Goal: Task Accomplishment & Management: Manage account settings

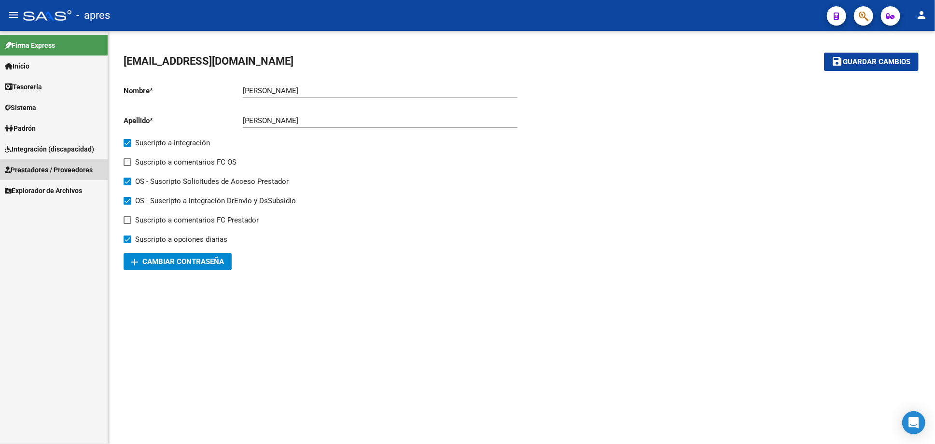
click at [55, 176] on link "Prestadores / Proveedores" at bounding box center [54, 169] width 108 height 21
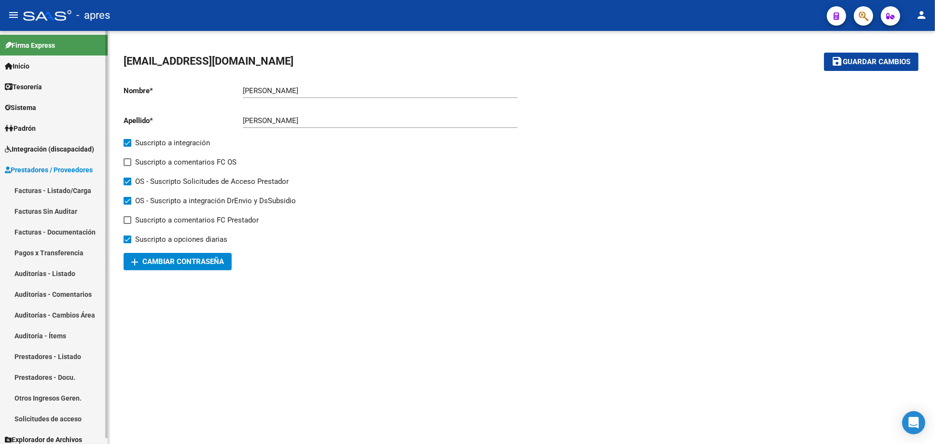
click at [56, 183] on link "Facturas - Listado/Carga" at bounding box center [54, 190] width 108 height 21
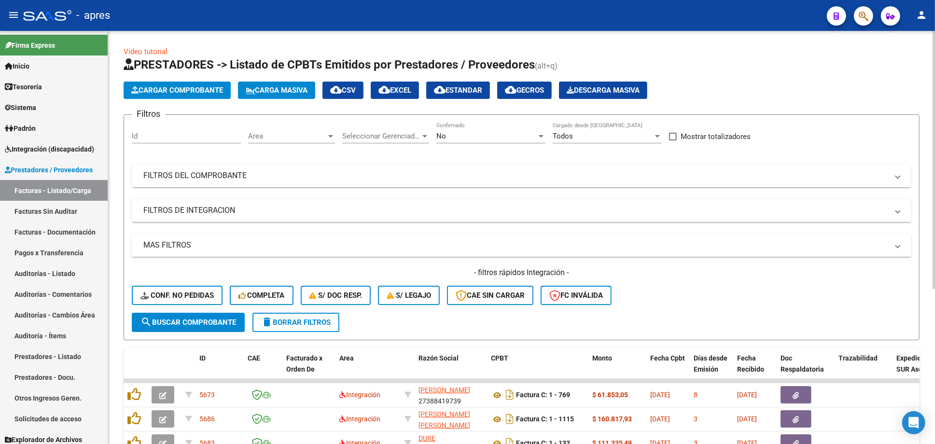
drag, startPoint x: 374, startPoint y: 176, endPoint x: 557, endPoint y: 182, distance: 182.5
click at [375, 176] on mat-panel-title "FILTROS DEL COMPROBANTE" at bounding box center [515, 175] width 745 height 11
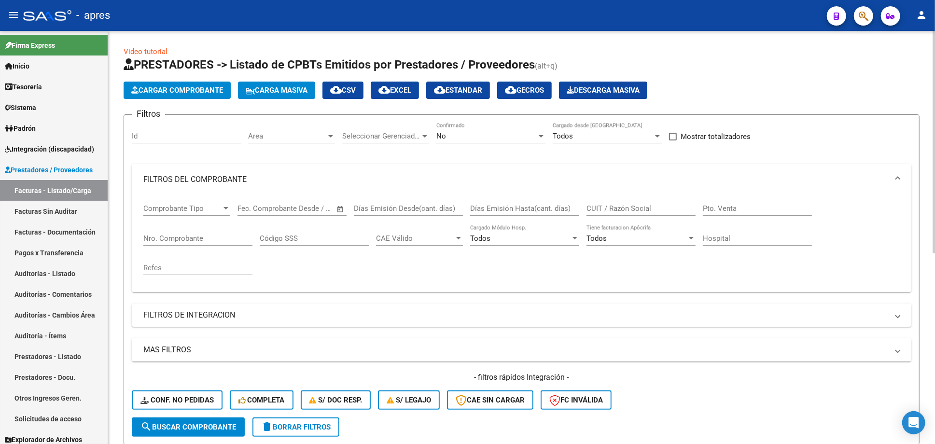
click at [589, 207] on input "CUIT / Razón Social" at bounding box center [640, 208] width 109 height 9
paste input "27261308431"
type input "27261308431"
click at [221, 420] on button "search Buscar Comprobante" at bounding box center [188, 426] width 113 height 19
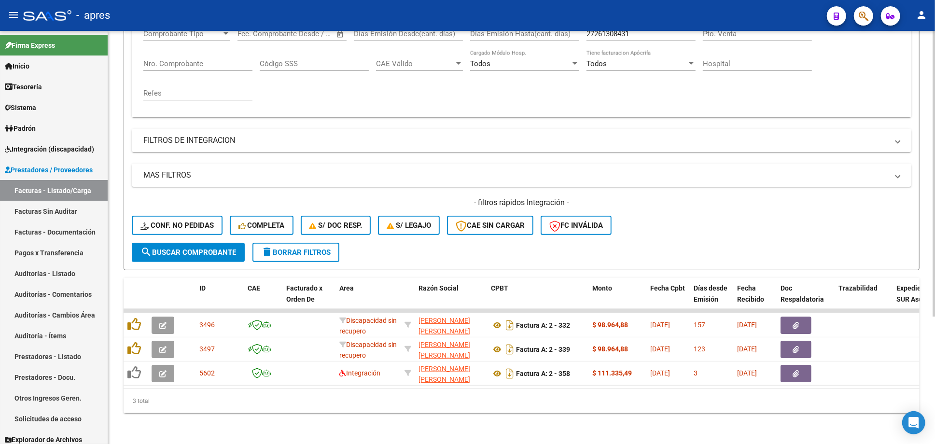
scroll to position [184, 0]
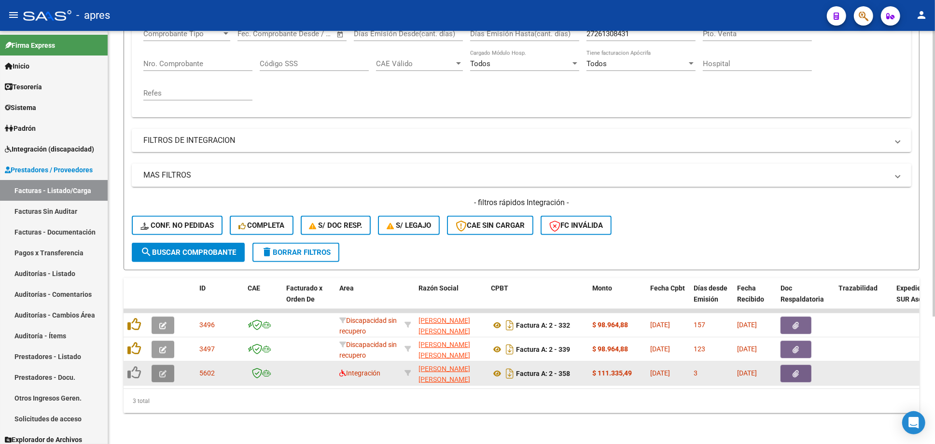
click at [159, 370] on icon "button" at bounding box center [162, 373] width 7 height 7
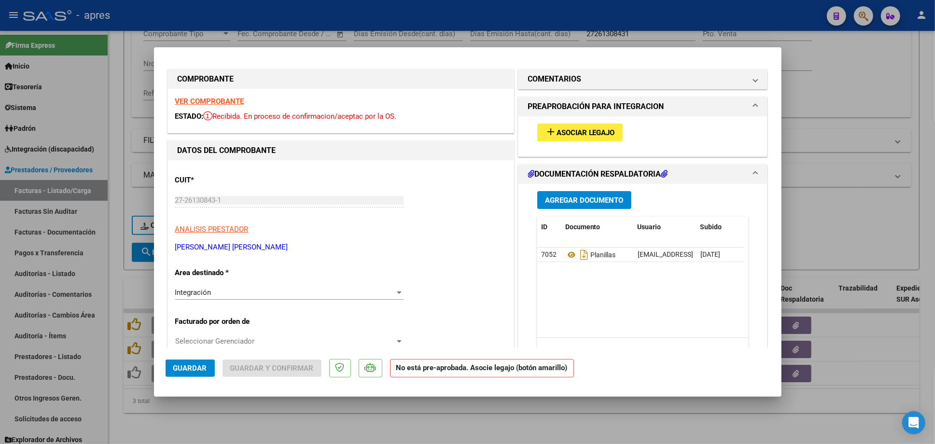
scroll to position [0, 0]
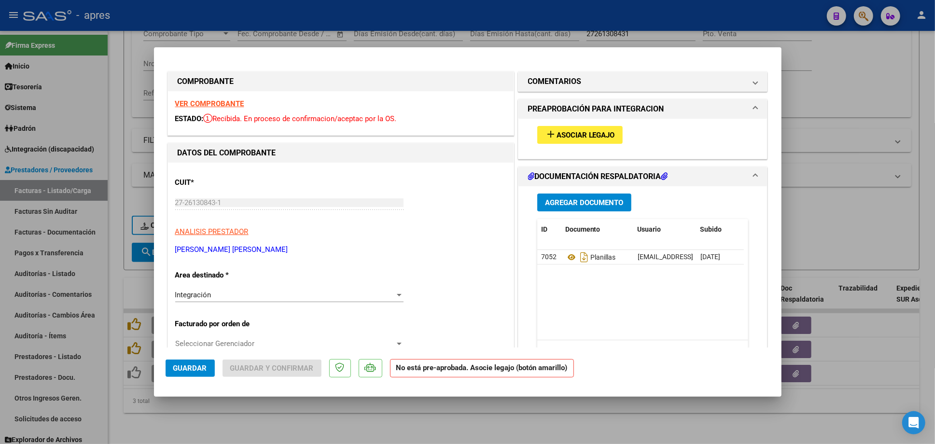
click at [119, 323] on div at bounding box center [467, 222] width 935 height 444
type input "$ 0,00"
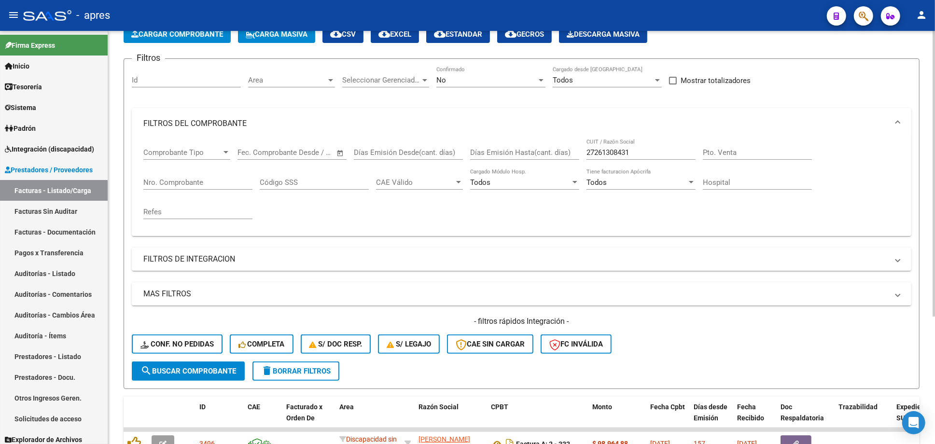
scroll to position [55, 0]
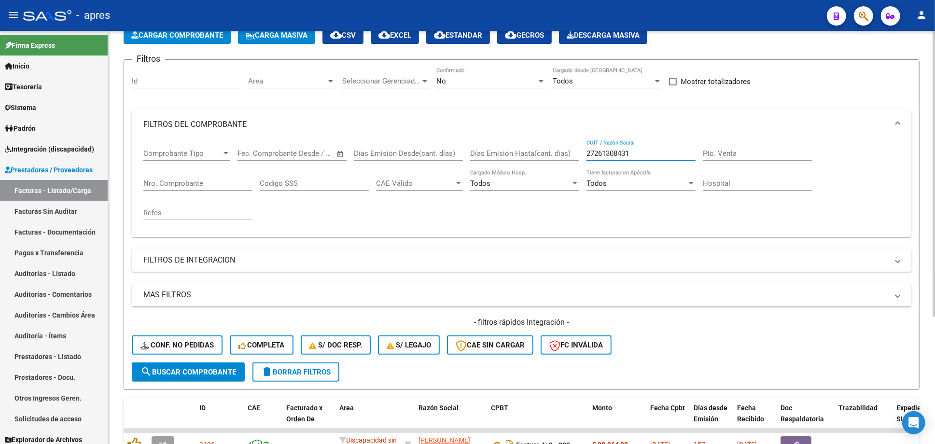
drag, startPoint x: 644, startPoint y: 149, endPoint x: 516, endPoint y: 153, distance: 127.4
click at [516, 153] on div "Comprobante Tipo Comprobante Tipo Fecha inicio – Fecha fin Fec. Comprobante Des…" at bounding box center [521, 184] width 756 height 89
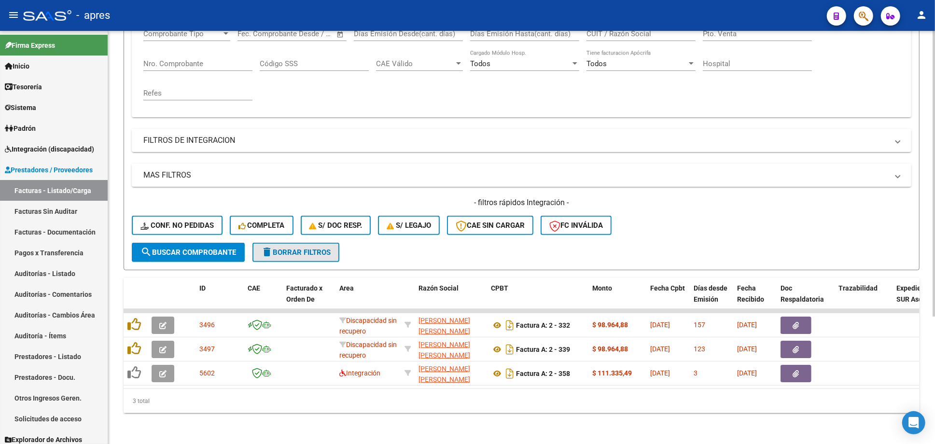
click at [315, 248] on span "delete Borrar Filtros" at bounding box center [295, 252] width 69 height 9
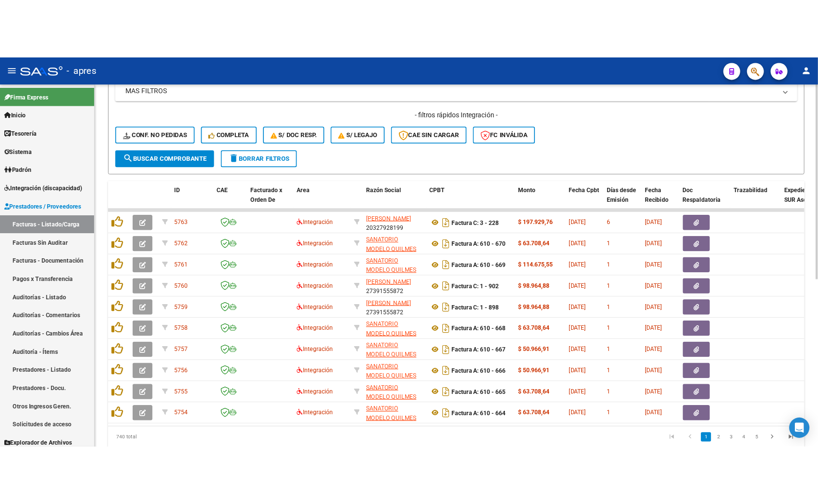
scroll to position [353, 0]
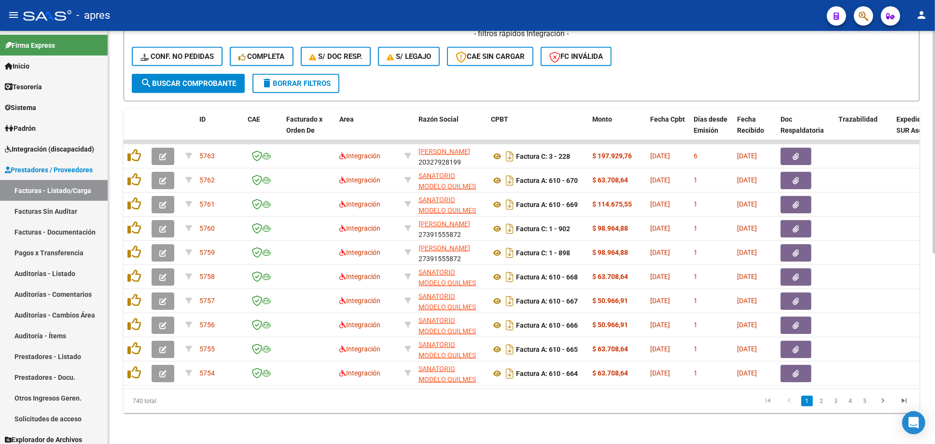
click at [238, 442] on div "Video tutorial PRESTADORES -> Listado de CPBTs Emitidos por Prestadores / Prove…" at bounding box center [521, 65] width 827 height 757
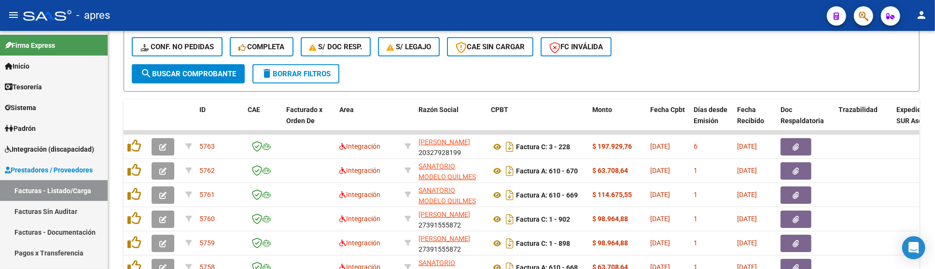
drag, startPoint x: 549, startPoint y: 268, endPoint x: 551, endPoint y: 284, distance: 15.6
click at [551, 269] on html "menu - apres person Firma Express Inicio Calendario SSS Instructivos Contacto O…" at bounding box center [467, 134] width 935 height 269
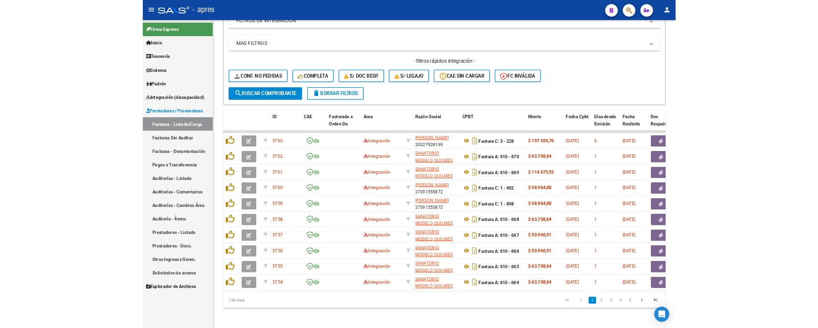
scroll to position [293, 0]
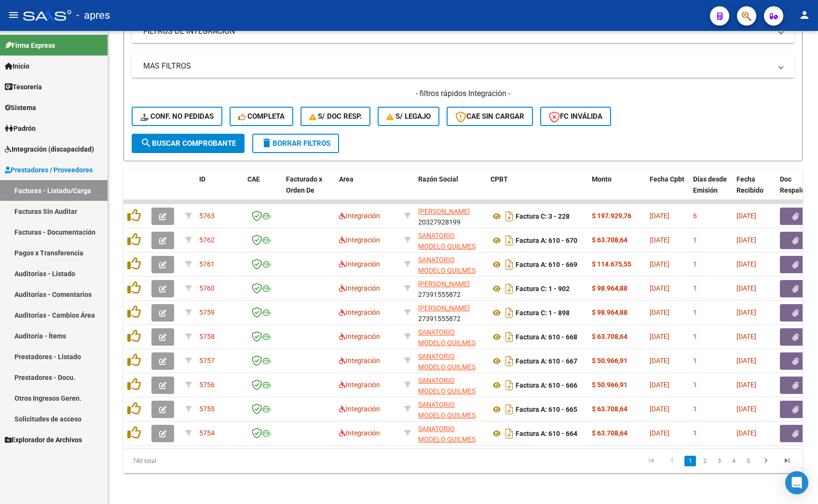
drag, startPoint x: 221, startPoint y: 466, endPoint x: 250, endPoint y: 1, distance: 466.1
click at [221, 443] on div "740 total" at bounding box center [191, 461] width 134 height 24
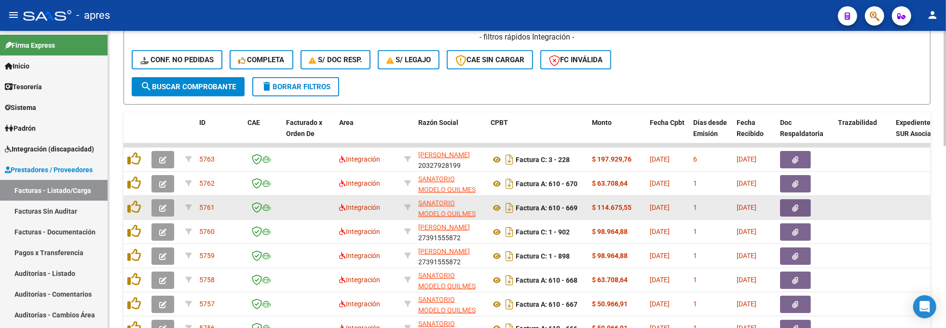
scroll to position [211, 0]
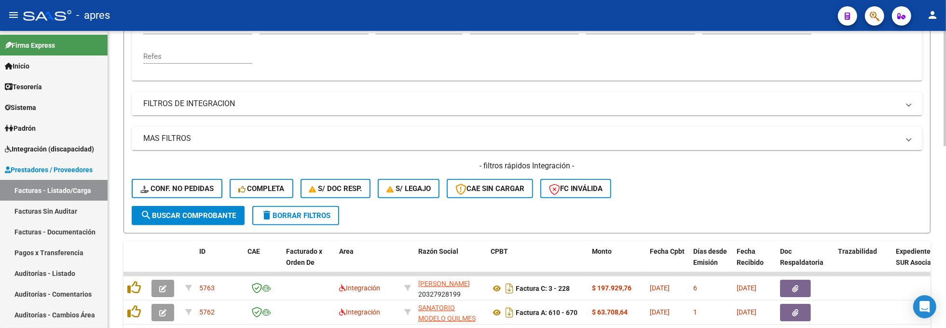
click at [288, 104] on mat-panel-title "FILTROS DE INTEGRACION" at bounding box center [521, 103] width 756 height 11
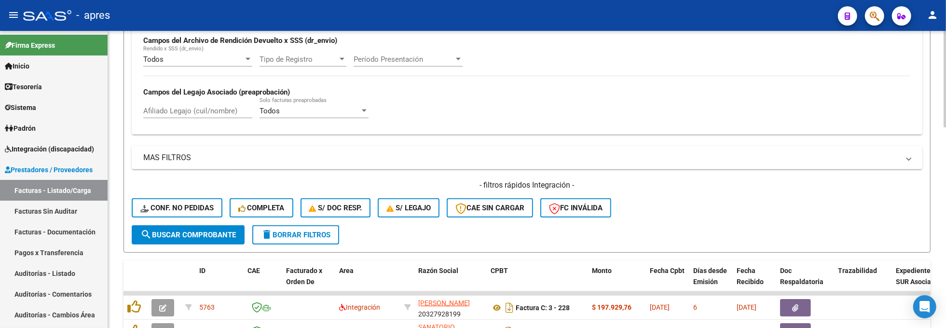
scroll to position [404, 0]
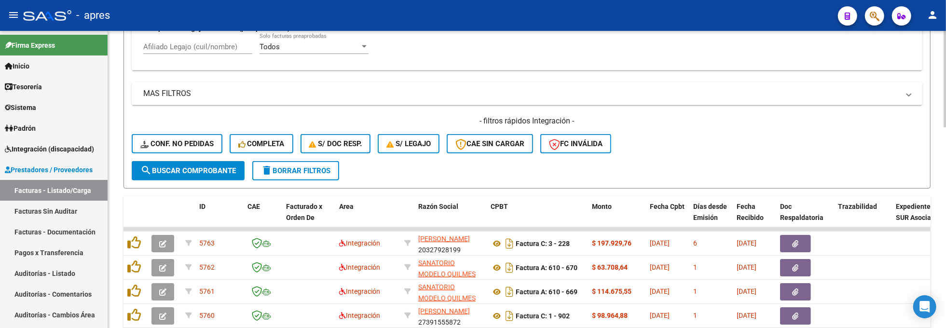
click at [161, 45] on input "Afiliado Legajo (cuil/nombre)" at bounding box center [197, 46] width 109 height 9
paste input "58106095"
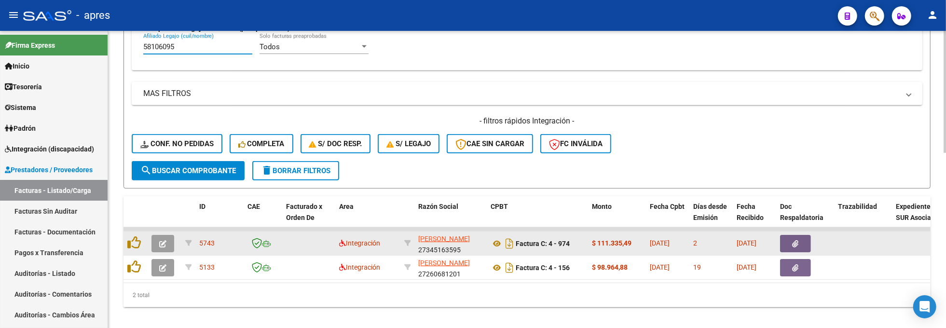
type input "58106095"
click at [158, 245] on button "button" at bounding box center [163, 243] width 23 height 17
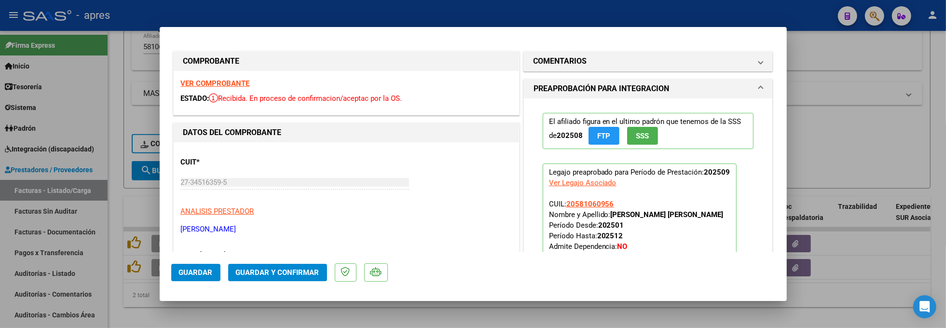
click at [228, 89] on div "VER COMPROBANTE ESTADO: Recibida. En proceso de confirmacion/aceptac por la OS." at bounding box center [346, 93] width 345 height 44
click at [228, 84] on strong "VER COMPROBANTE" at bounding box center [215, 83] width 69 height 9
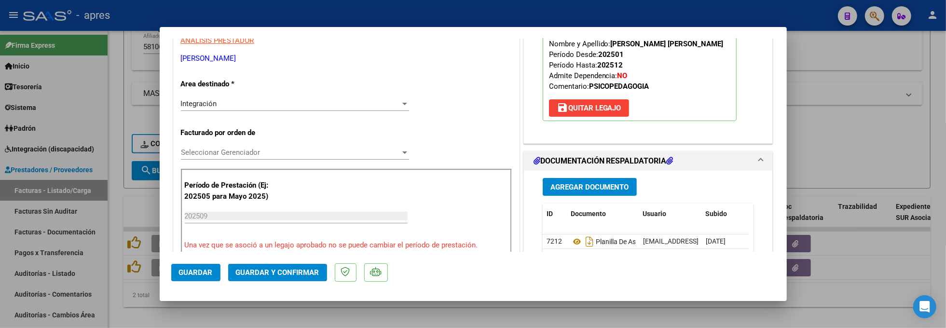
scroll to position [321, 0]
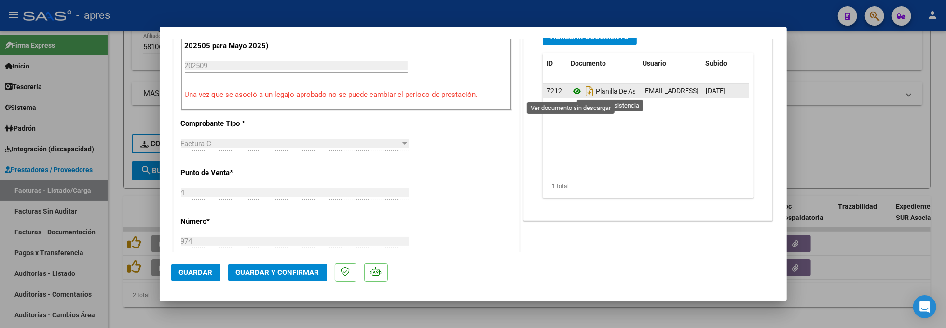
click at [571, 91] on icon at bounding box center [577, 91] width 13 height 12
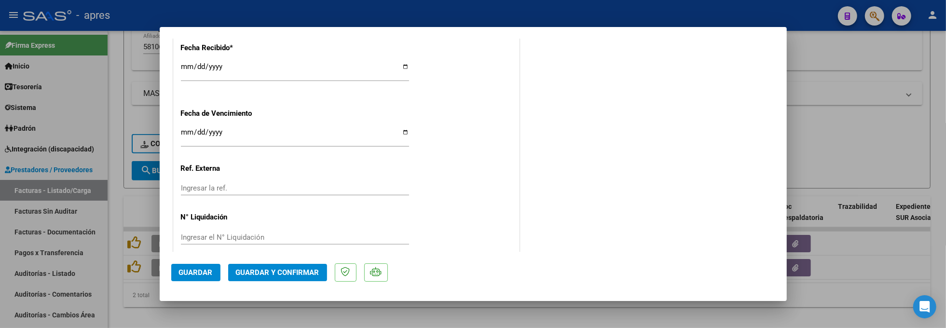
scroll to position [720, 0]
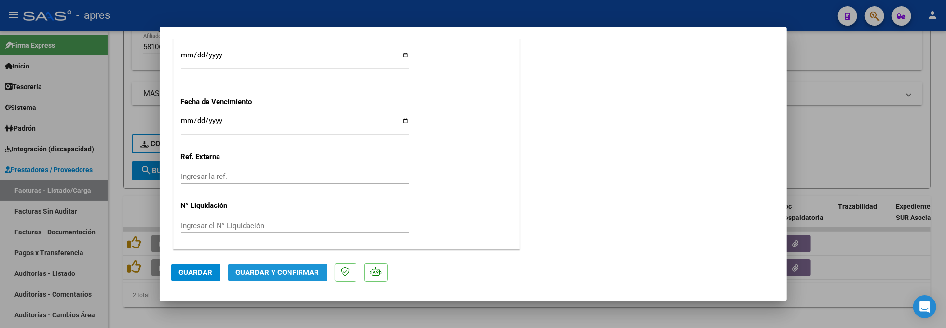
click at [290, 271] on span "Guardar y Confirmar" at bounding box center [277, 272] width 83 height 9
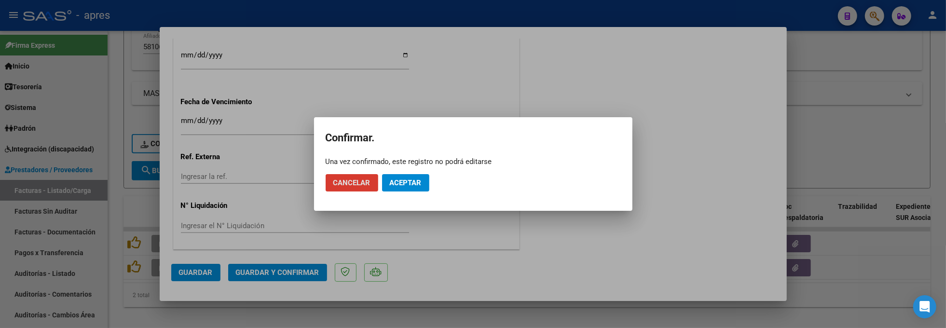
drag, startPoint x: 413, startPoint y: 180, endPoint x: 413, endPoint y: 166, distance: 14.0
click at [413, 179] on span "Aceptar" at bounding box center [406, 183] width 32 height 9
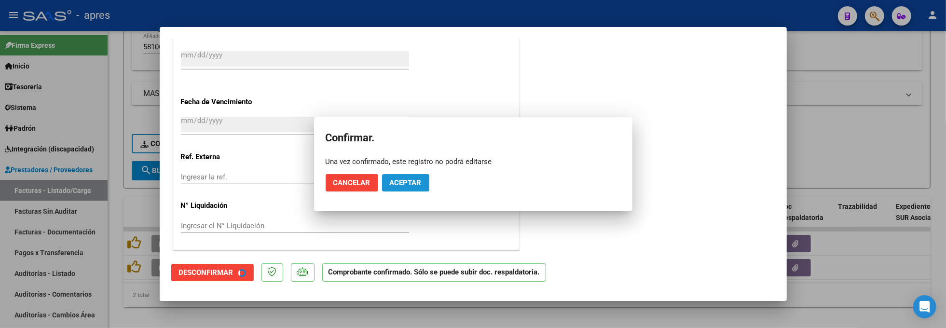
scroll to position [660, 0]
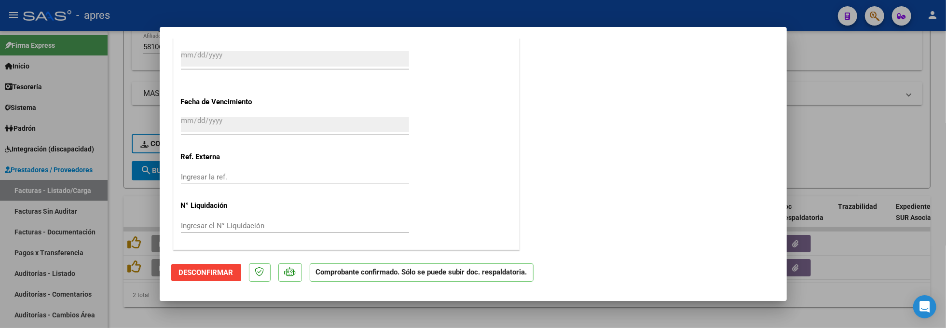
click at [180, 317] on div at bounding box center [473, 164] width 946 height 328
type input "$ 0,00"
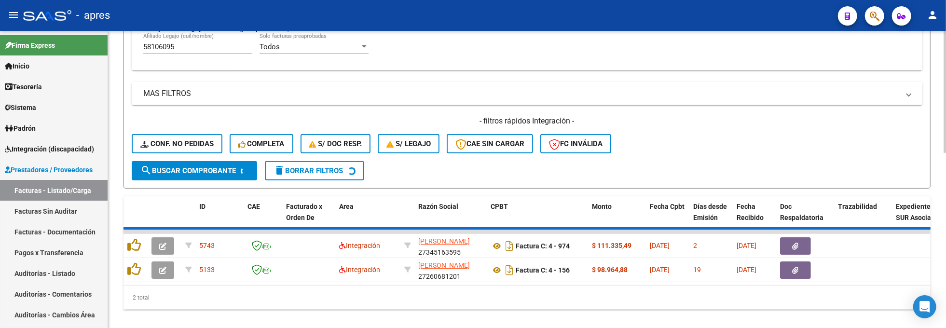
scroll to position [400, 0]
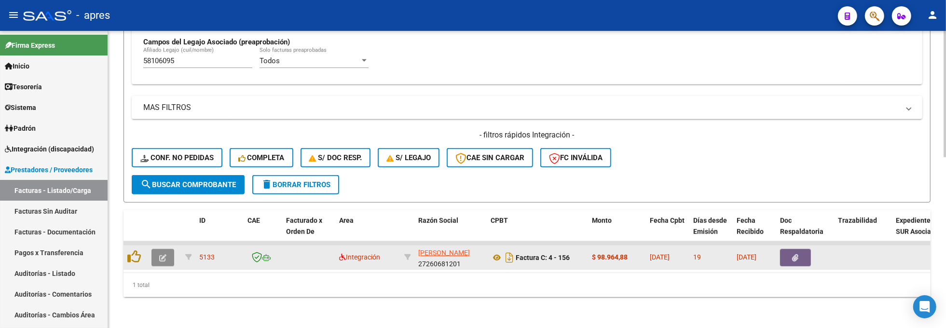
click at [161, 254] on icon "button" at bounding box center [162, 257] width 7 height 7
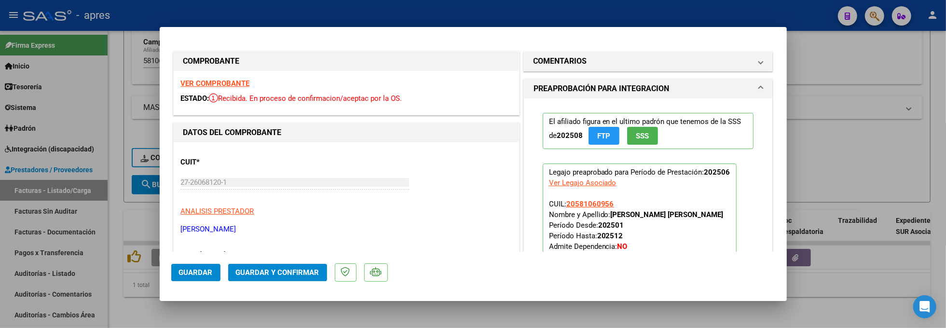
click at [236, 87] on strong "VER COMPROBANTE" at bounding box center [215, 83] width 69 height 9
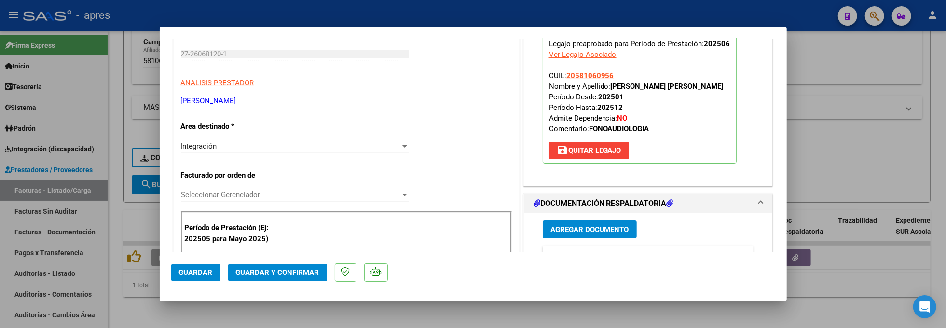
scroll to position [257, 0]
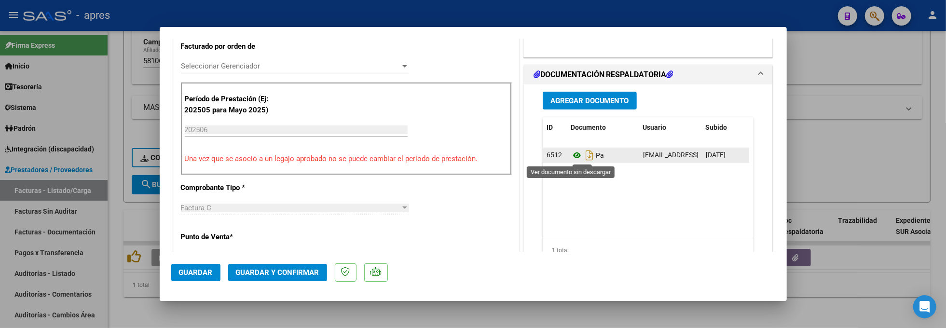
click at [572, 153] on icon at bounding box center [577, 156] width 13 height 12
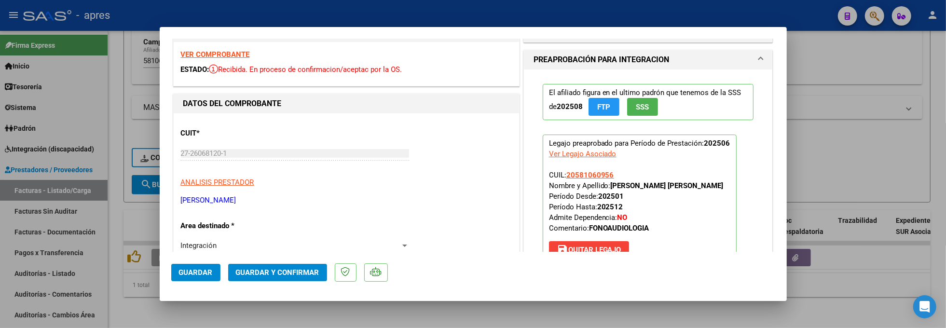
scroll to position [0, 0]
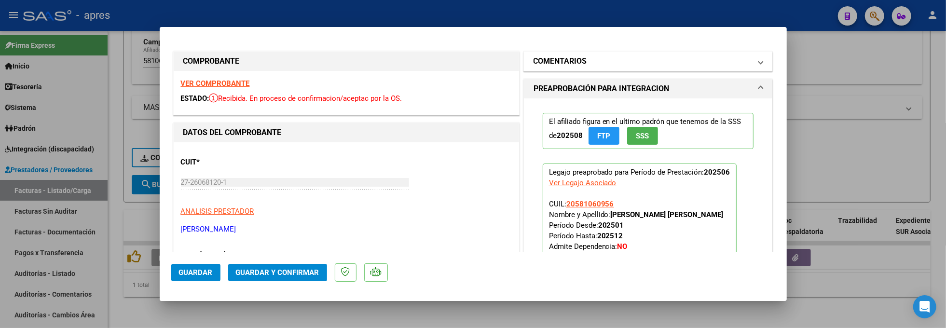
click at [561, 62] on h1 "COMENTARIOS" at bounding box center [561, 61] width 54 height 12
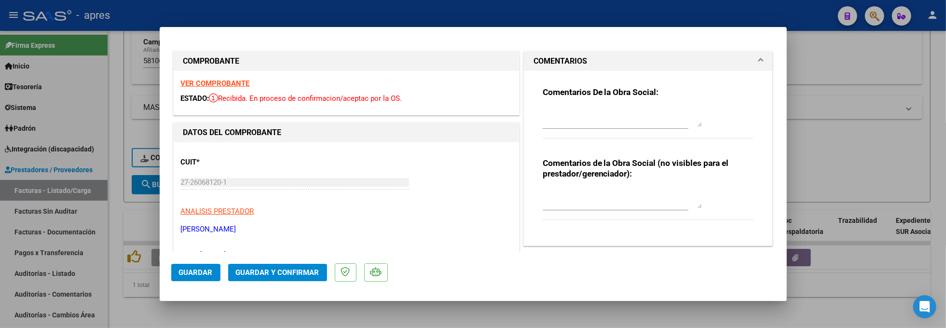
click at [565, 105] on div "Comentarios De la Obra Social:" at bounding box center [648, 118] width 211 height 62
click at [543, 106] on div at bounding box center [622, 117] width 159 height 23
click at [543, 108] on textarea at bounding box center [622, 117] width 159 height 19
drag, startPoint x: 659, startPoint y: 110, endPoint x: 504, endPoint y: 115, distance: 155.4
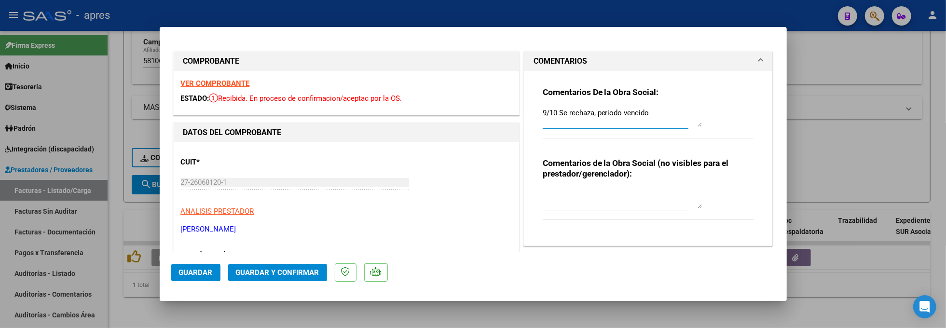
type textarea "9/10 Se rechaza, periodo vencido"
click at [554, 191] on textarea at bounding box center [622, 198] width 159 height 19
paste textarea "9/10 Se rechaza, periodo vencido"
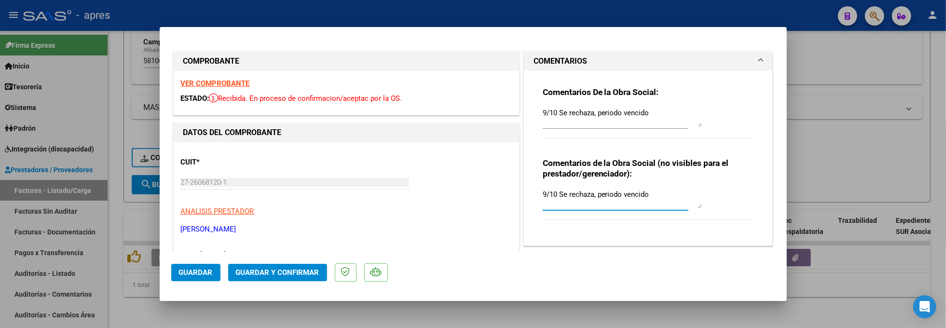
drag, startPoint x: 594, startPoint y: 194, endPoint x: 501, endPoint y: 194, distance: 93.6
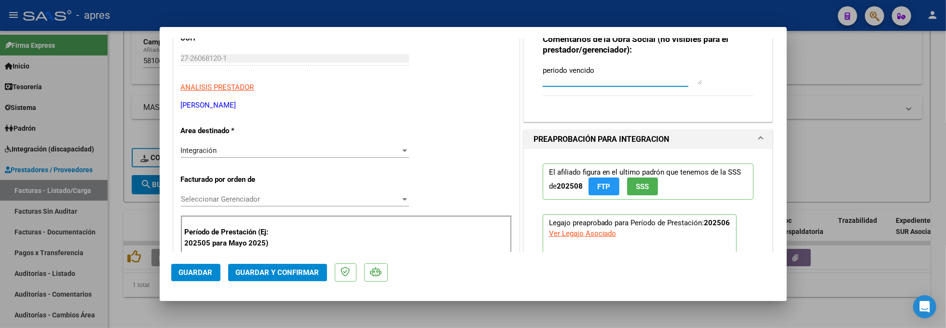
scroll to position [128, 0]
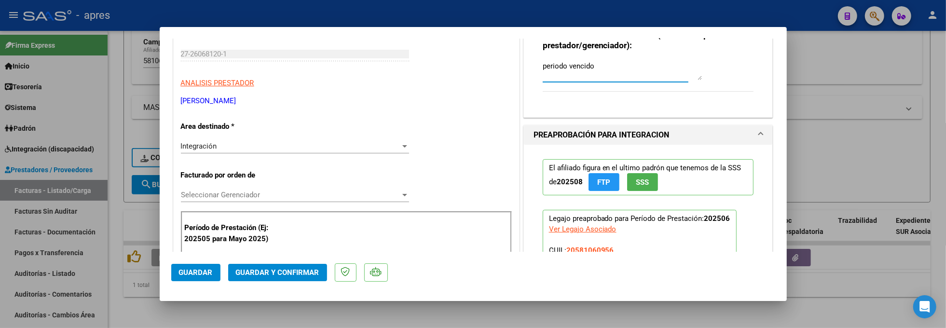
type textarea "periodo vencido"
click at [327, 148] on div "Integración" at bounding box center [291, 146] width 220 height 9
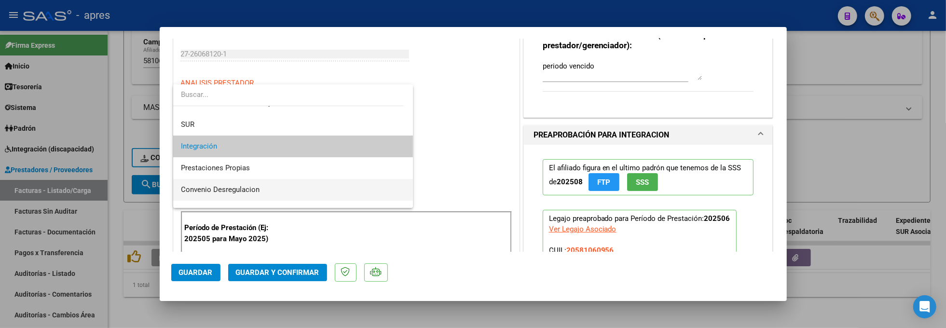
scroll to position [93, 0]
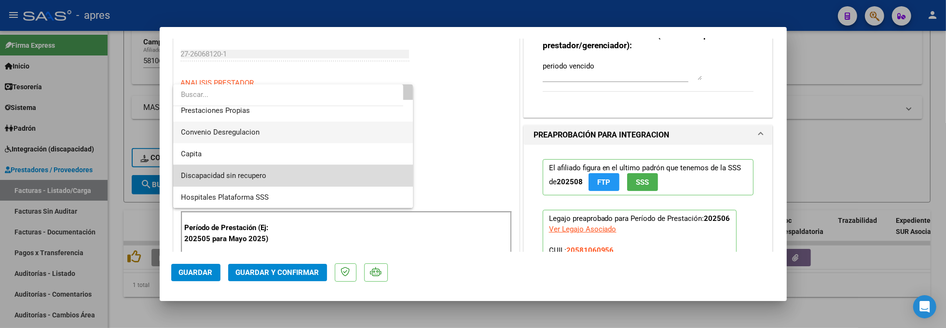
click at [320, 180] on span "Discapacidad sin recupero" at bounding box center [293, 176] width 224 height 22
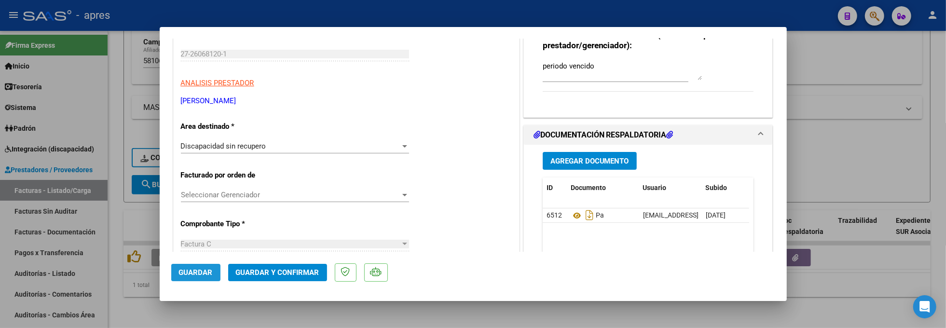
click at [207, 270] on span "Guardar" at bounding box center [196, 272] width 34 height 9
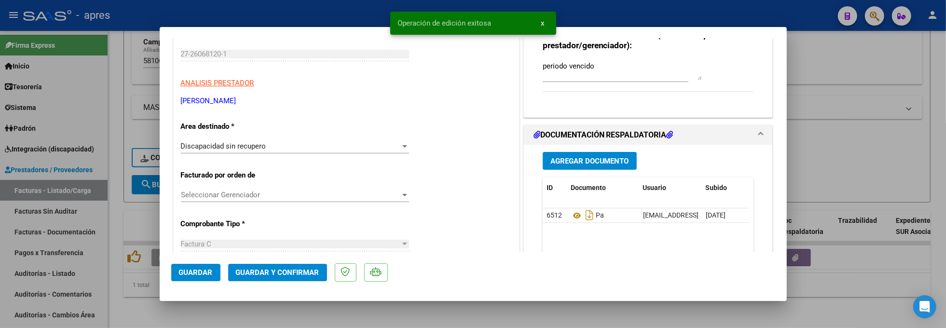
click at [129, 309] on div at bounding box center [473, 164] width 946 height 328
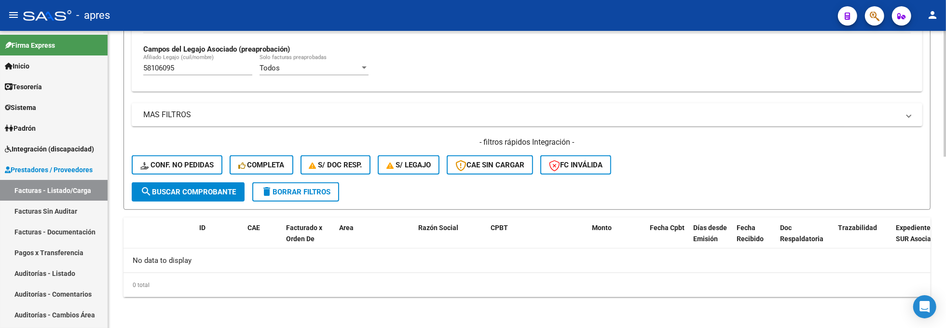
scroll to position [383, 0]
drag, startPoint x: 201, startPoint y: 65, endPoint x: 80, endPoint y: 63, distance: 120.6
click at [80, 63] on mat-sidenav-container "Firma Express Inicio Calendario SSS Instructivos Contacto OS Tesorería Extracto…" at bounding box center [473, 179] width 946 height 297
paste input "49119312"
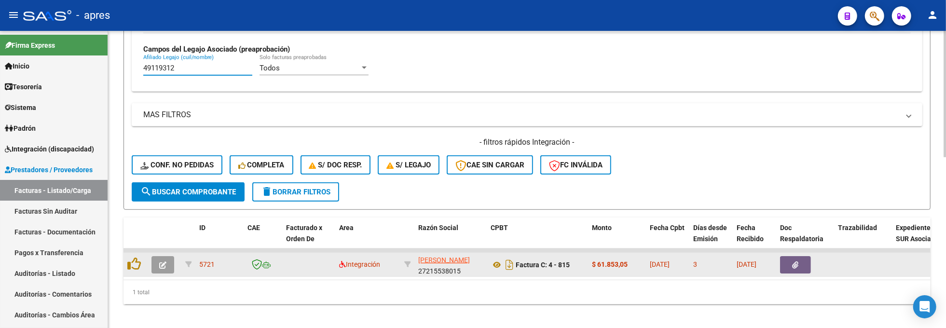
type input "49119312"
click at [161, 258] on button "button" at bounding box center [163, 264] width 23 height 17
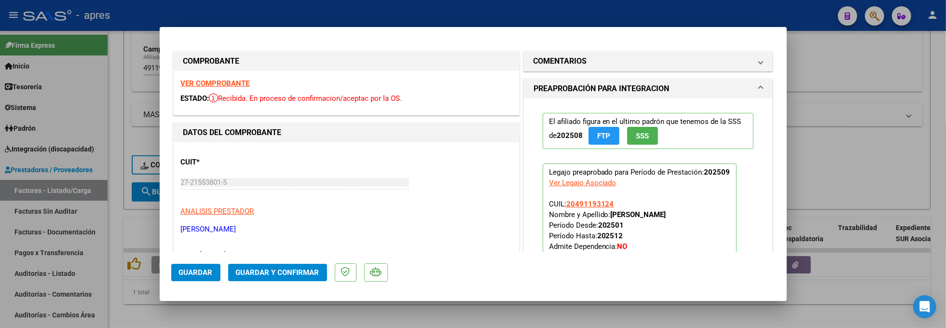
click at [236, 85] on strong "VER COMPROBANTE" at bounding box center [215, 83] width 69 height 9
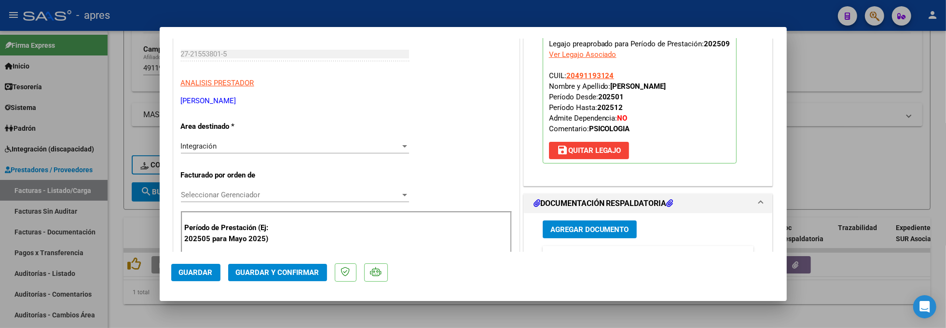
scroll to position [257, 0]
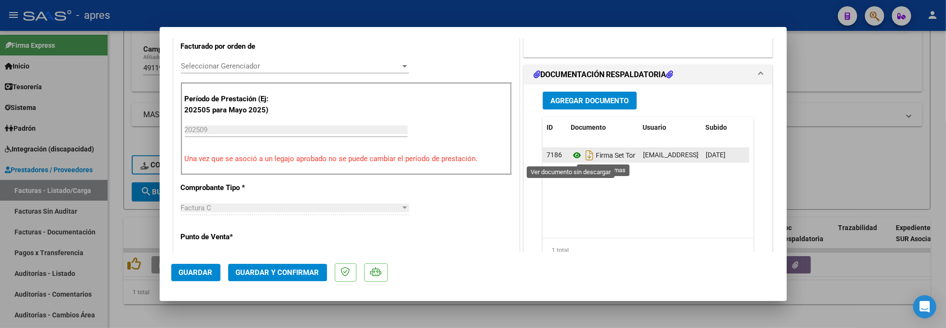
click at [571, 158] on icon at bounding box center [577, 156] width 13 height 12
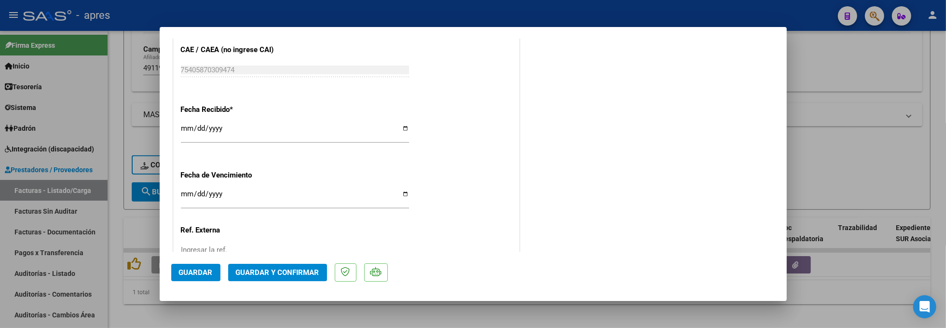
scroll to position [707, 0]
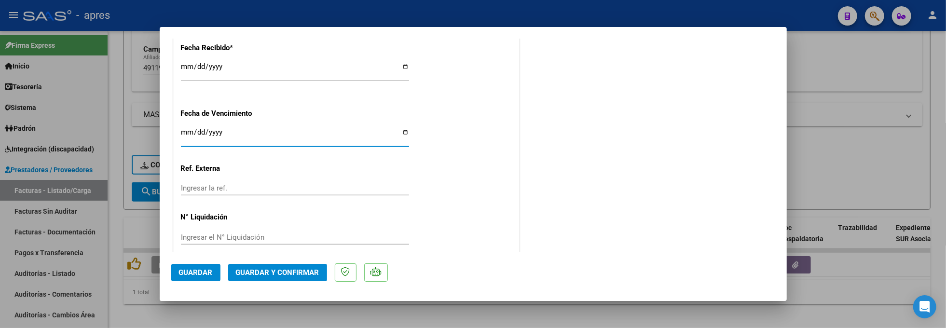
drag, startPoint x: 182, startPoint y: 133, endPoint x: 189, endPoint y: 133, distance: 6.8
click at [186, 133] on input "[DATE]" at bounding box center [295, 135] width 228 height 15
type input "[DATE]"
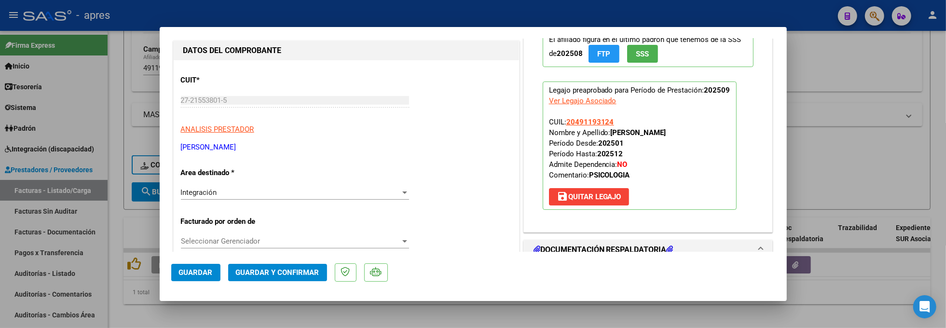
scroll to position [0, 0]
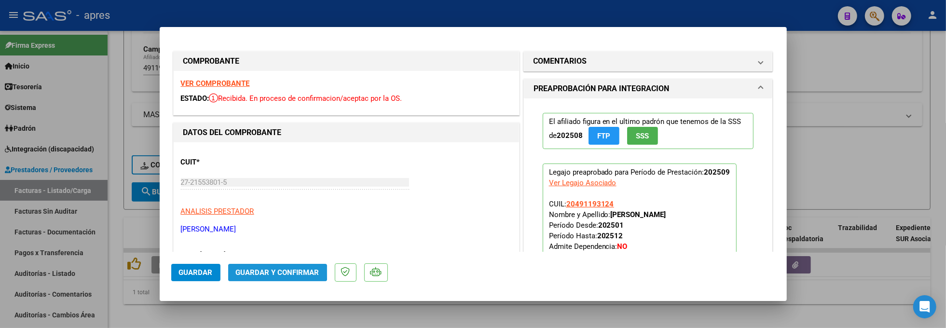
click at [271, 271] on span "Guardar y Confirmar" at bounding box center [277, 272] width 83 height 9
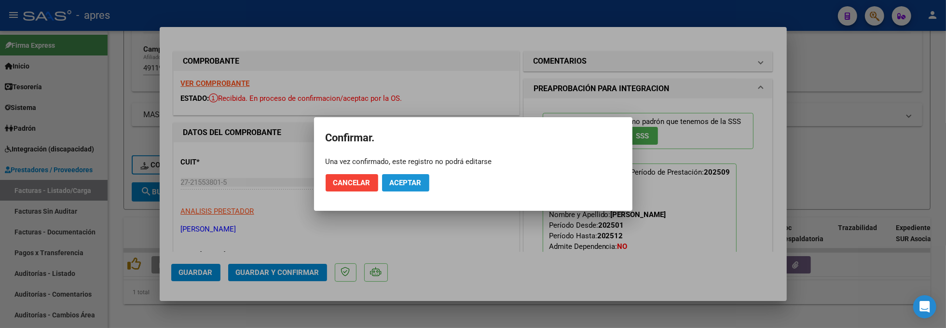
click at [419, 185] on span "Aceptar" at bounding box center [406, 183] width 32 height 9
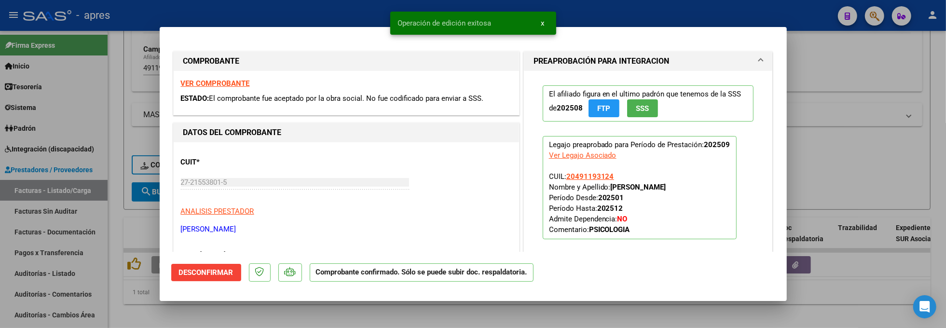
click at [240, 317] on div at bounding box center [473, 164] width 946 height 328
type input "$ 0,00"
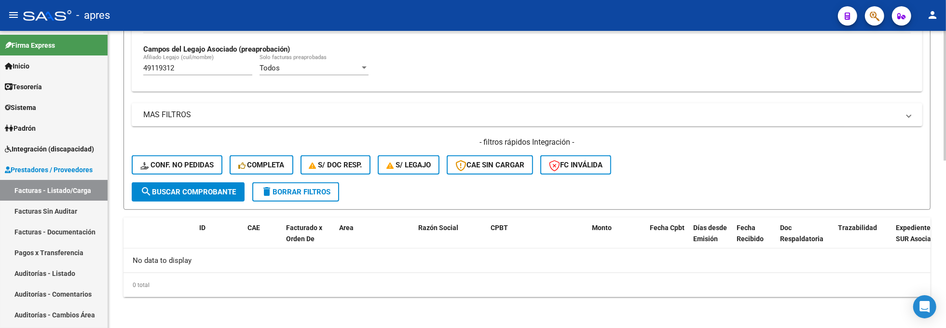
drag, startPoint x: 149, startPoint y: 71, endPoint x: 143, endPoint y: 72, distance: 6.3
click at [143, 72] on div "Todos Cargado en Para Enviar SSS Período De Prestación Campos del Archivo de Re…" at bounding box center [527, 21] width 791 height 140
paste input "57536405"
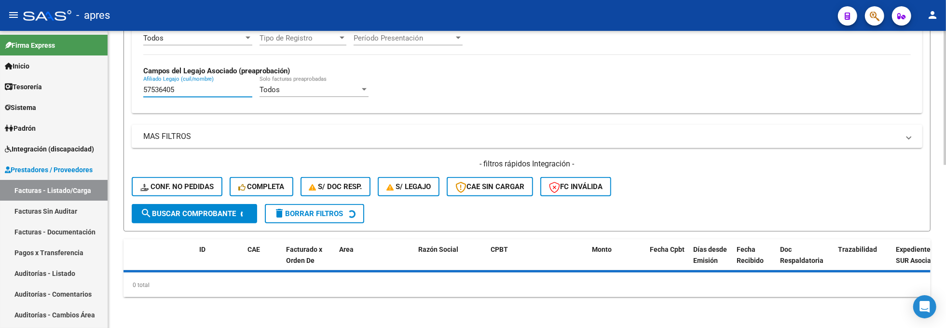
scroll to position [383, 0]
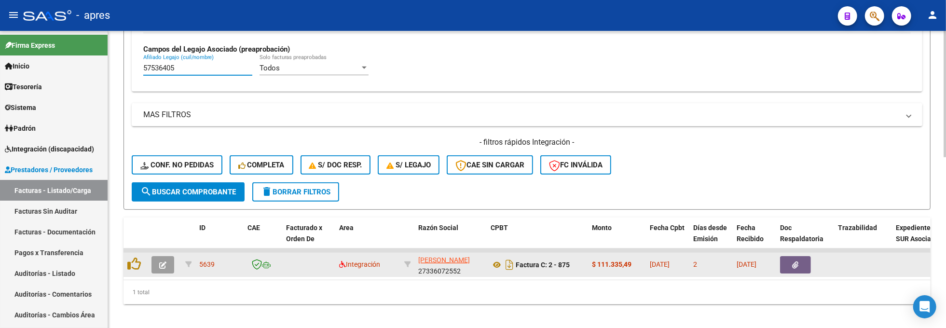
type input "57536405"
click at [162, 267] on icon "button" at bounding box center [162, 265] width 7 height 7
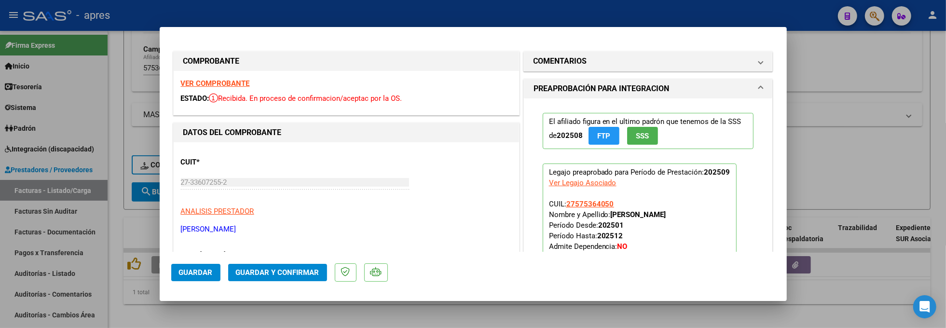
click at [232, 82] on strong "VER COMPROBANTE" at bounding box center [215, 83] width 69 height 9
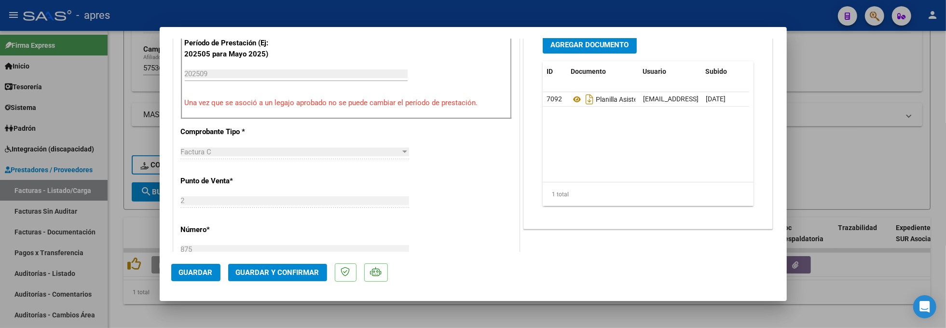
scroll to position [321, 0]
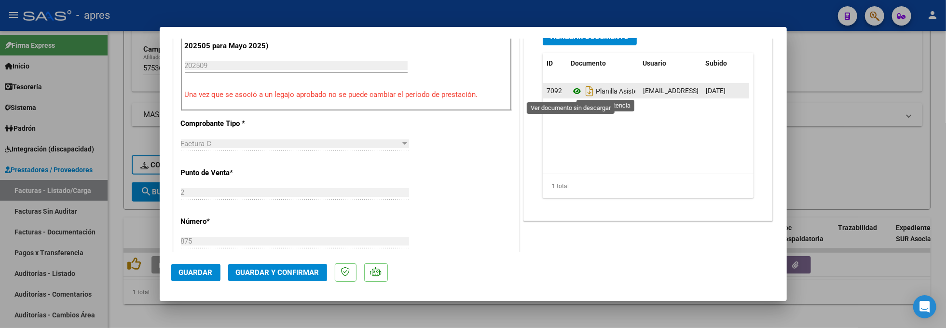
click at [571, 92] on icon at bounding box center [577, 91] width 13 height 12
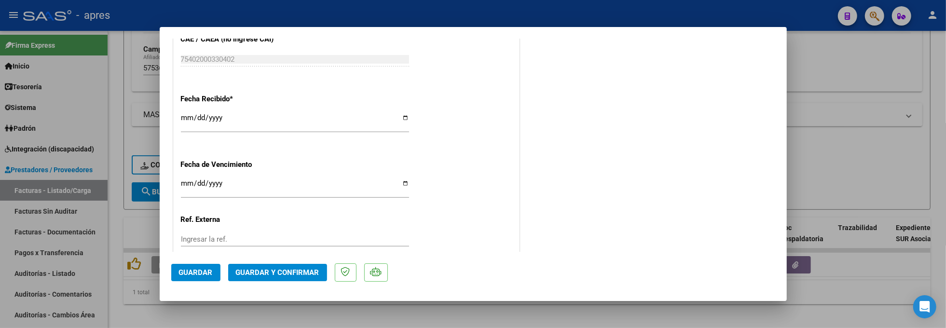
scroll to position [720, 0]
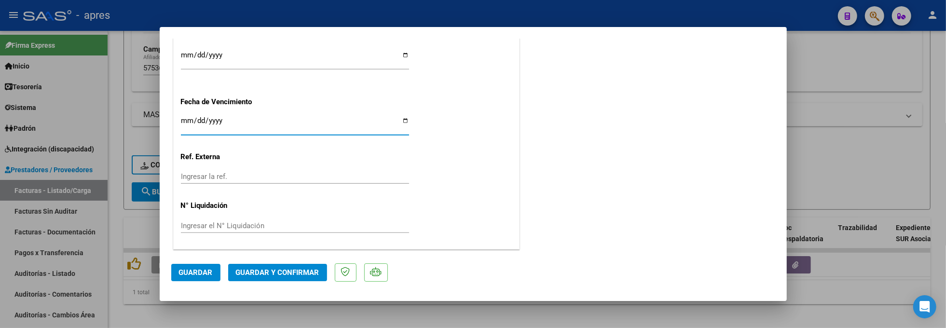
click at [181, 117] on input "Ingresar la fecha" at bounding box center [295, 124] width 228 height 15
type input "[DATE]"
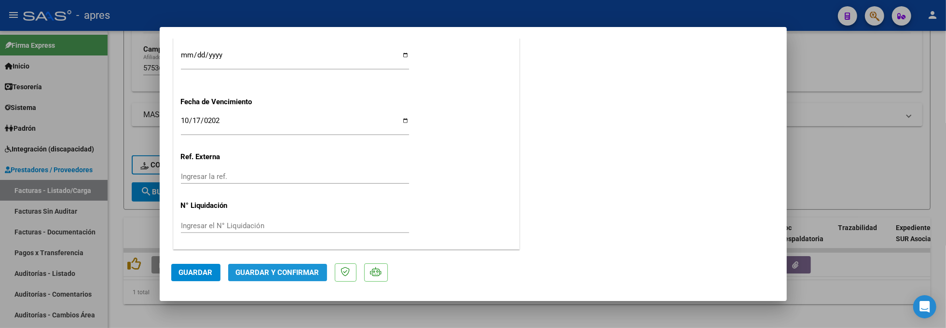
click at [282, 278] on button "Guardar y Confirmar" at bounding box center [277, 272] width 99 height 17
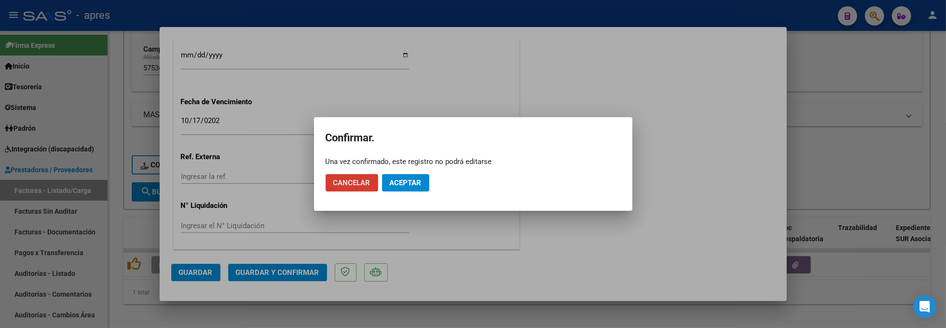
click at [409, 184] on span "Aceptar" at bounding box center [406, 183] width 32 height 9
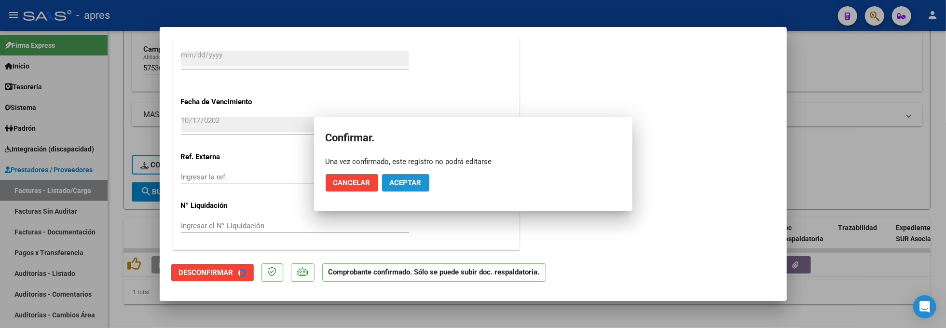
scroll to position [660, 0]
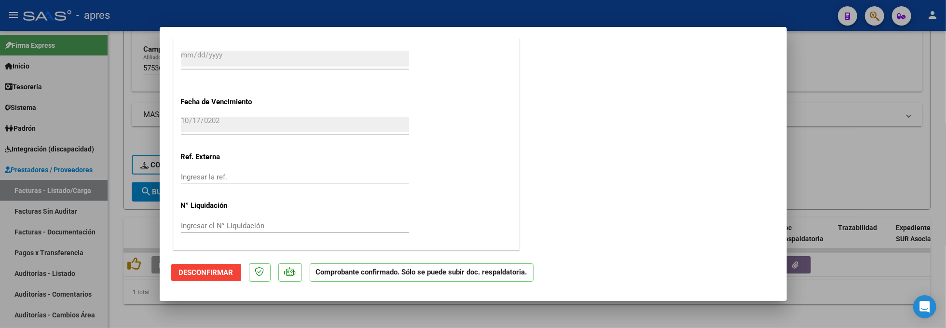
click at [371, 313] on div at bounding box center [473, 164] width 946 height 328
type input "$ 0,00"
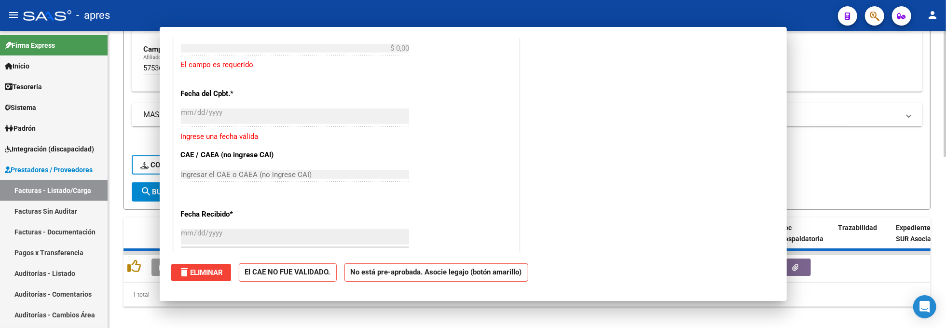
scroll to position [839, 0]
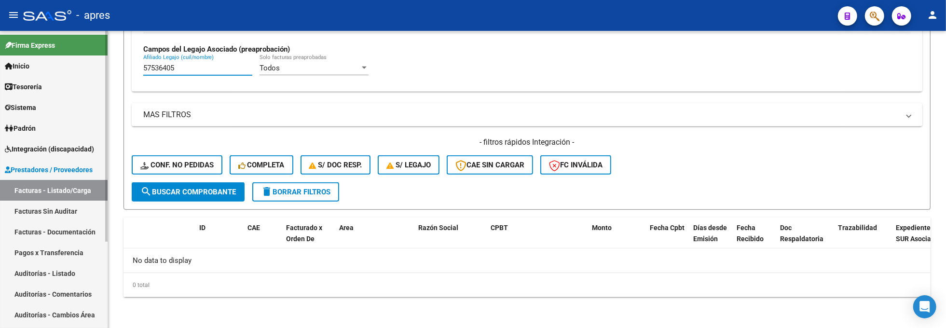
drag, startPoint x: 186, startPoint y: 68, endPoint x: 93, endPoint y: 68, distance: 93.1
click at [93, 68] on mat-sidenav-container "Firma Express Inicio Calendario SSS Instructivos Contacto OS Tesorería Extracto…" at bounding box center [473, 179] width 946 height 297
paste input "375030"
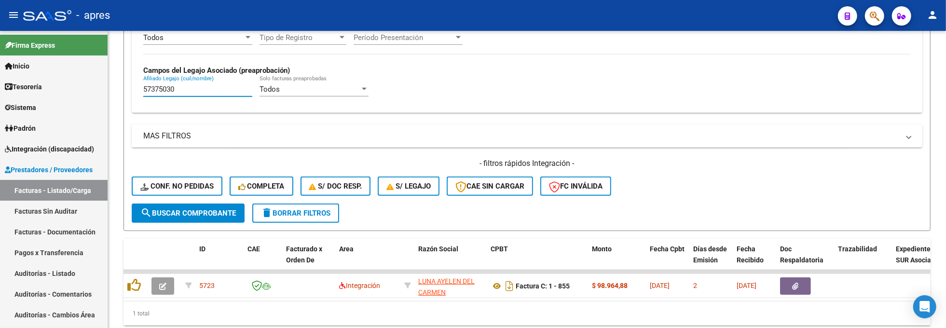
scroll to position [383, 0]
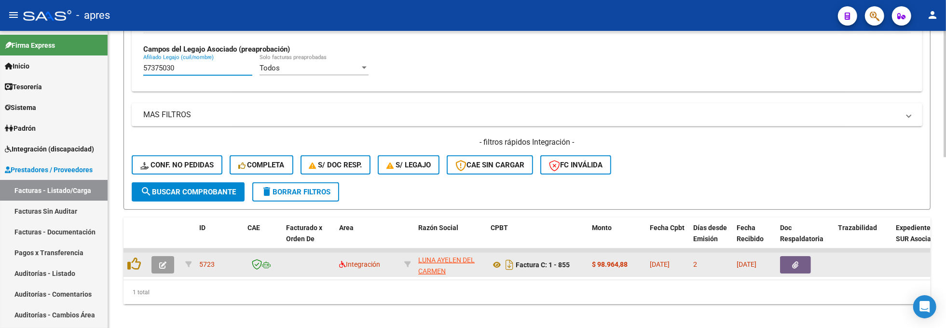
type input "57375030"
click at [166, 265] on button "button" at bounding box center [163, 264] width 23 height 17
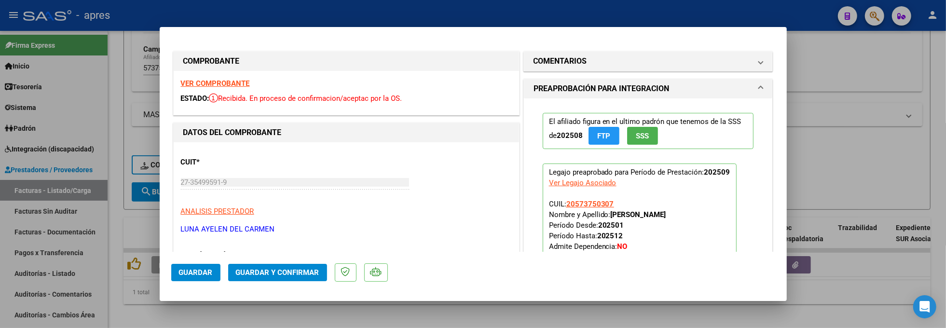
click at [240, 86] on strong "VER COMPROBANTE" at bounding box center [215, 83] width 69 height 9
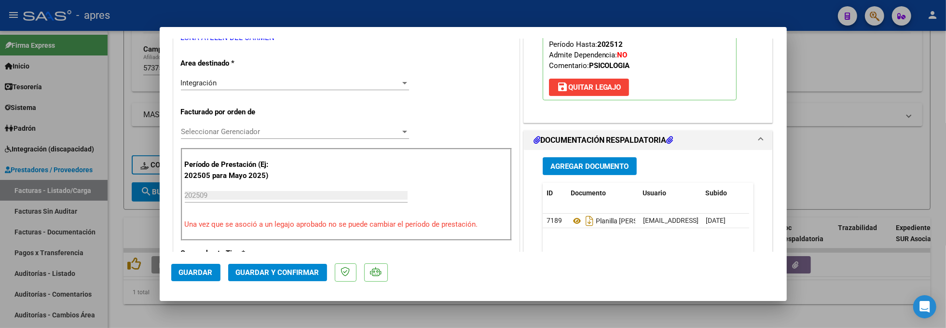
scroll to position [193, 0]
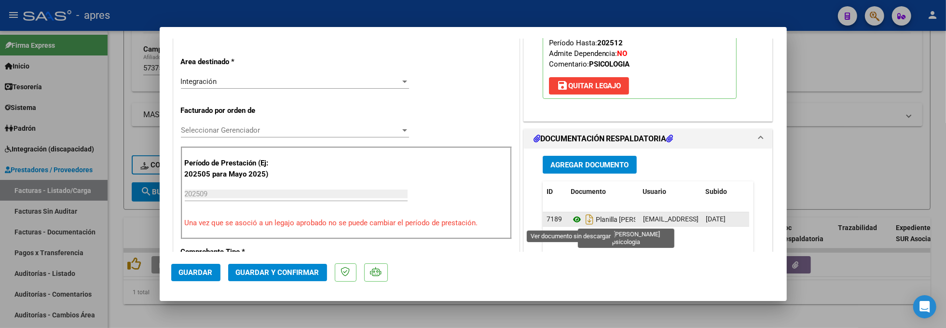
click at [571, 221] on icon at bounding box center [577, 220] width 13 height 12
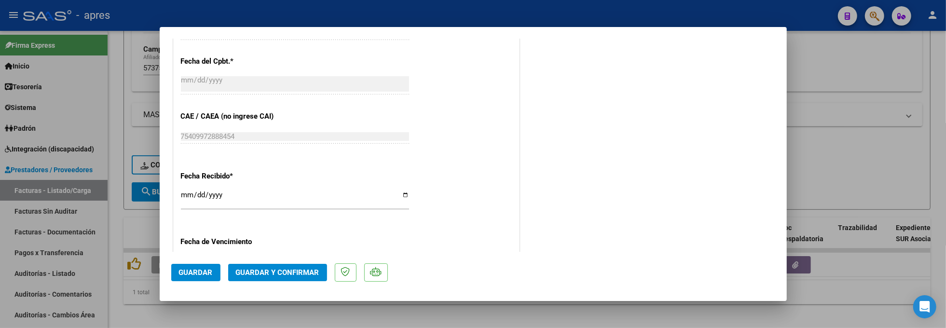
scroll to position [643, 0]
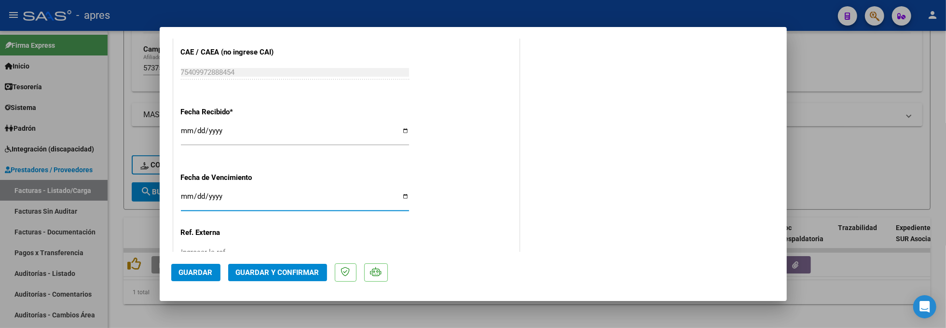
click at [184, 197] on input "Ingresar la fecha" at bounding box center [295, 200] width 228 height 15
type input "[DATE]"
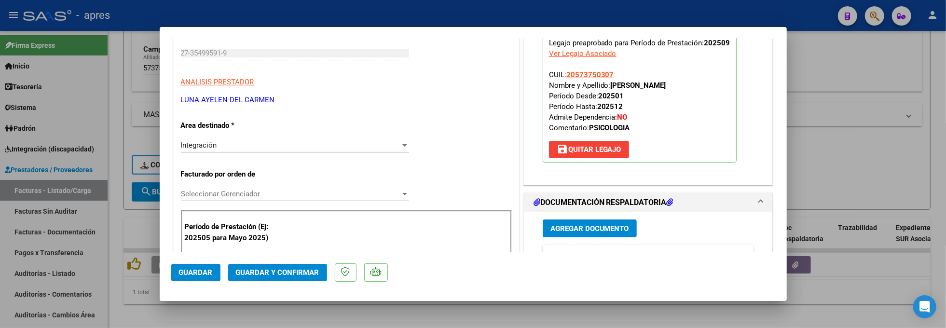
scroll to position [128, 0]
click at [286, 270] on span "Guardar y Confirmar" at bounding box center [277, 272] width 83 height 9
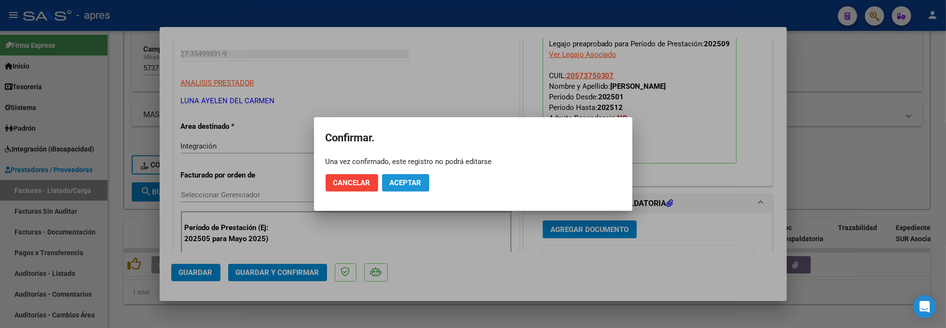
drag, startPoint x: 420, startPoint y: 185, endPoint x: 587, endPoint y: 314, distance: 210.6
click at [429, 192] on mat-dialog-actions "Cancelar Aceptar" at bounding box center [473, 182] width 295 height 33
drag, startPoint x: 418, startPoint y: 193, endPoint x: 415, endPoint y: 183, distance: 9.9
click at [417, 192] on mat-dialog-actions "Cancelar Aceptar" at bounding box center [473, 182] width 295 height 33
click at [414, 180] on span "Aceptar" at bounding box center [406, 183] width 32 height 9
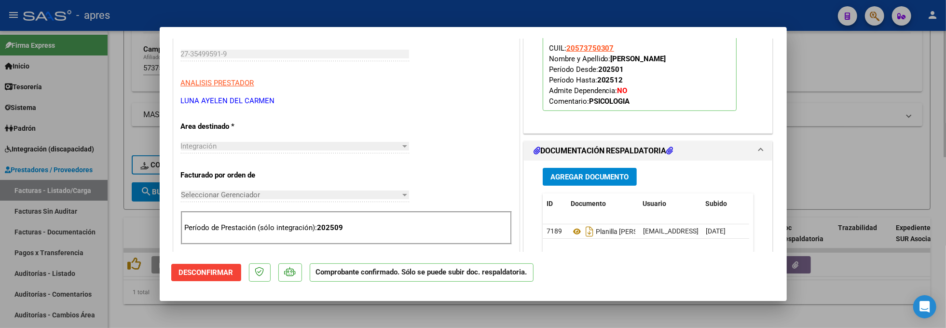
click at [118, 215] on div at bounding box center [473, 164] width 946 height 328
type input "$ 0,00"
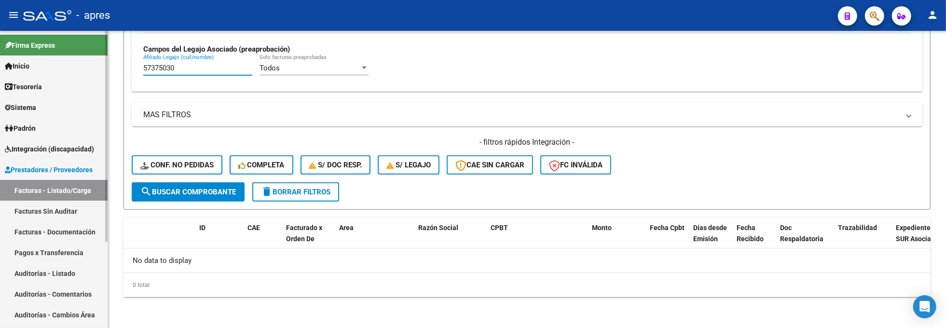
drag, startPoint x: 207, startPoint y: 70, endPoint x: 91, endPoint y: 69, distance: 116.3
click at [91, 69] on mat-sidenav-container "Firma Express Inicio Calendario SSS Instructivos Contacto OS Tesorería Extracto…" at bounding box center [473, 179] width 946 height 297
paste input "5666499"
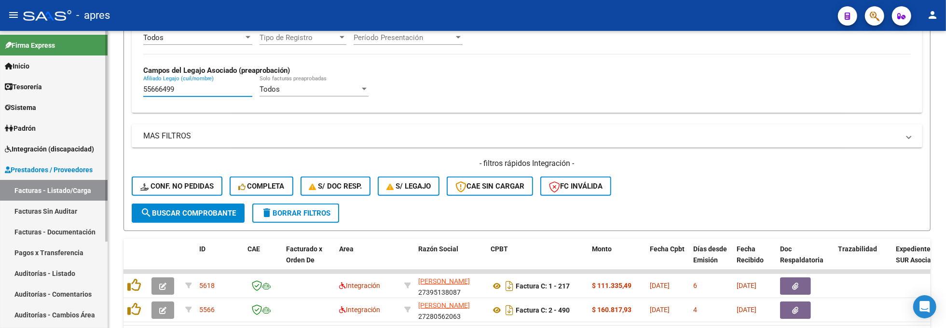
scroll to position [383, 0]
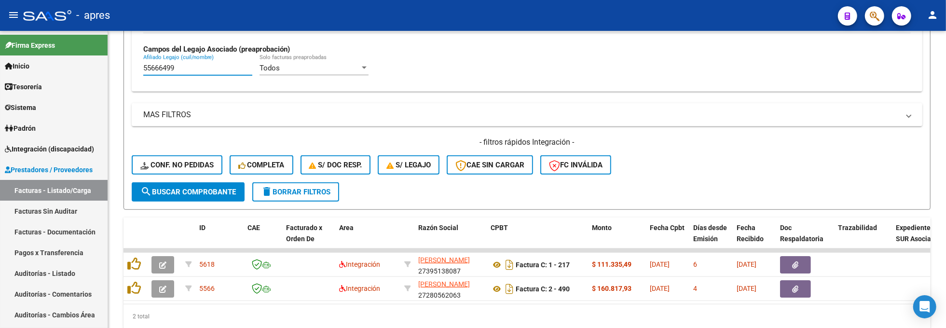
type input "55666499"
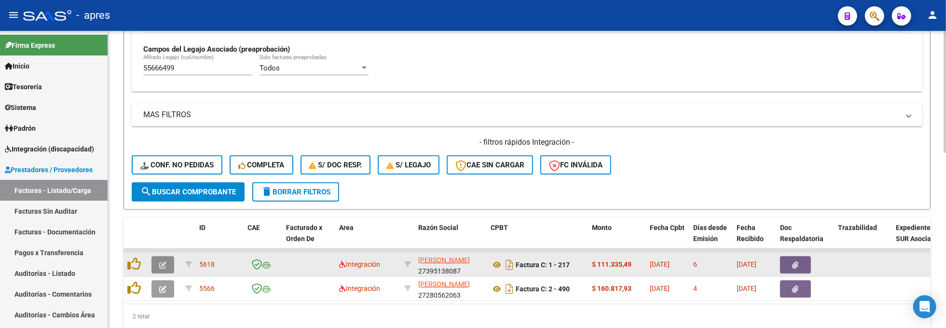
click at [159, 267] on icon "button" at bounding box center [162, 265] width 7 height 7
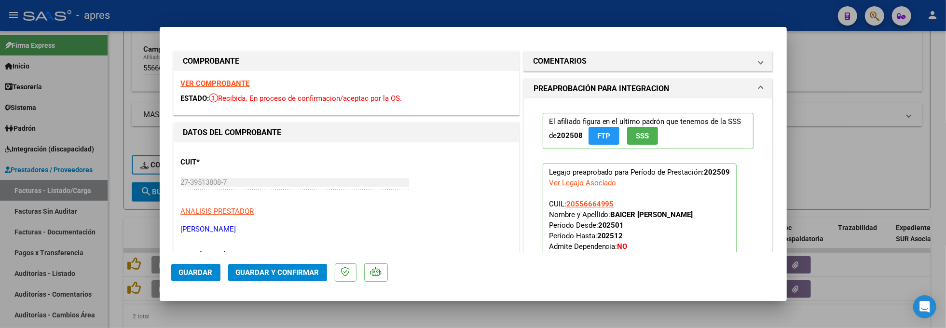
click at [239, 84] on strong "VER COMPROBANTE" at bounding box center [215, 83] width 69 height 9
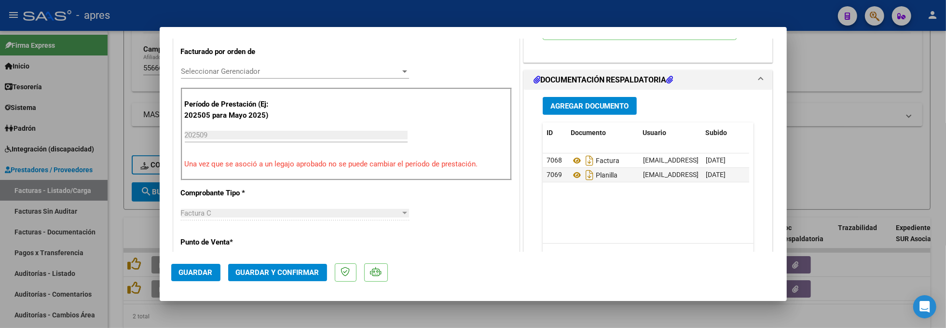
scroll to position [257, 0]
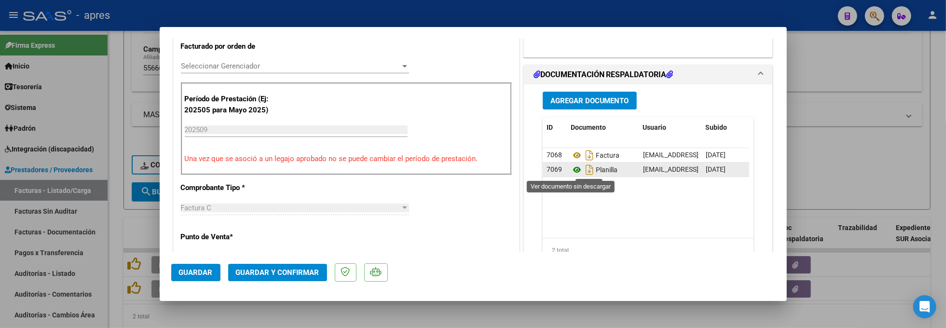
click at [571, 171] on icon at bounding box center [577, 170] width 13 height 12
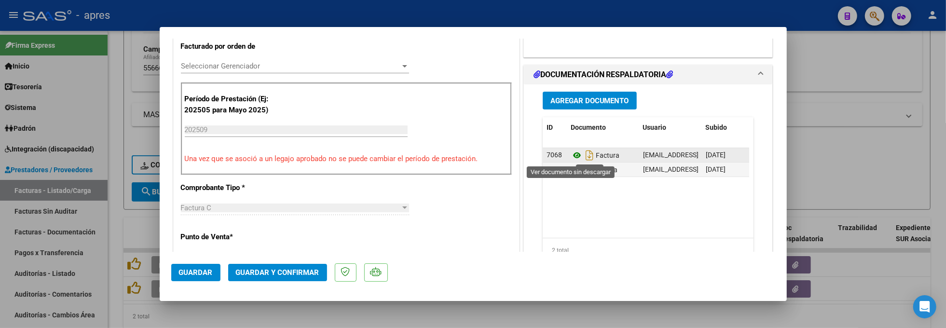
click at [571, 153] on icon at bounding box center [577, 156] width 13 height 12
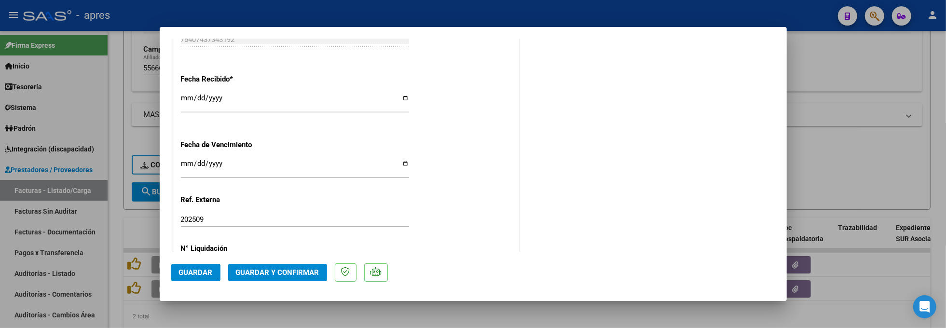
scroll to position [707, 0]
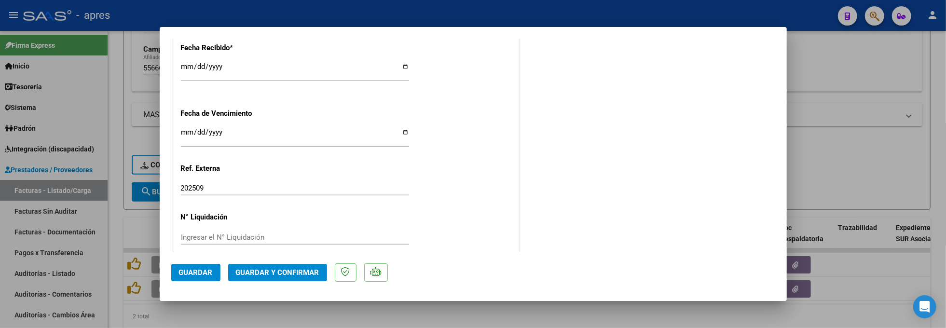
click at [185, 132] on input "[DATE]" at bounding box center [295, 135] width 228 height 15
type input "[DATE]"
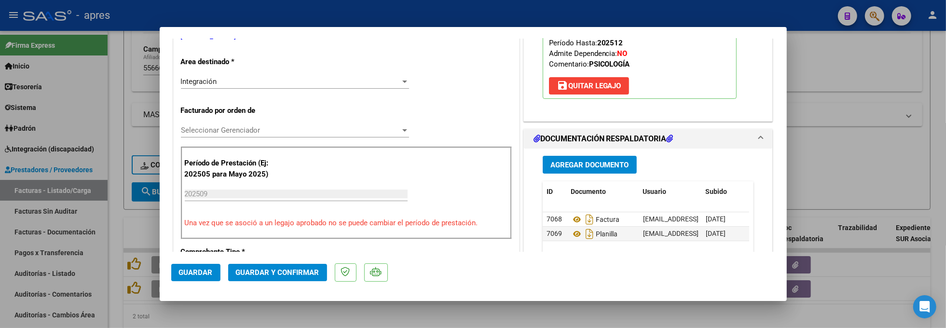
scroll to position [0, 0]
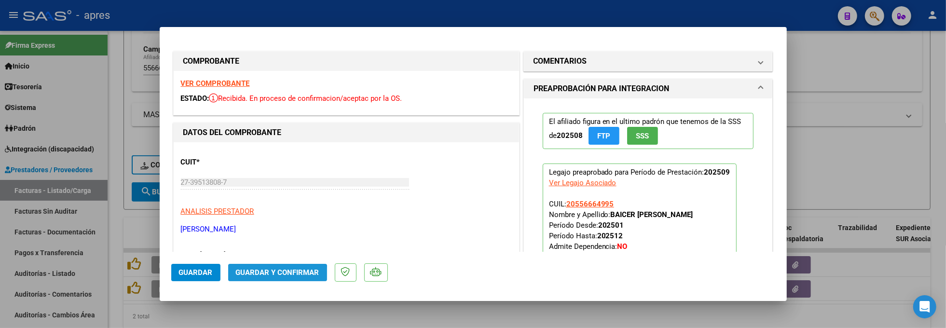
click at [264, 277] on button "Guardar y Confirmar" at bounding box center [277, 272] width 99 height 17
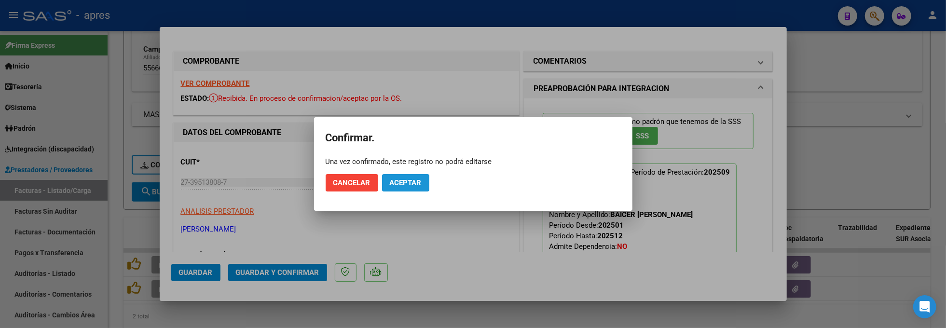
click at [405, 179] on span "Aceptar" at bounding box center [406, 183] width 32 height 9
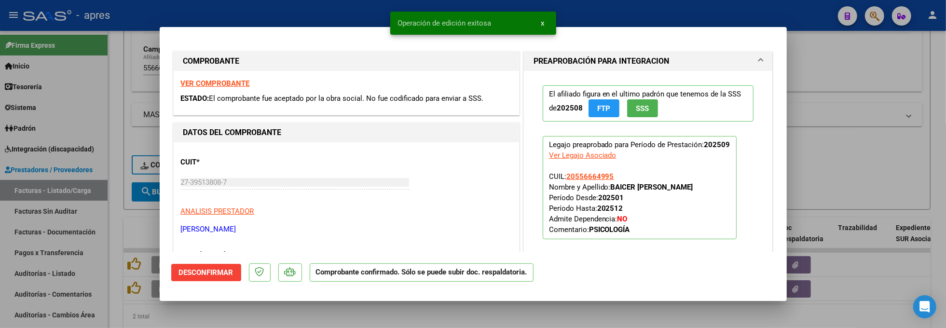
click at [304, 317] on div at bounding box center [473, 164] width 946 height 328
type input "$ 0,00"
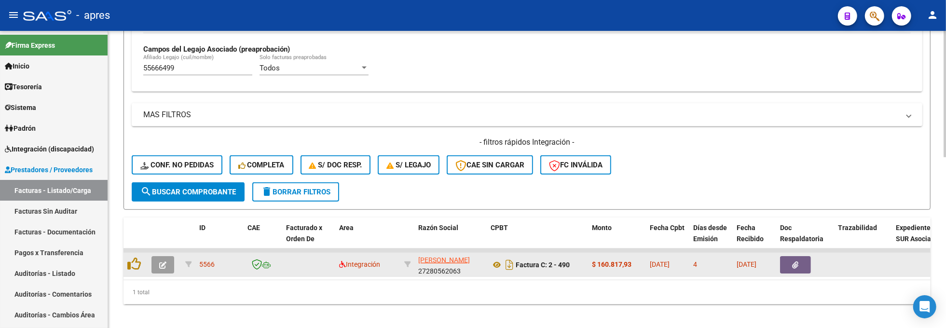
click at [147, 272] on datatable-body-cell at bounding box center [136, 265] width 24 height 24
click at [154, 270] on button "button" at bounding box center [163, 264] width 23 height 17
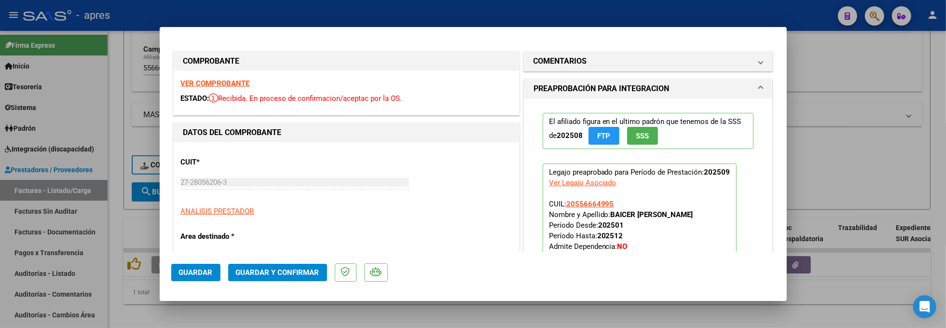
click at [228, 82] on strong "VER COMPROBANTE" at bounding box center [215, 83] width 69 height 9
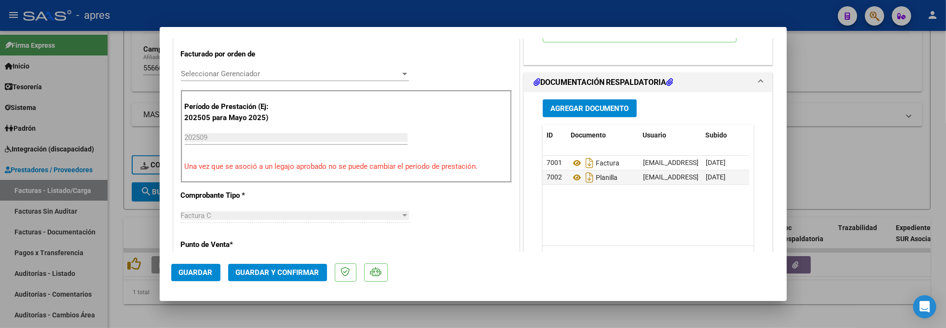
scroll to position [257, 0]
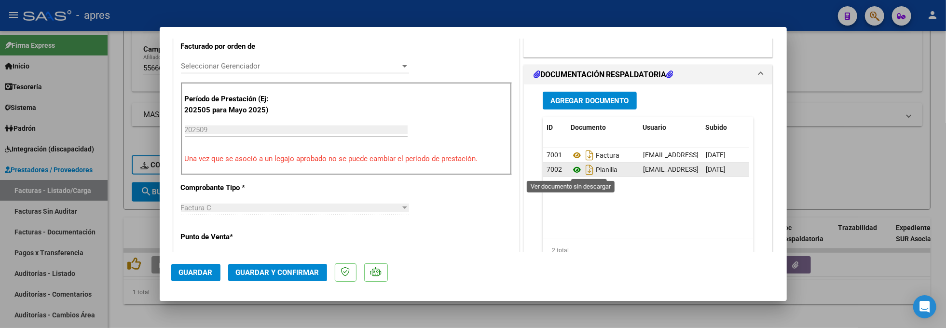
click at [572, 171] on icon at bounding box center [577, 170] width 13 height 12
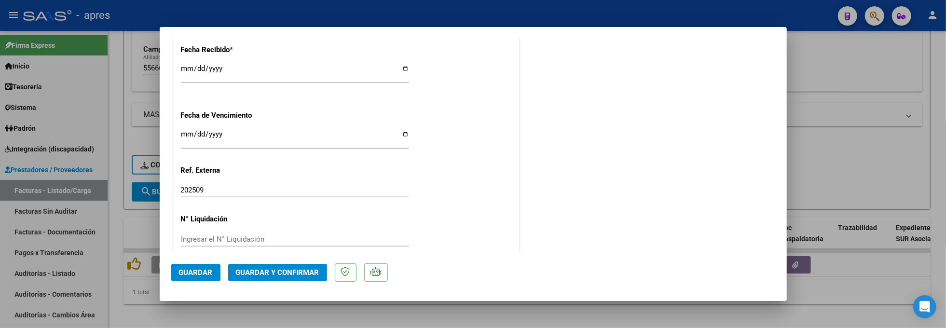
scroll to position [720, 0]
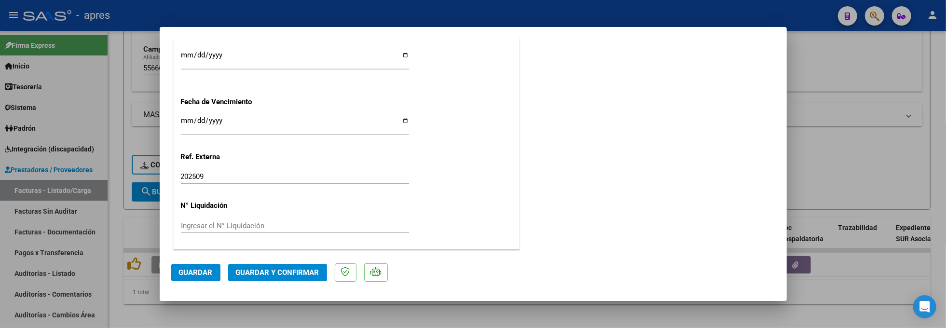
click at [185, 116] on div "[DATE] Ingresar la fecha" at bounding box center [295, 125] width 228 height 21
drag, startPoint x: 185, startPoint y: 116, endPoint x: 188, endPoint y: 120, distance: 5.2
click at [186, 116] on div "[DATE] Ingresar la fecha" at bounding box center [295, 125] width 228 height 21
type input "[DATE]"
click at [257, 264] on button "Guardar y Confirmar" at bounding box center [277, 272] width 99 height 17
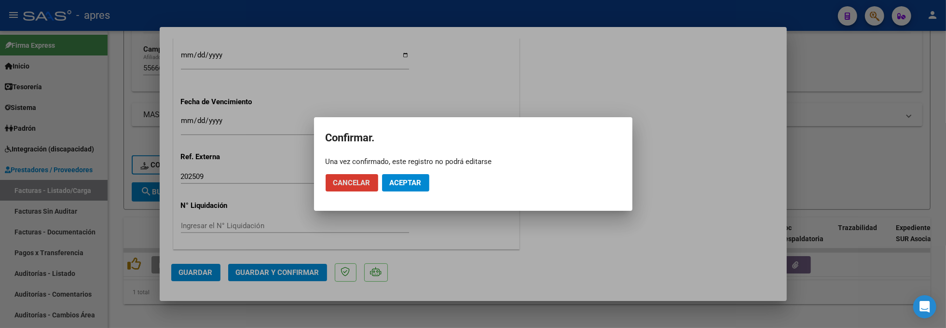
click at [391, 168] on mat-dialog-actions "Cancelar Aceptar" at bounding box center [473, 182] width 295 height 33
click at [398, 180] on span "Aceptar" at bounding box center [406, 183] width 32 height 9
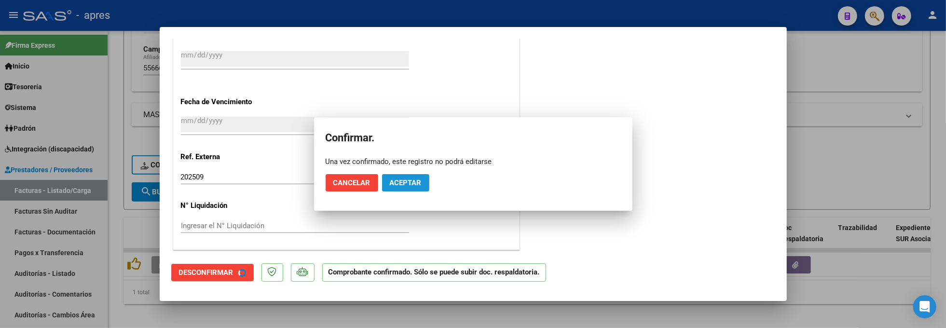
scroll to position [660, 0]
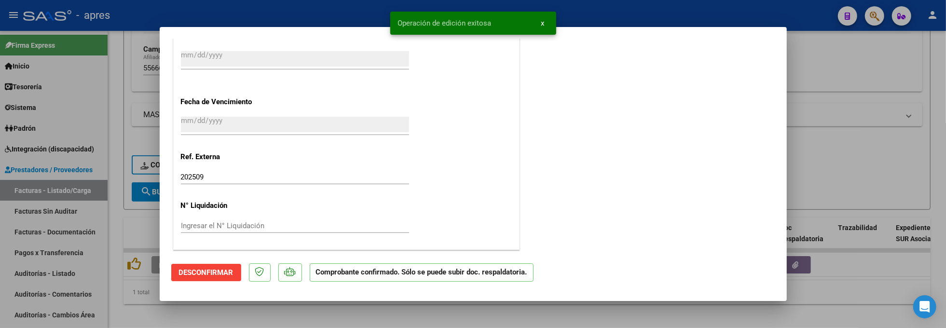
click at [129, 298] on div at bounding box center [473, 164] width 946 height 328
type input "$ 0,00"
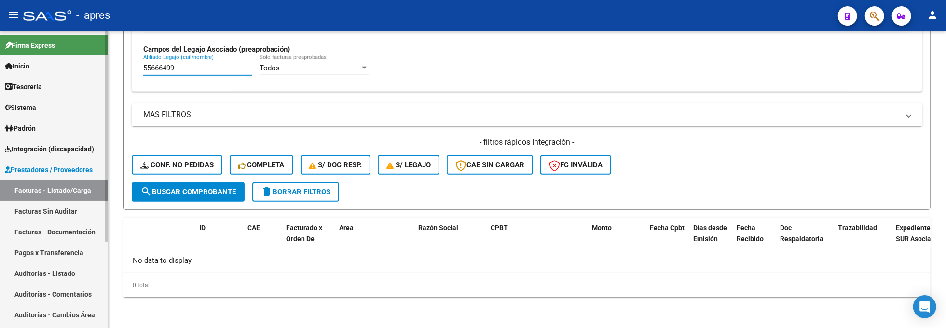
drag, startPoint x: 197, startPoint y: 66, endPoint x: 51, endPoint y: 66, distance: 146.2
click at [51, 66] on mat-sidenav-container "Firma Express Inicio Calendario SSS Instructivos Contacto OS Tesorería Extracto…" at bounding box center [473, 179] width 946 height 297
paste input "2825107"
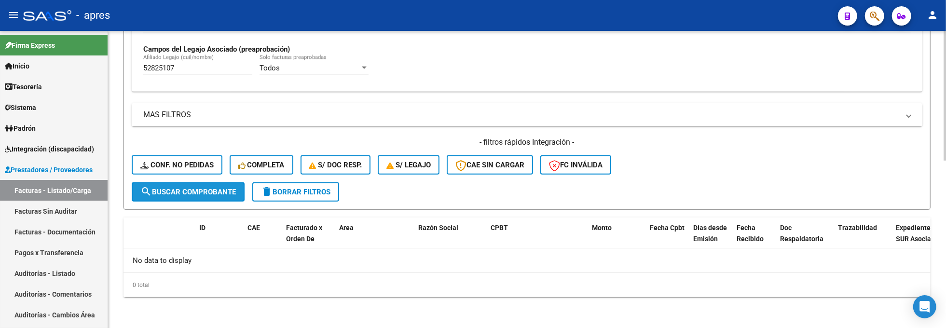
click at [188, 186] on button "search Buscar Comprobante" at bounding box center [188, 191] width 113 height 19
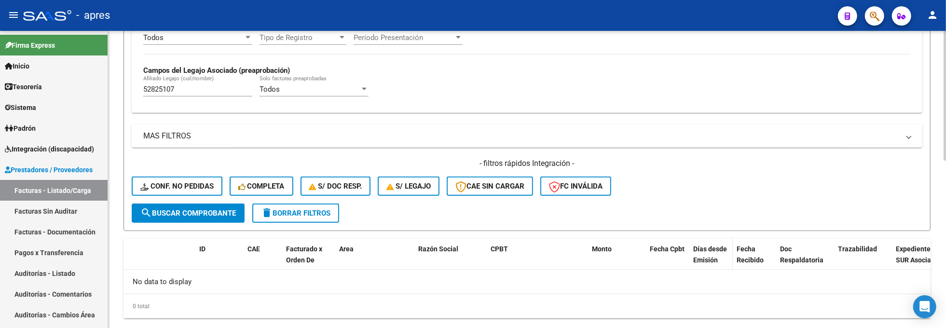
scroll to position [383, 0]
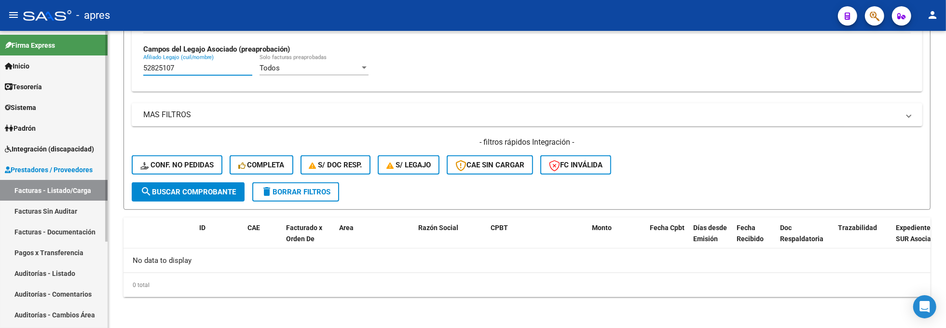
drag, startPoint x: 195, startPoint y: 69, endPoint x: 64, endPoint y: 68, distance: 131.3
click at [64, 68] on mat-sidenav-container "Firma Express Inicio Calendario SSS Instructivos Contacto OS Tesorería Extracto…" at bounding box center [473, 179] width 946 height 297
paste input "45626714"
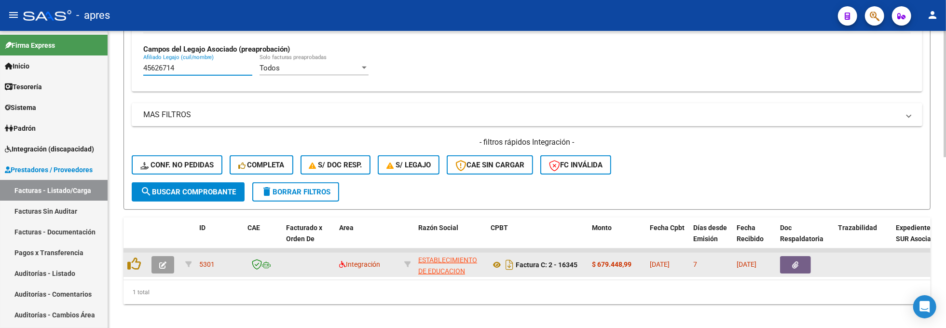
type input "45626714"
click at [159, 266] on icon "button" at bounding box center [162, 265] width 7 height 7
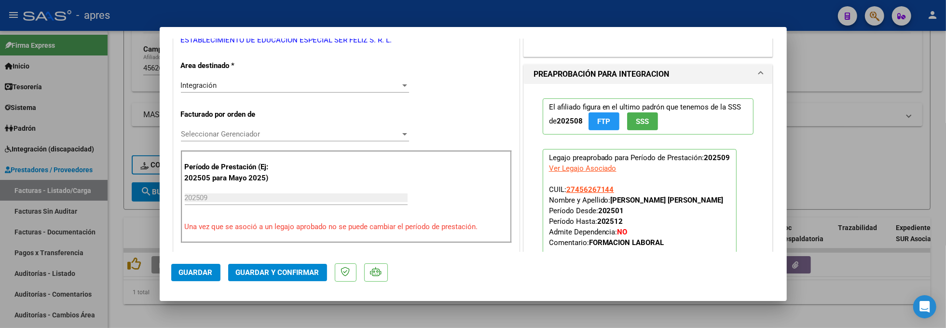
scroll to position [0, 0]
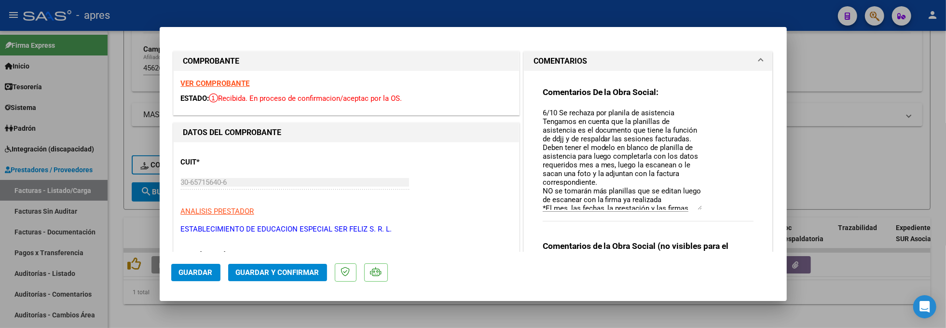
drag, startPoint x: 690, startPoint y: 125, endPoint x: 694, endPoint y: 213, distance: 87.9
click at [695, 210] on textarea "6/10 Se rechaza por planila de asistencia Tengamos en cuenta que la planillas d…" at bounding box center [622, 159] width 159 height 102
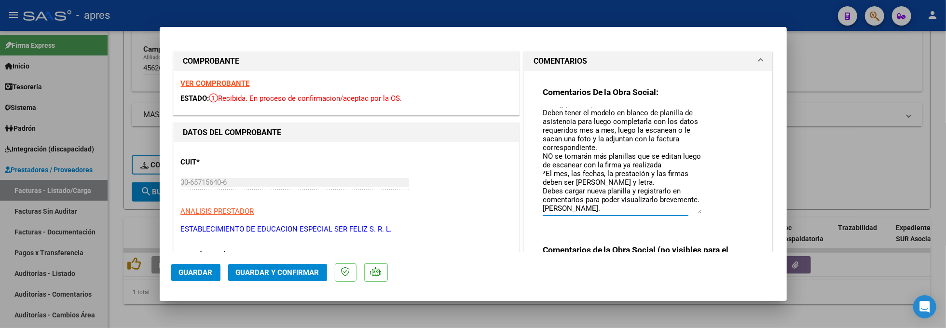
click at [621, 202] on textarea "6/10 Se rechaza por planila de asistencia Tengamos en cuenta que la planillas d…" at bounding box center [622, 161] width 159 height 106
type textarea "6/10 Se rechaza por planila de asistencia Tengamos en cuenta que la planillas d…"
click at [188, 275] on span "Guardar" at bounding box center [196, 272] width 34 height 9
drag, startPoint x: 130, startPoint y: 229, endPoint x: 138, endPoint y: 211, distance: 19.3
click at [130, 229] on div at bounding box center [473, 164] width 946 height 328
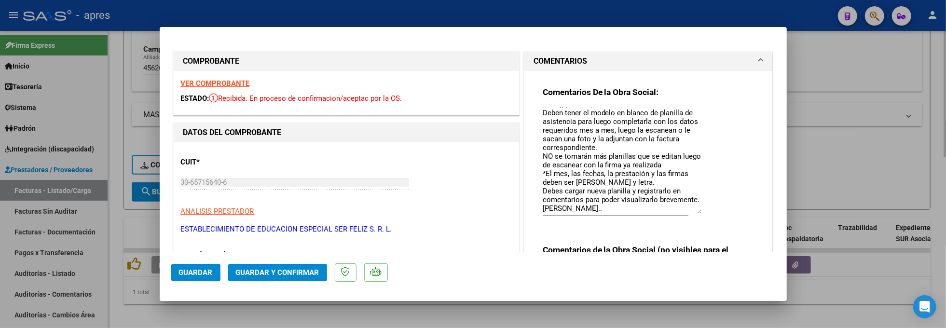
type input "$ 0,00"
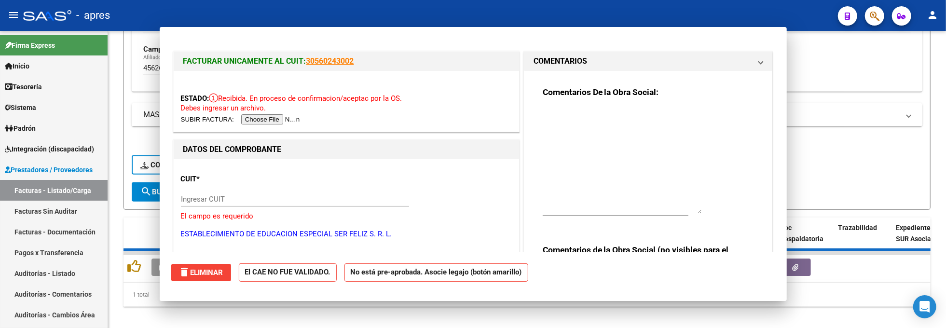
scroll to position [0, 0]
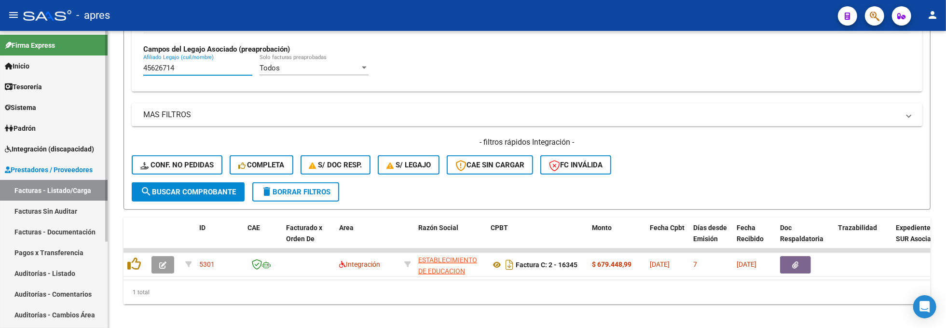
drag, startPoint x: 186, startPoint y: 70, endPoint x: 98, endPoint y: 76, distance: 87.5
click at [98, 76] on mat-sidenav-container "Firma Express Inicio Calendario SSS Instructivos Contacto OS Tesorería Extracto…" at bounding box center [473, 179] width 946 height 297
drag, startPoint x: 193, startPoint y: 67, endPoint x: 115, endPoint y: 70, distance: 78.3
paste input "58303585"
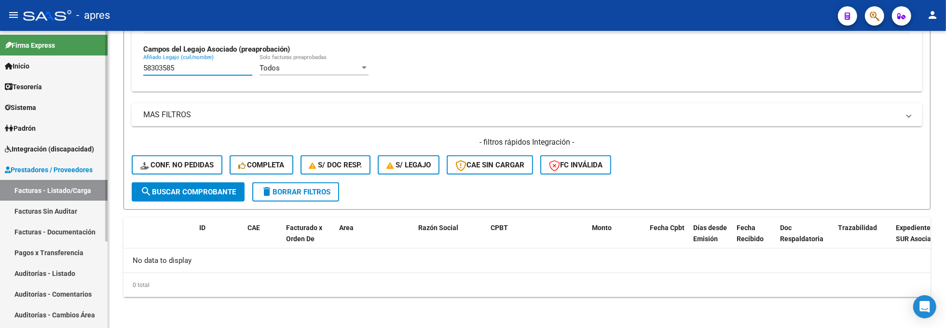
drag, startPoint x: 157, startPoint y: 71, endPoint x: 68, endPoint y: 82, distance: 90.3
click at [68, 82] on mat-sidenav-container "Firma Express Inicio Calendario SSS Instructivos Contacto OS Tesorería Extracto…" at bounding box center [473, 179] width 946 height 297
paste input "6396979"
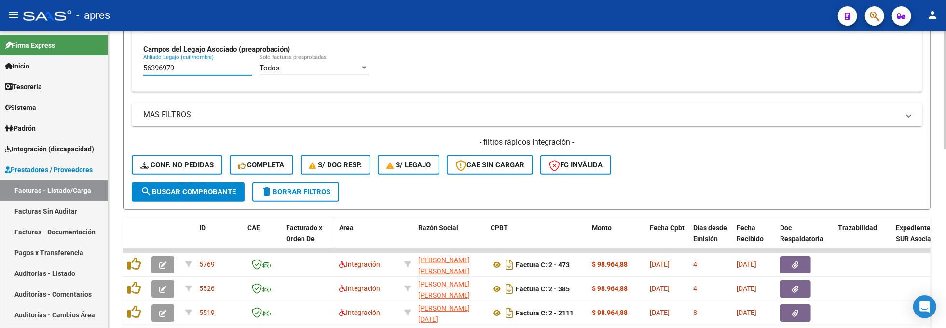
scroll to position [449, 0]
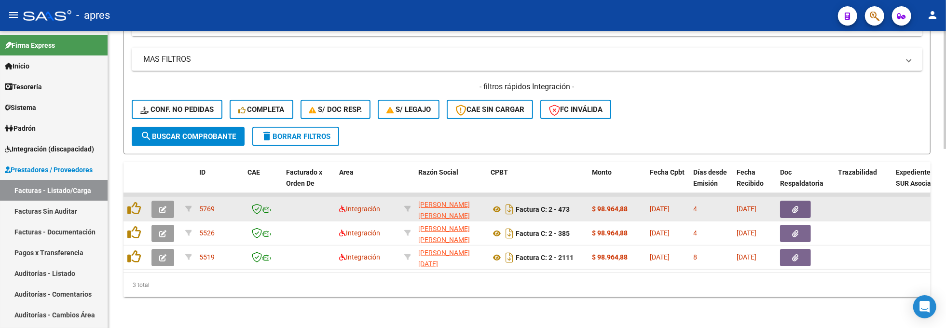
type input "56396979"
click at [163, 206] on icon "button" at bounding box center [162, 209] width 7 height 7
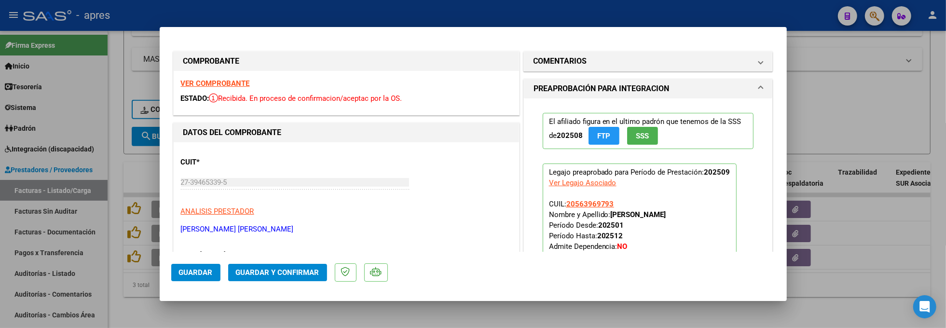
click at [230, 85] on strong "VER COMPROBANTE" at bounding box center [215, 83] width 69 height 9
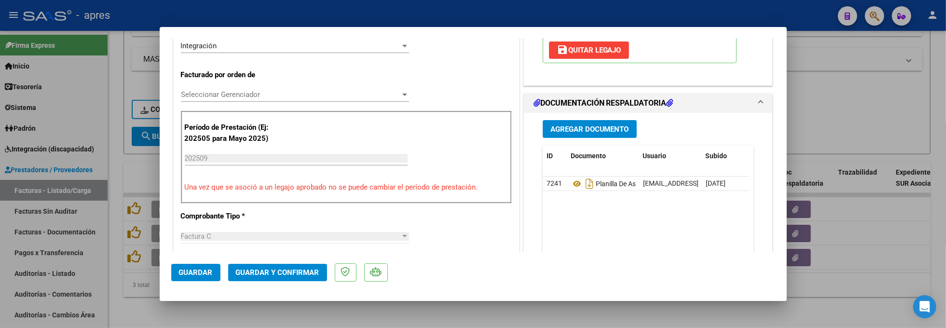
scroll to position [257, 0]
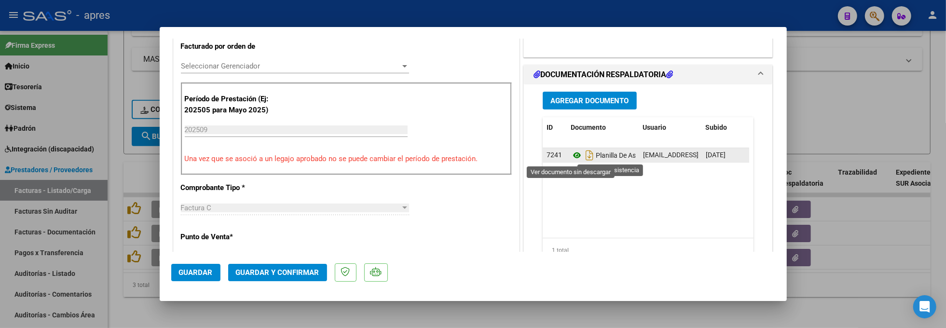
click at [571, 153] on icon at bounding box center [577, 156] width 13 height 12
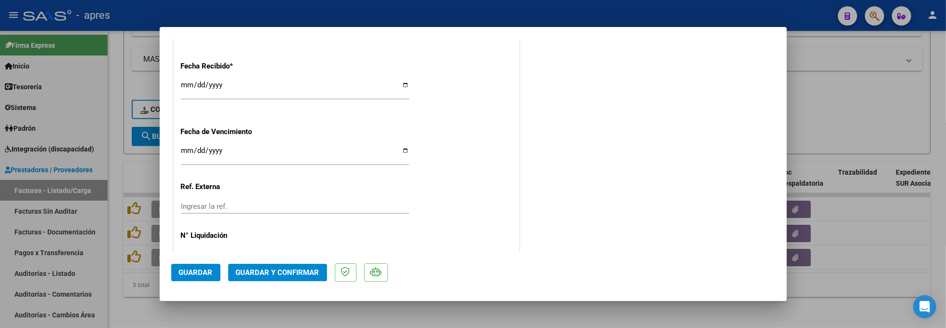
scroll to position [720, 0]
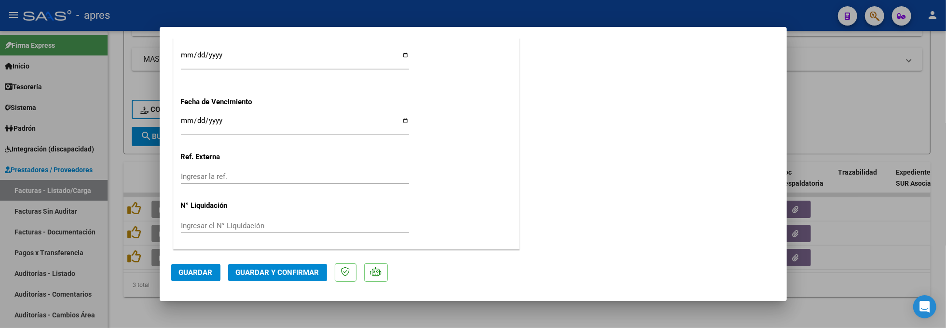
click at [300, 278] on button "Guardar y Confirmar" at bounding box center [277, 272] width 99 height 17
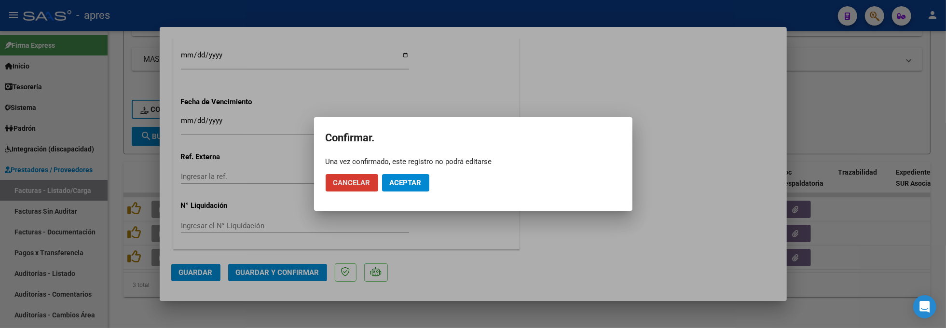
drag, startPoint x: 425, startPoint y: 180, endPoint x: 456, endPoint y: 78, distance: 107.6
click at [425, 176] on button "Aceptar" at bounding box center [405, 182] width 47 height 17
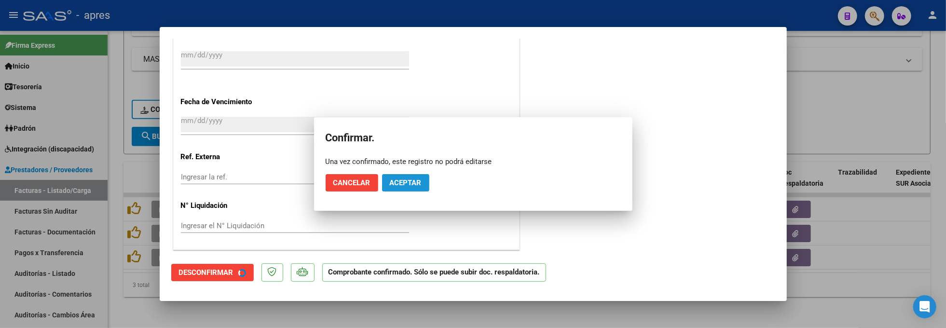
scroll to position [660, 0]
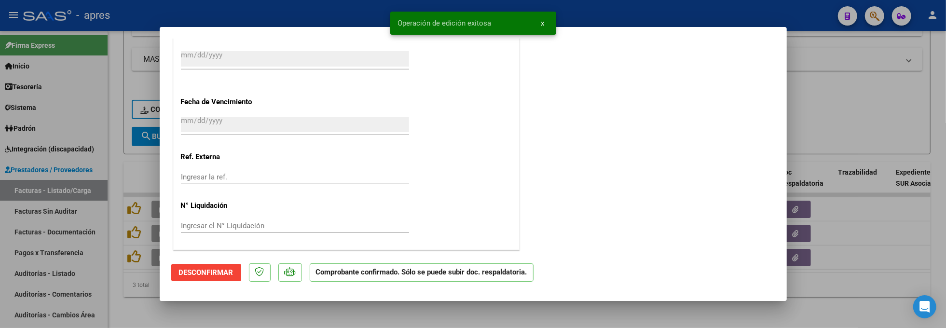
click at [271, 317] on div at bounding box center [473, 164] width 946 height 328
type input "$ 0,00"
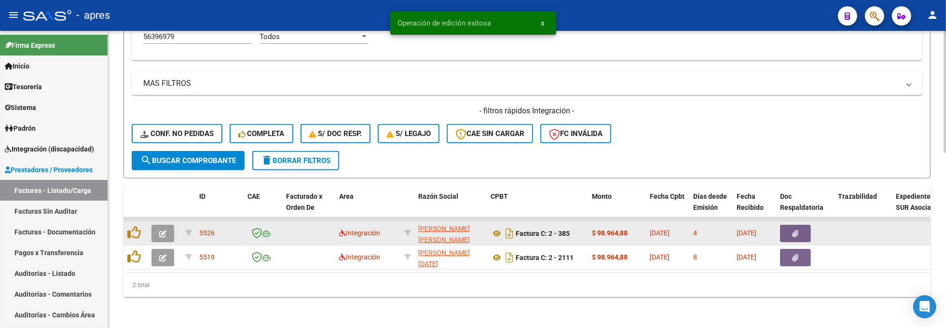
scroll to position [425, 0]
click at [161, 230] on icon "button" at bounding box center [162, 233] width 7 height 7
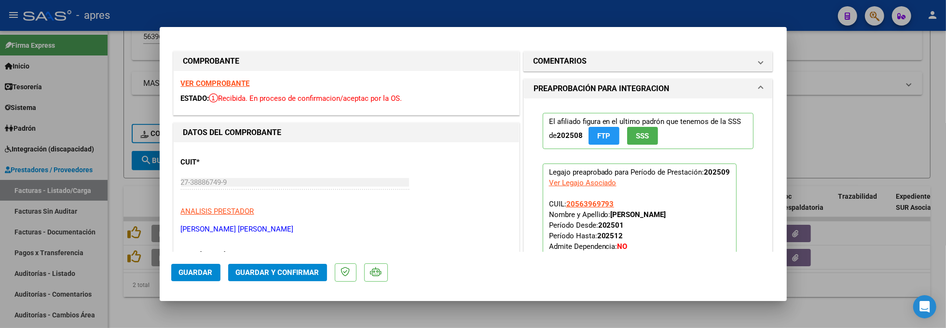
click at [246, 83] on strong "VER COMPROBANTE" at bounding box center [215, 83] width 69 height 9
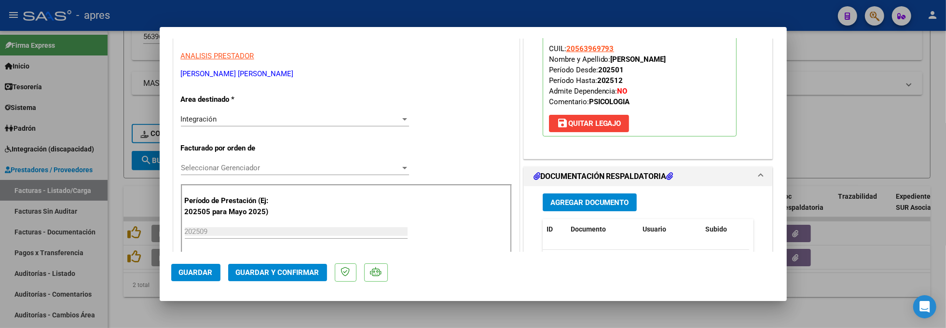
scroll to position [193, 0]
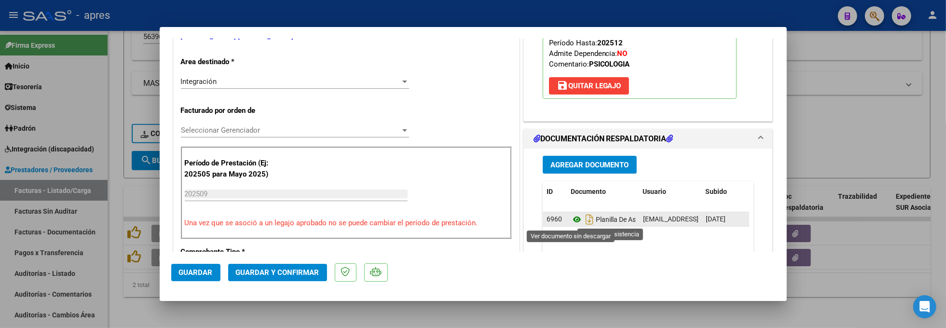
click at [571, 222] on icon at bounding box center [577, 220] width 13 height 12
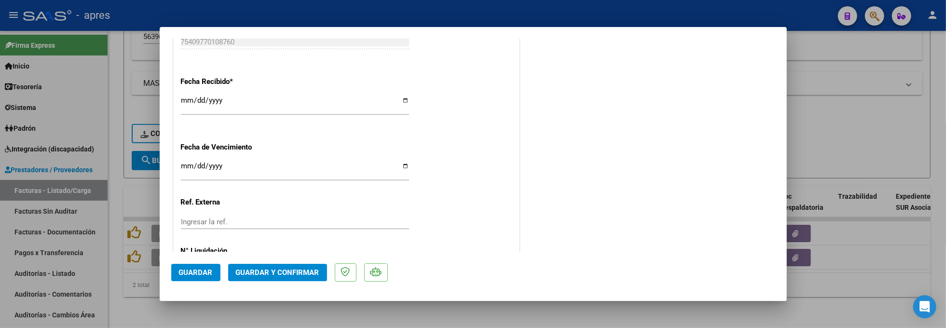
scroll to position [720, 0]
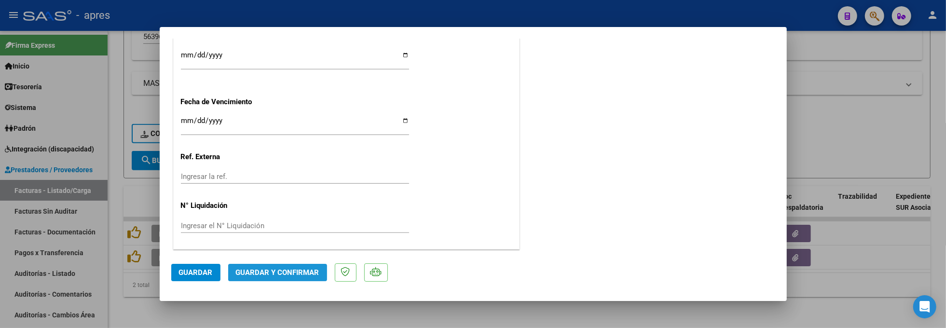
click at [298, 275] on span "Guardar y Confirmar" at bounding box center [277, 272] width 83 height 9
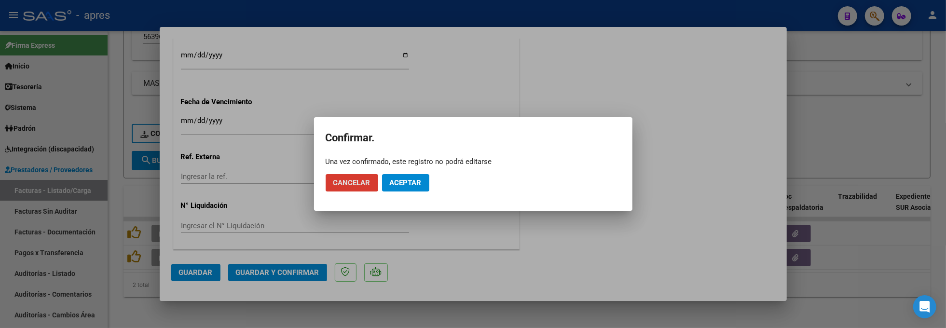
click at [410, 182] on span "Aceptar" at bounding box center [406, 183] width 32 height 9
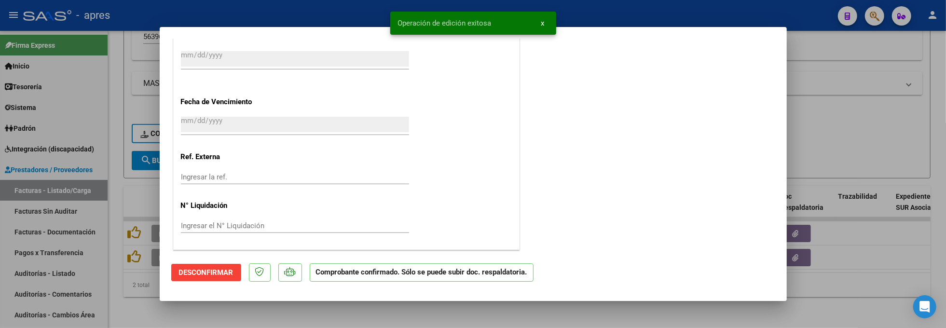
click at [163, 311] on div at bounding box center [473, 164] width 946 height 328
type input "$ 0,00"
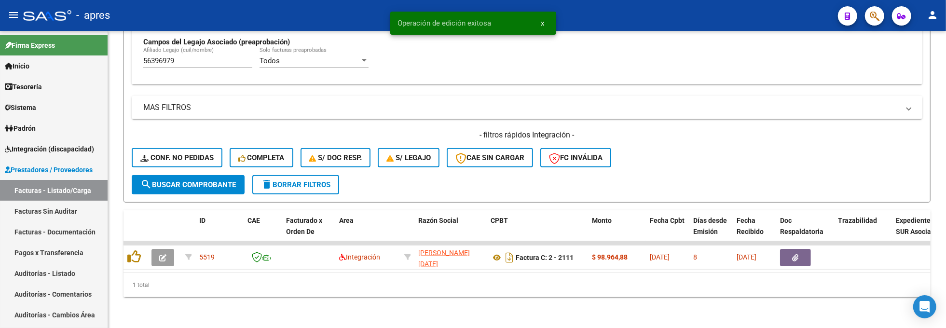
scroll to position [400, 0]
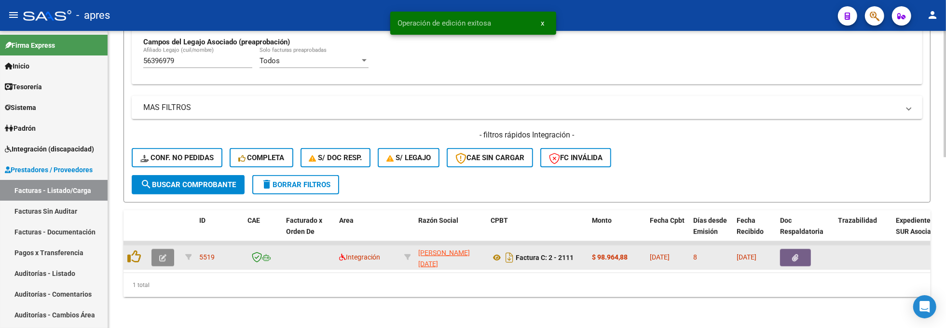
click at [165, 254] on icon "button" at bounding box center [162, 257] width 7 height 7
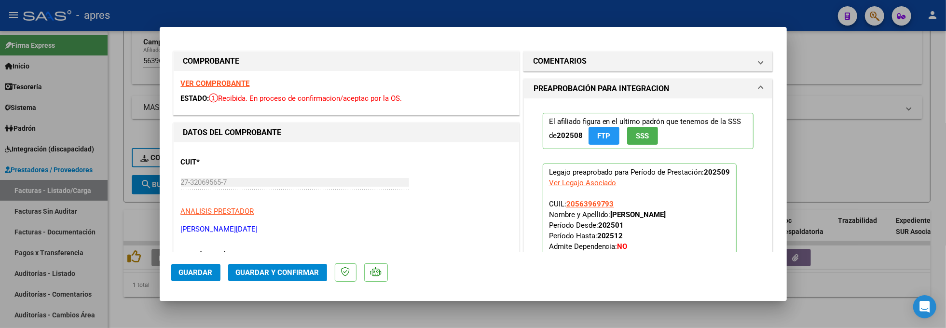
click at [230, 85] on strong "VER COMPROBANTE" at bounding box center [215, 83] width 69 height 9
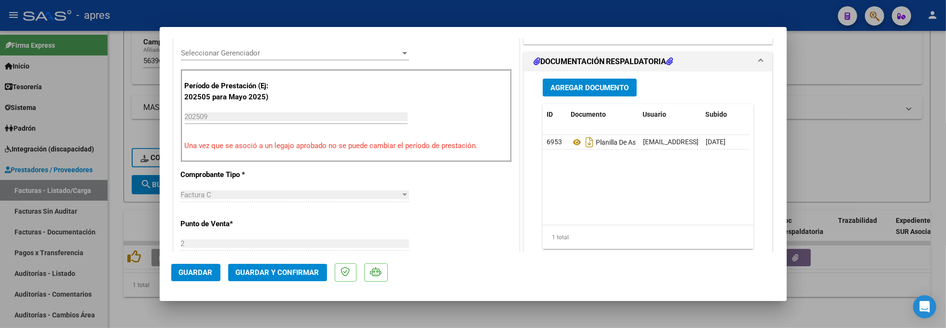
scroll to position [257, 0]
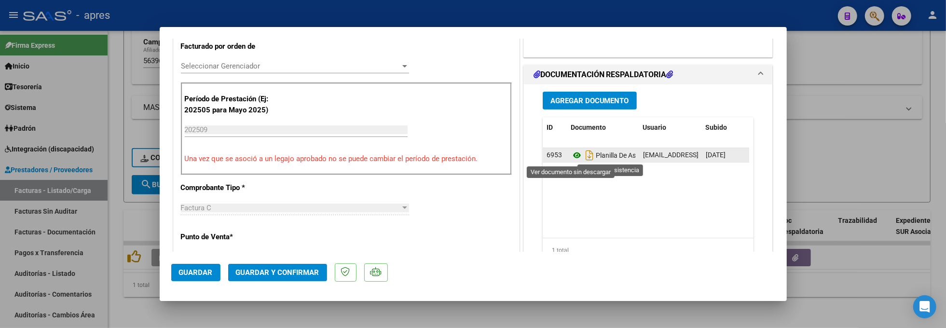
click at [573, 157] on icon at bounding box center [577, 156] width 13 height 12
click at [571, 153] on icon at bounding box center [577, 156] width 13 height 12
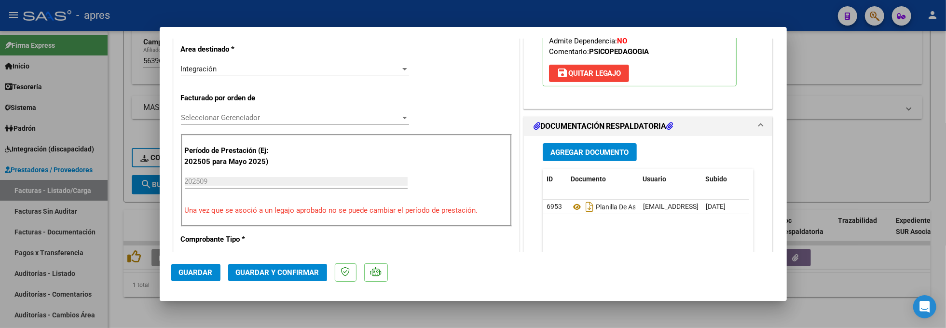
scroll to position [141, 0]
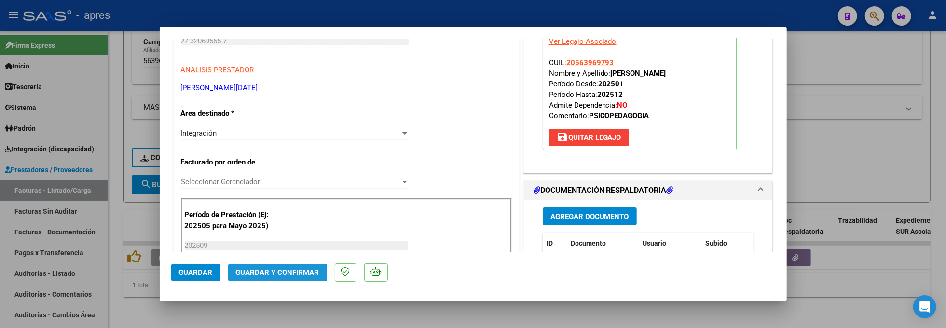
click at [260, 273] on span "Guardar y Confirmar" at bounding box center [277, 272] width 83 height 9
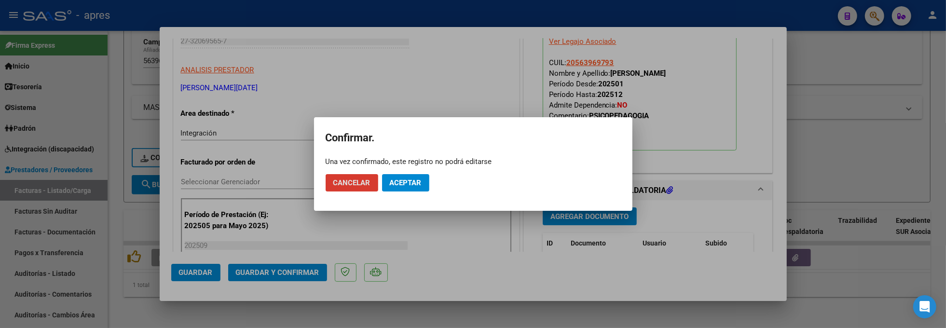
drag, startPoint x: 406, startPoint y: 183, endPoint x: 413, endPoint y: 170, distance: 14.9
click at [406, 180] on span "Aceptar" at bounding box center [406, 183] width 32 height 9
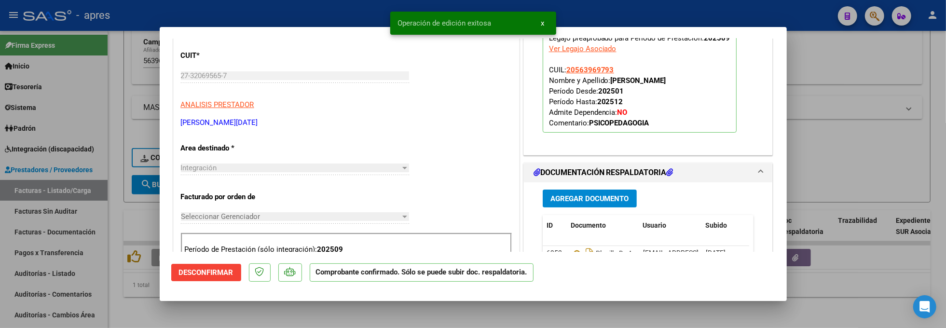
scroll to position [77, 0]
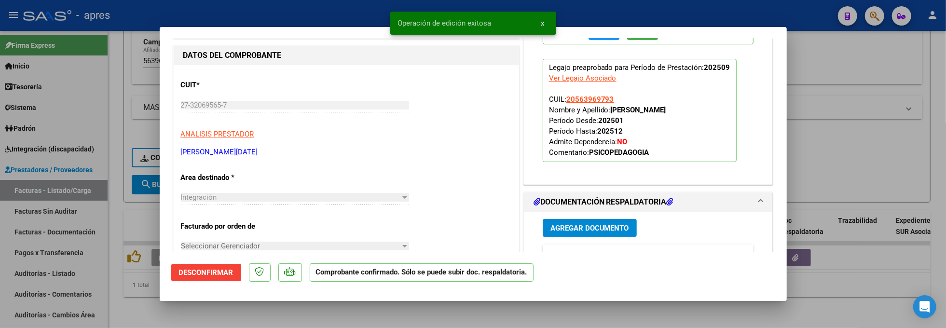
drag, startPoint x: 155, startPoint y: 308, endPoint x: 167, endPoint y: 298, distance: 15.1
click at [155, 307] on div at bounding box center [473, 164] width 946 height 328
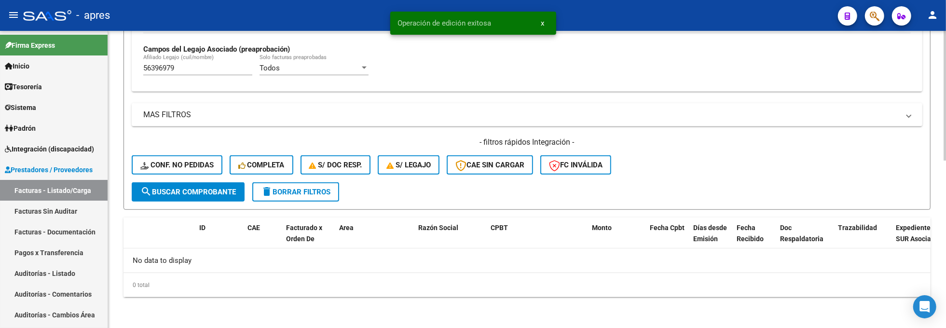
scroll to position [383, 0]
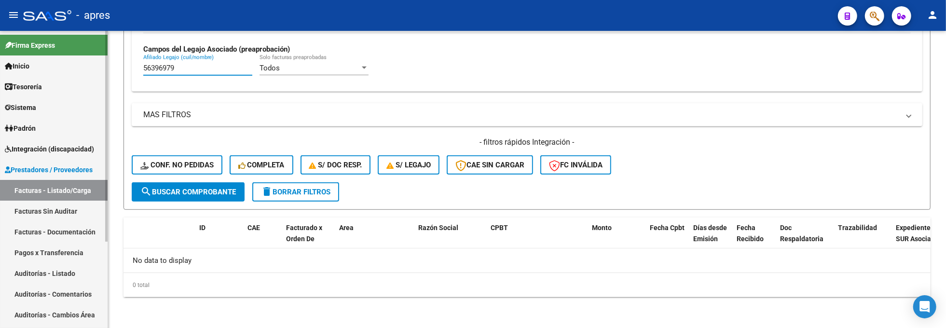
drag, startPoint x: 179, startPoint y: 68, endPoint x: 97, endPoint y: 55, distance: 83.6
click at [97, 55] on mat-sidenav-container "Firma Express Inicio Calendario SSS Instructivos Contacto OS Tesorería Extracto…" at bounding box center [473, 179] width 946 height 297
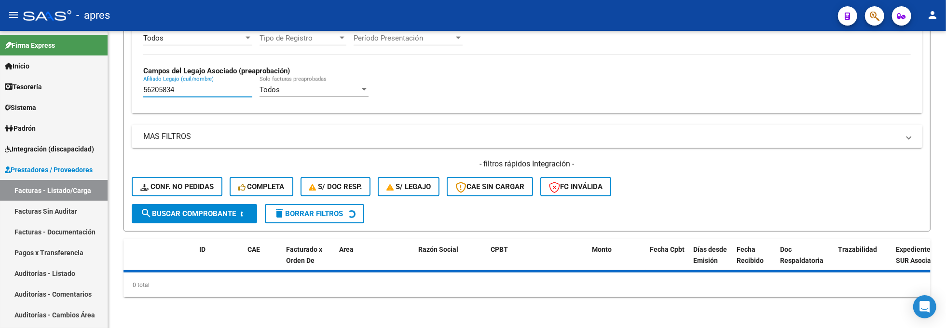
type input "56205834"
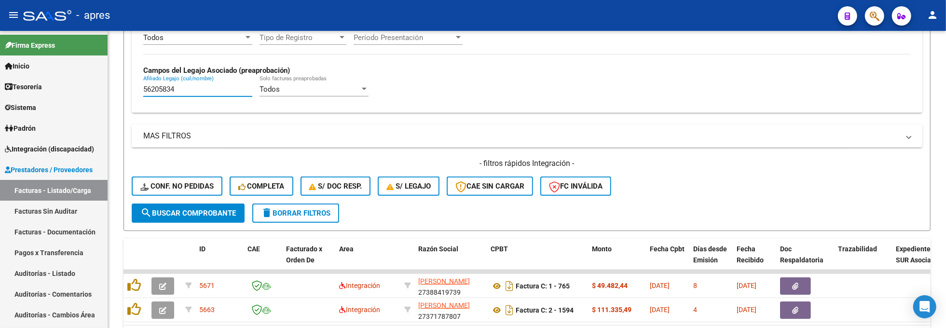
scroll to position [383, 0]
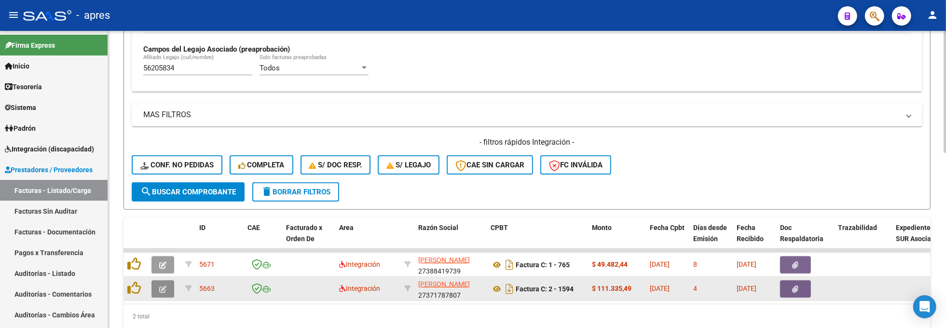
click at [164, 290] on icon "button" at bounding box center [162, 289] width 7 height 7
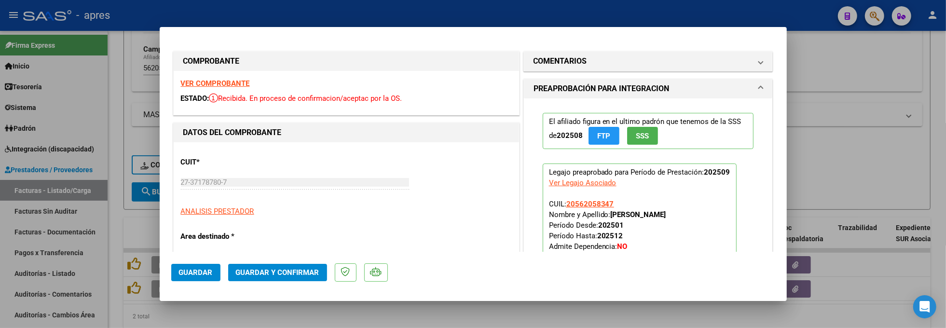
click at [239, 82] on strong "VER COMPROBANTE" at bounding box center [215, 83] width 69 height 9
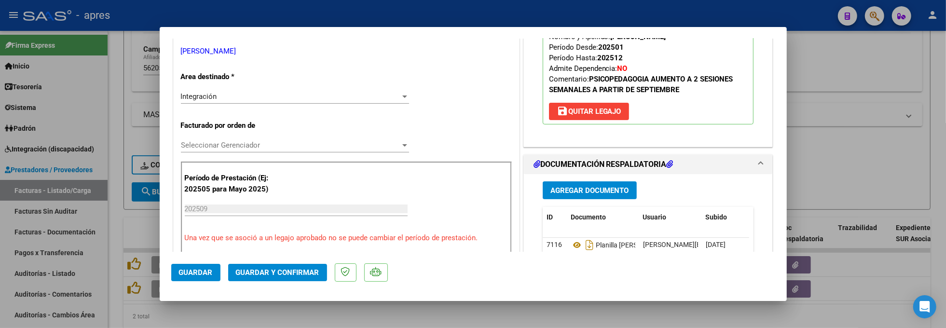
scroll to position [193, 0]
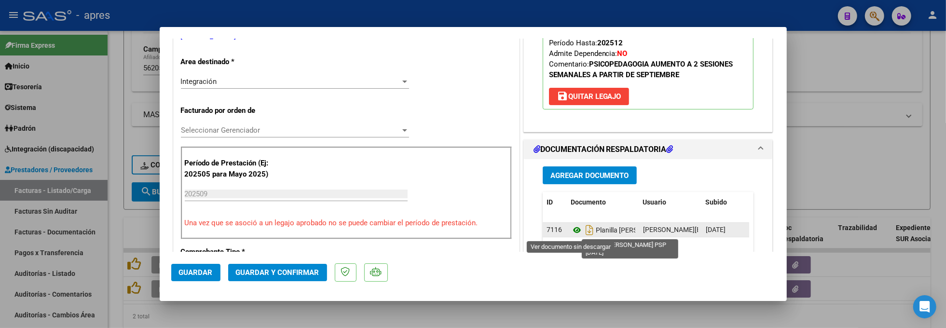
click at [571, 232] on icon at bounding box center [577, 230] width 13 height 12
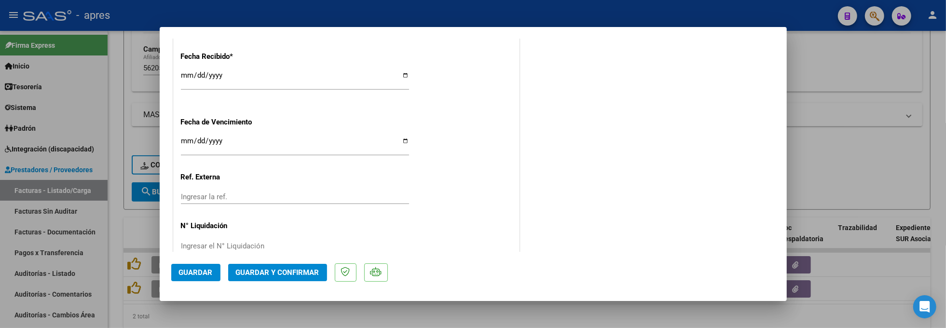
scroll to position [707, 0]
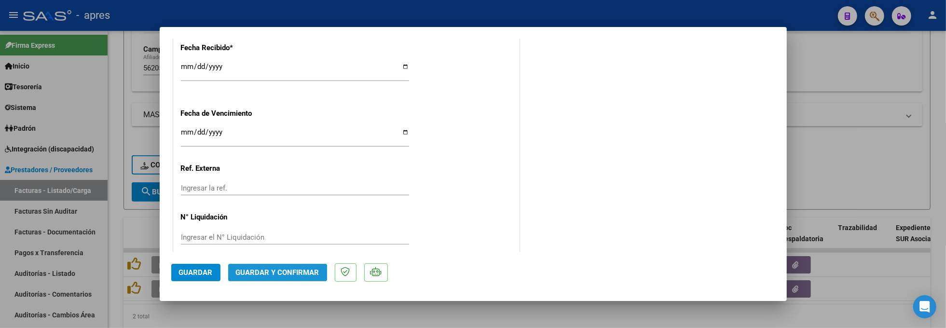
click at [262, 273] on span "Guardar y Confirmar" at bounding box center [277, 272] width 83 height 9
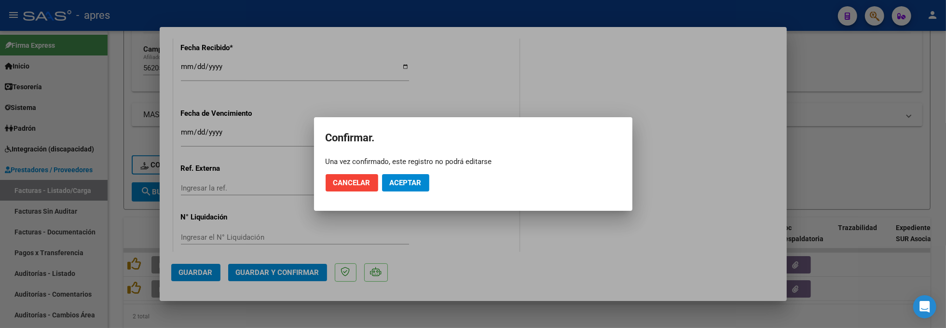
drag, startPoint x: 404, startPoint y: 182, endPoint x: 390, endPoint y: 207, distance: 27.9
click at [400, 211] on div "COMPROBANTE VER COMPROBANTE ESTADO: Recibida. En proceso de confirmacion/acepta…" at bounding box center [473, 164] width 946 height 328
click at [367, 184] on span "Cancelar" at bounding box center [351, 183] width 37 height 9
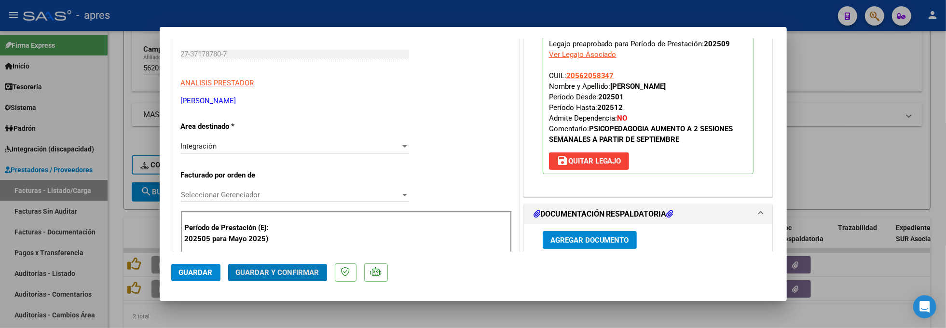
scroll to position [0, 0]
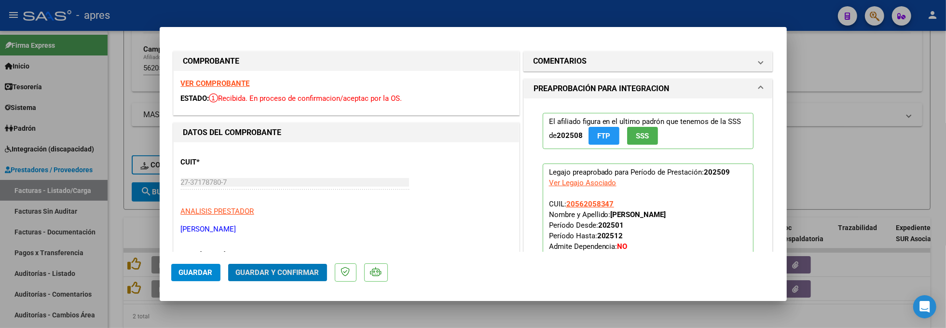
click at [305, 271] on span "Guardar y Confirmar" at bounding box center [277, 272] width 83 height 9
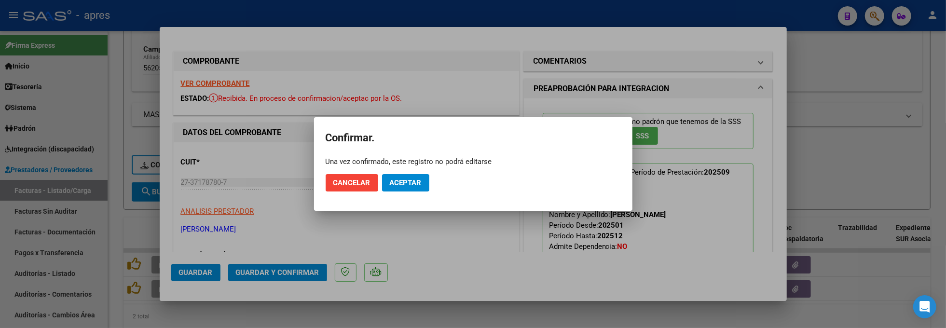
click at [398, 192] on mat-dialog-actions "Cancelar Aceptar" at bounding box center [473, 182] width 295 height 33
click at [400, 181] on span "Aceptar" at bounding box center [406, 183] width 32 height 9
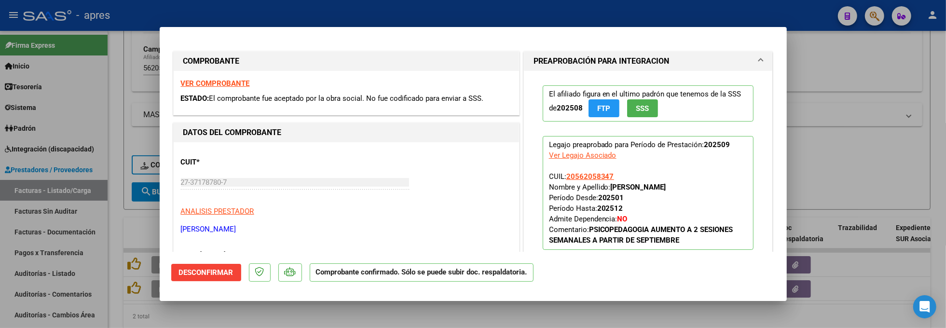
click at [200, 79] on strong "VER COMPROBANTE" at bounding box center [215, 83] width 69 height 9
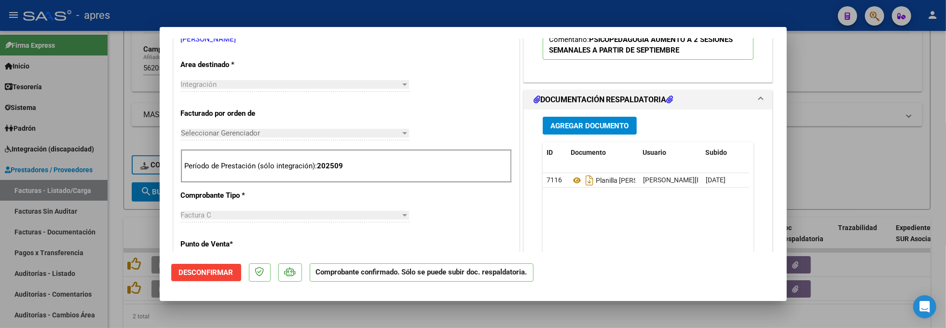
scroll to position [193, 0]
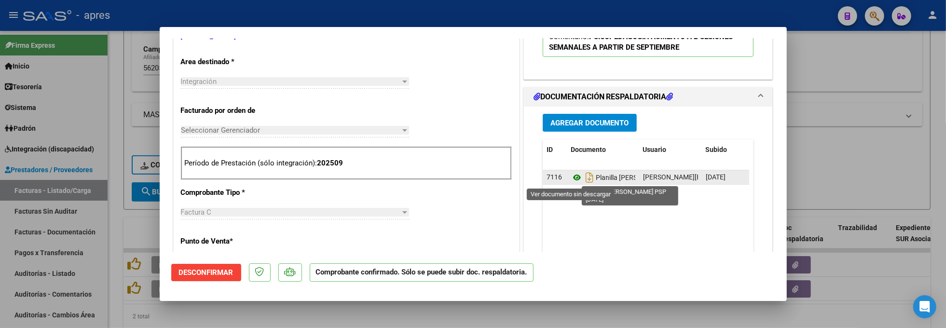
click at [571, 178] on icon at bounding box center [577, 178] width 13 height 12
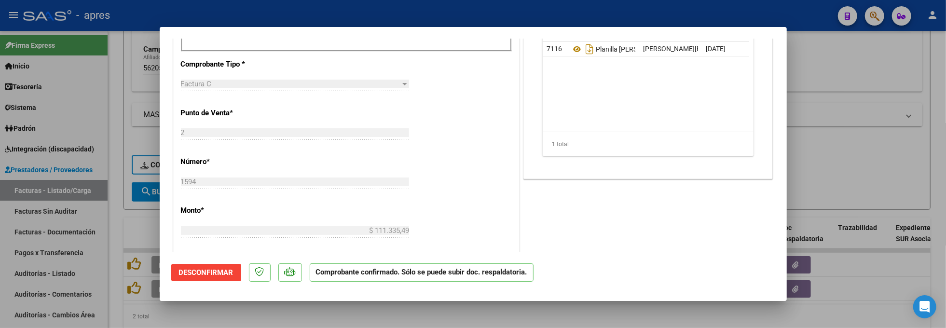
click at [199, 324] on div at bounding box center [473, 164] width 946 height 328
type input "$ 0,00"
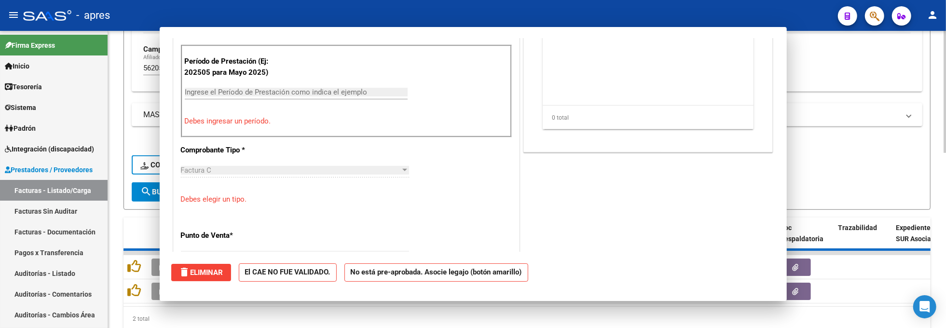
scroll to position [408, 0]
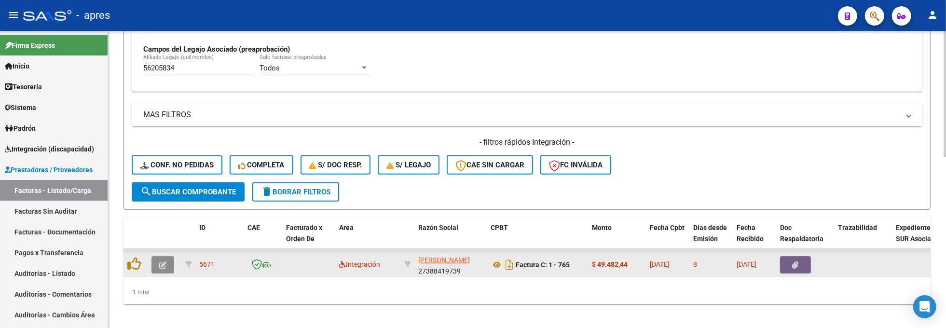
click at [161, 262] on icon "button" at bounding box center [162, 265] width 7 height 7
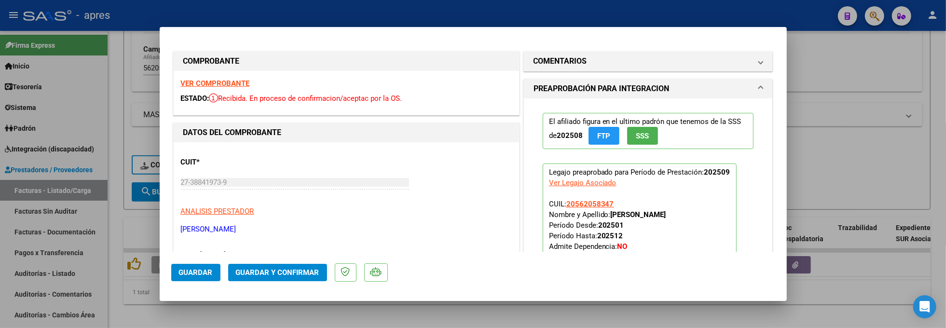
click at [239, 86] on strong "VER COMPROBANTE" at bounding box center [215, 83] width 69 height 9
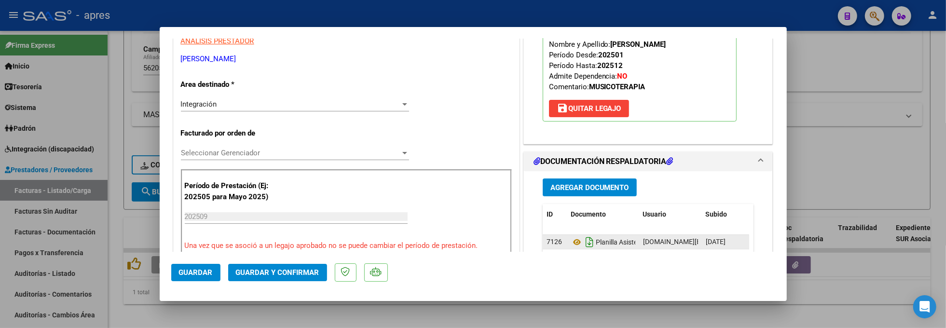
scroll to position [193, 0]
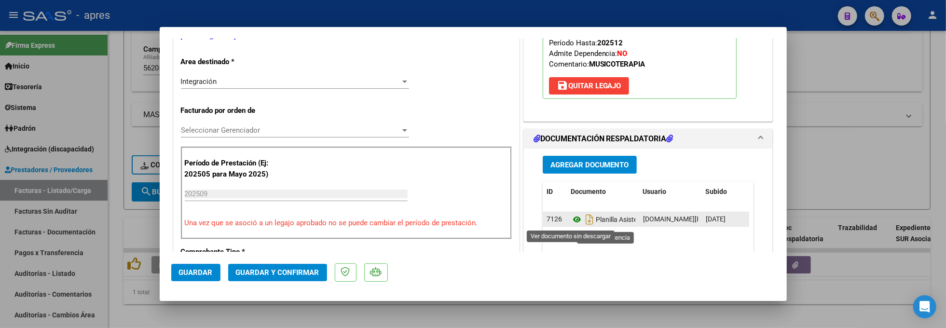
click at [571, 222] on icon at bounding box center [577, 220] width 13 height 12
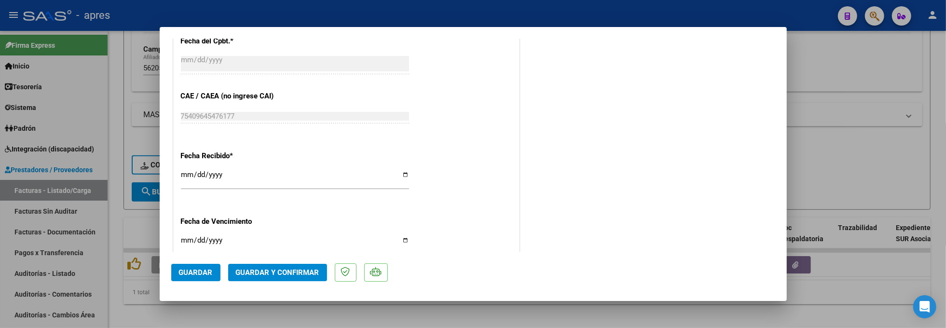
scroll to position [707, 0]
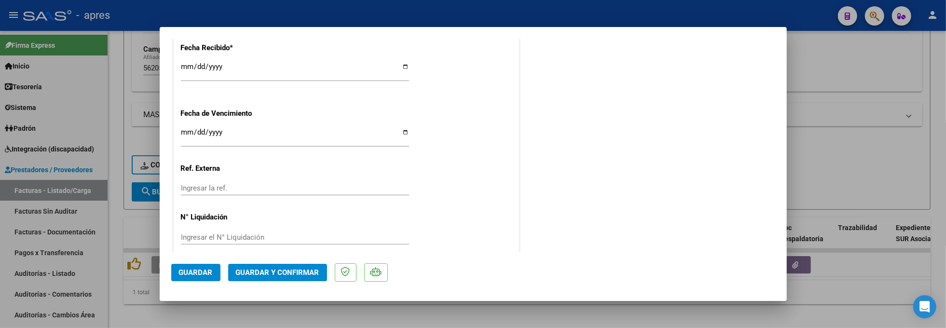
click at [188, 132] on input "Ingresar la fecha" at bounding box center [295, 135] width 228 height 15
type input "[DATE]"
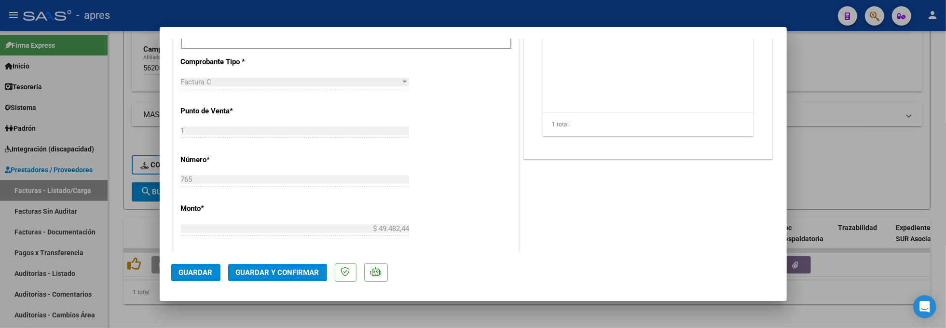
scroll to position [386, 0]
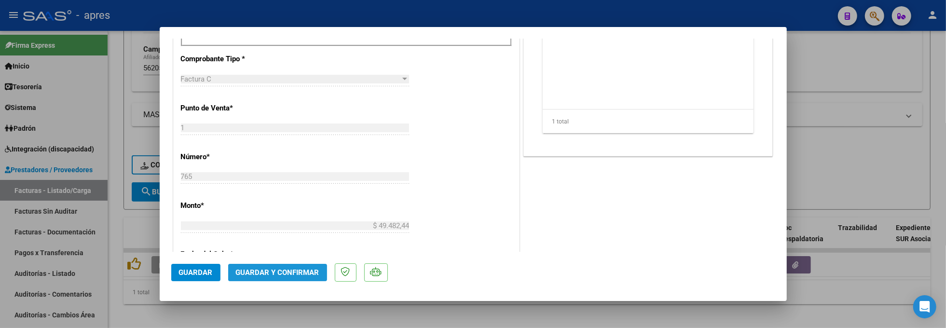
click at [294, 267] on button "Guardar y Confirmar" at bounding box center [277, 272] width 99 height 17
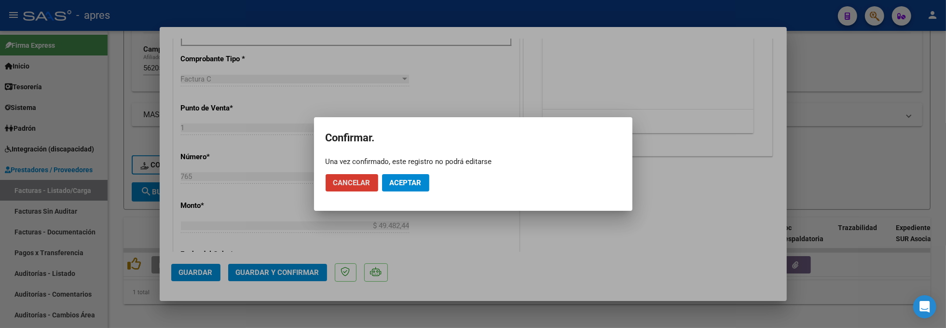
drag, startPoint x: 409, startPoint y: 179, endPoint x: 392, endPoint y: 207, distance: 31.9
click at [408, 180] on span "Aceptar" at bounding box center [406, 183] width 32 height 9
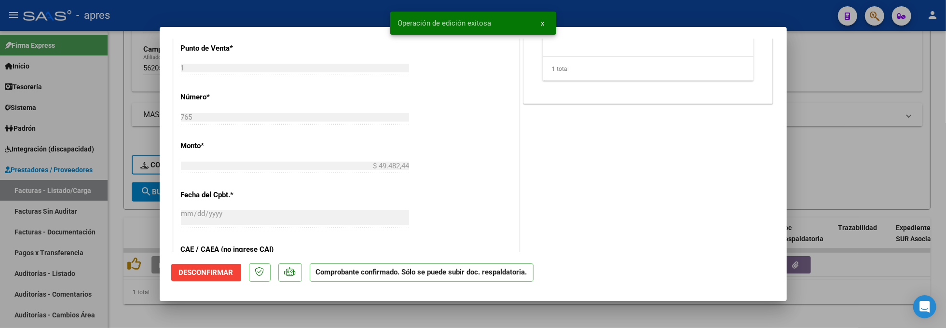
click at [156, 310] on div at bounding box center [473, 164] width 946 height 328
type input "$ 0,00"
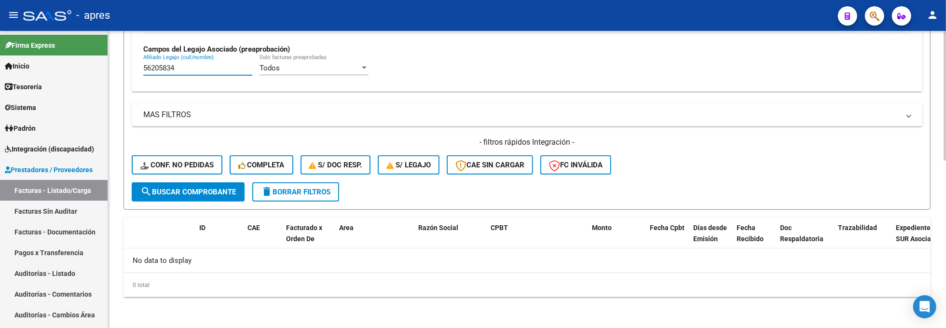
drag, startPoint x: 193, startPoint y: 71, endPoint x: 123, endPoint y: 70, distance: 70.9
paste input "5110846"
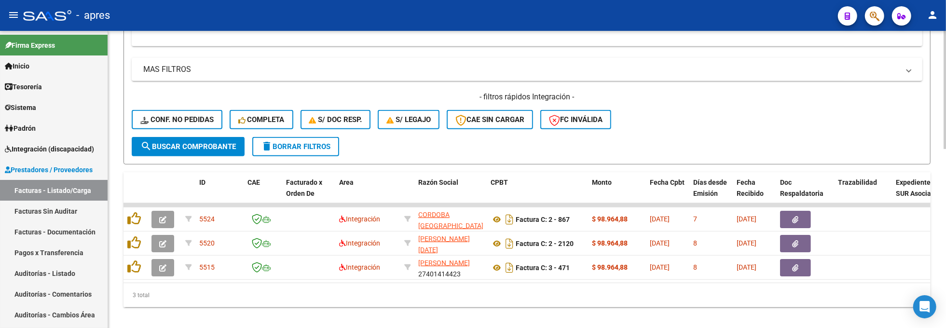
scroll to position [449, 0]
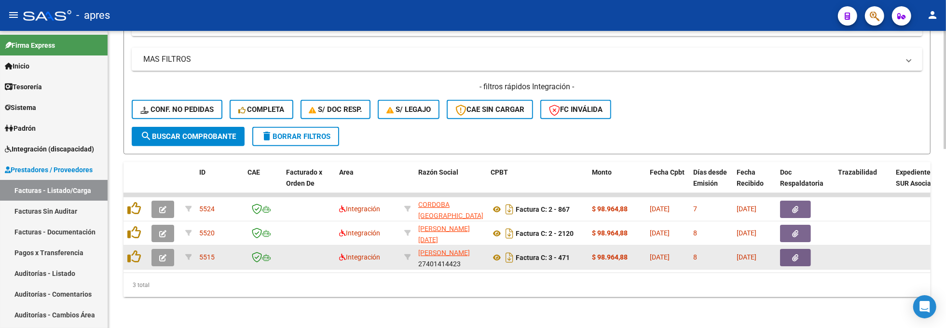
type input "55110846"
click at [157, 251] on button "button" at bounding box center [163, 257] width 23 height 17
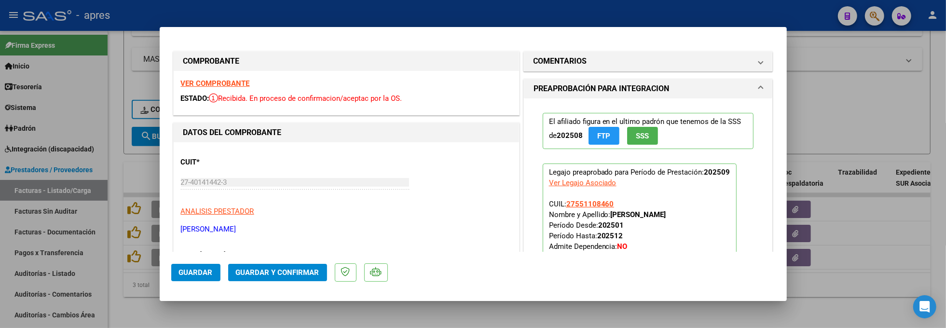
click at [213, 83] on strong "VER COMPROBANTE" at bounding box center [215, 83] width 69 height 9
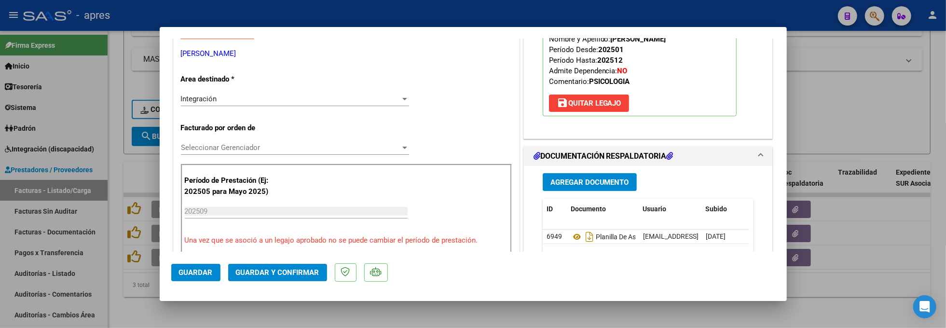
scroll to position [193, 0]
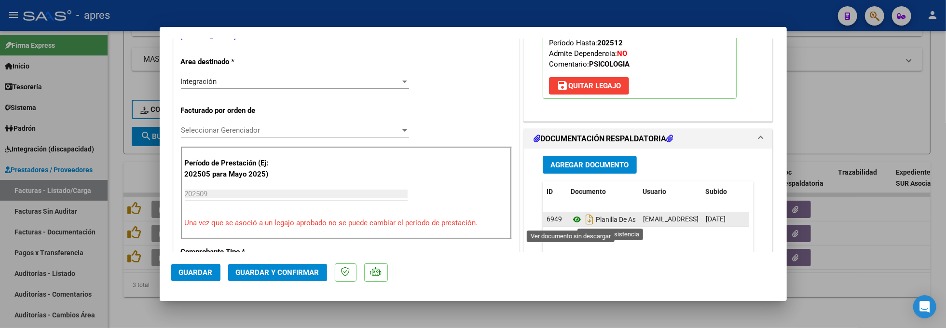
click at [571, 218] on icon at bounding box center [577, 220] width 13 height 12
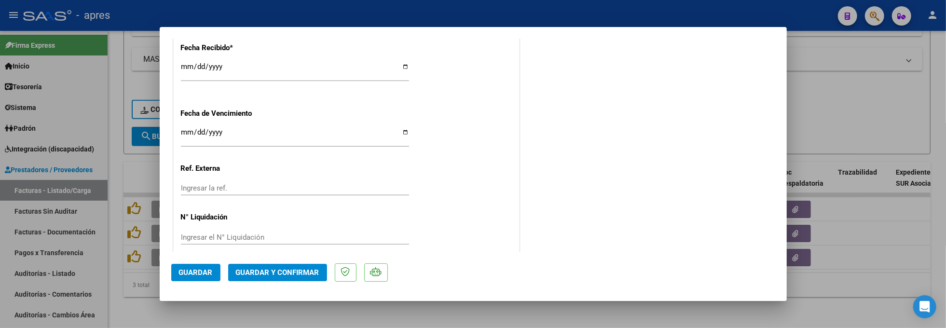
scroll to position [720, 0]
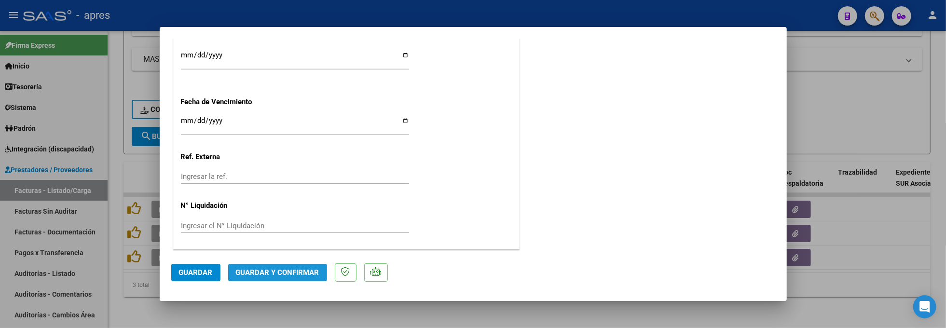
click at [310, 271] on span "Guardar y Confirmar" at bounding box center [277, 272] width 83 height 9
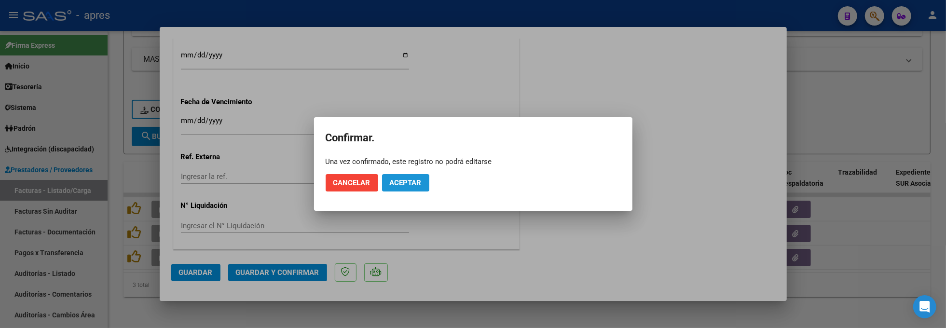
click at [405, 176] on button "Aceptar" at bounding box center [405, 182] width 47 height 17
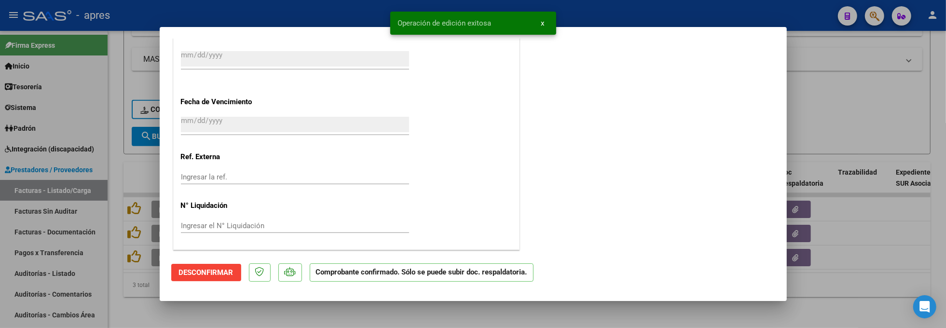
click at [386, 317] on div at bounding box center [473, 164] width 946 height 328
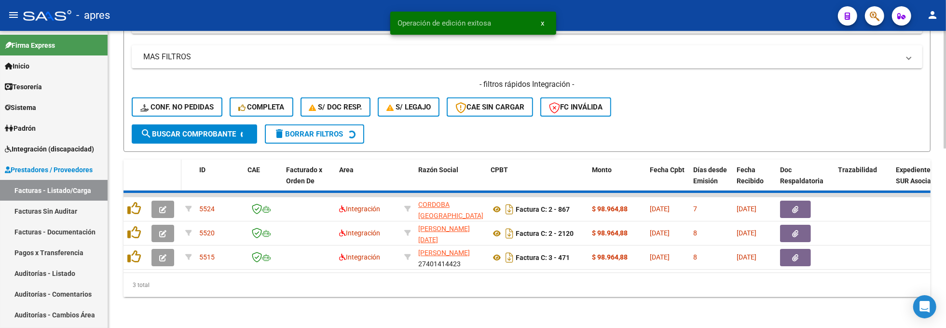
scroll to position [425, 0]
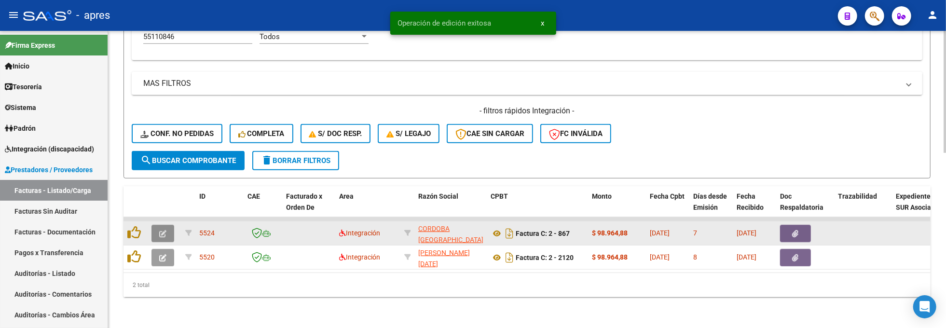
click at [169, 225] on button "button" at bounding box center [163, 233] width 23 height 17
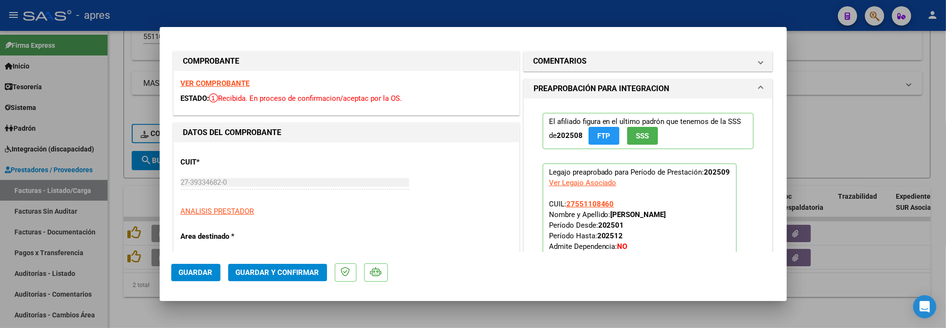
click at [221, 78] on div "VER COMPROBANTE ESTADO: Recibida. En proceso de confirmacion/aceptac por la OS." at bounding box center [346, 93] width 345 height 44
click at [223, 82] on strong "VER COMPROBANTE" at bounding box center [215, 83] width 69 height 9
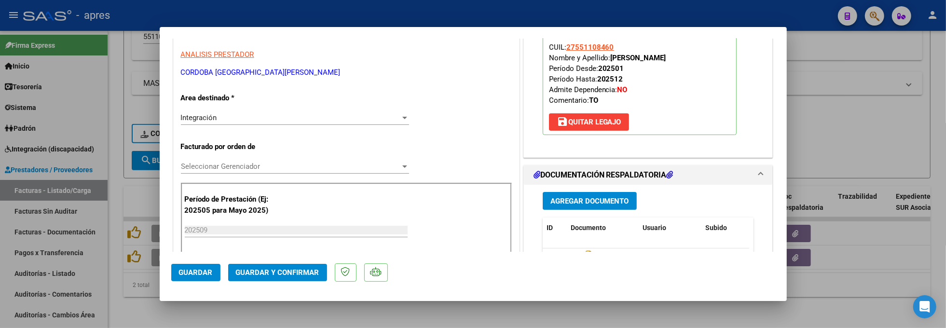
scroll to position [193, 0]
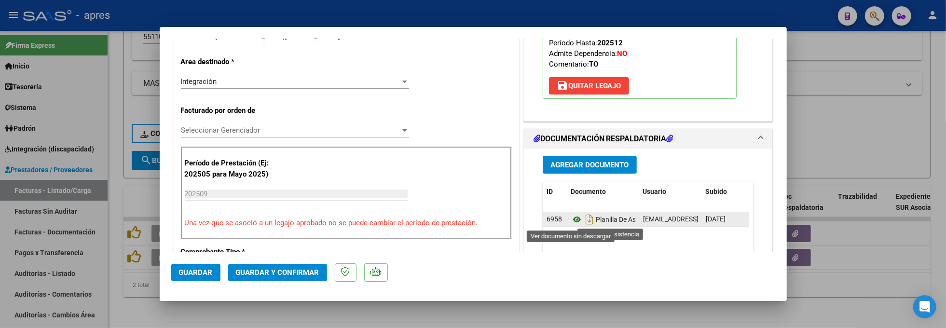
click at [571, 220] on icon at bounding box center [577, 220] width 13 height 12
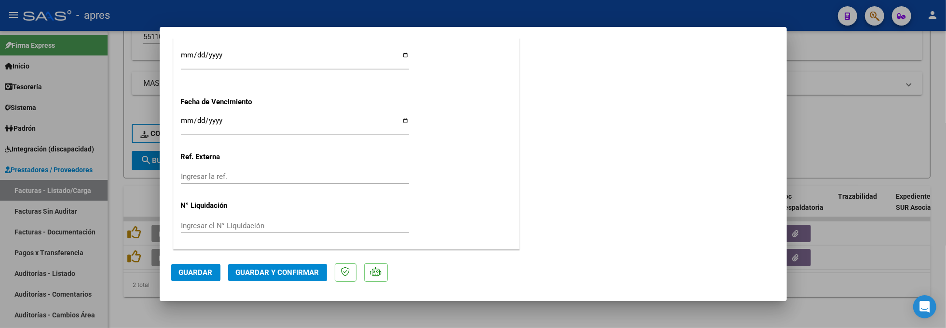
scroll to position [656, 0]
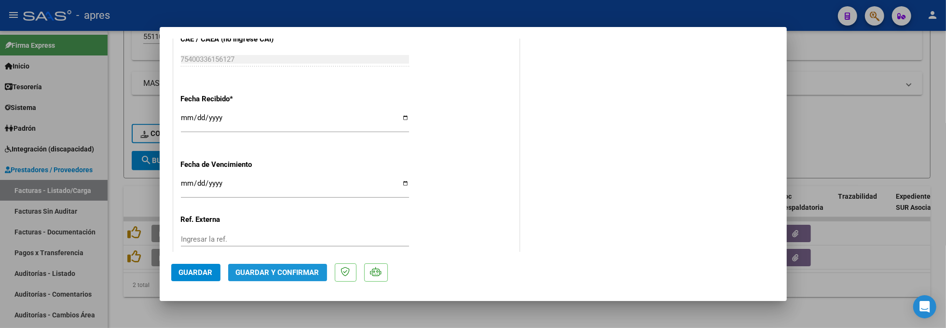
click at [288, 273] on span "Guardar y Confirmar" at bounding box center [277, 272] width 83 height 9
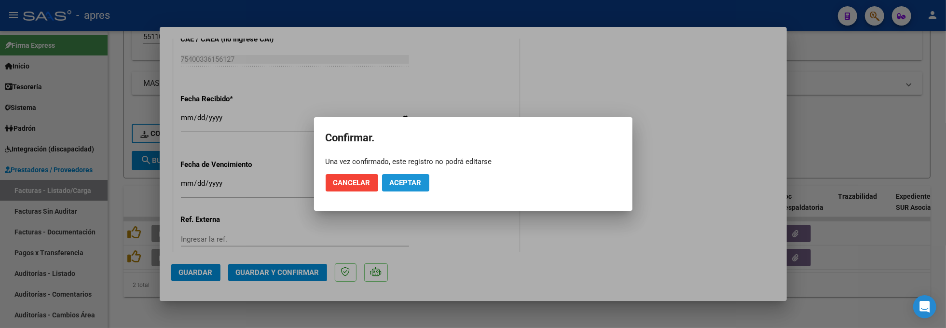
drag, startPoint x: 422, startPoint y: 179, endPoint x: 539, endPoint y: 12, distance: 205.1
click at [422, 178] on button "Aceptar" at bounding box center [405, 182] width 47 height 17
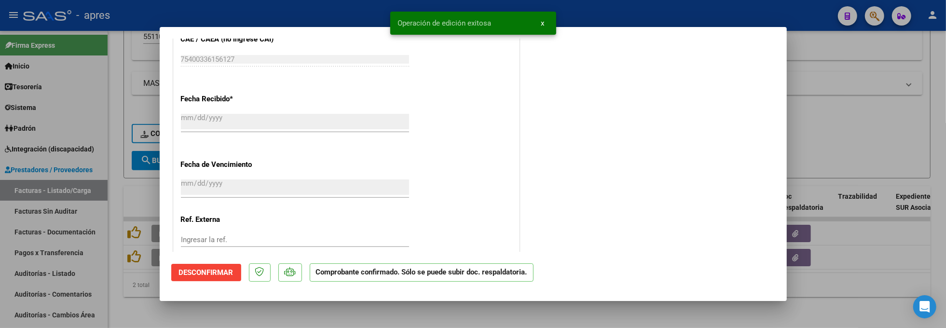
click at [109, 229] on div at bounding box center [473, 164] width 946 height 328
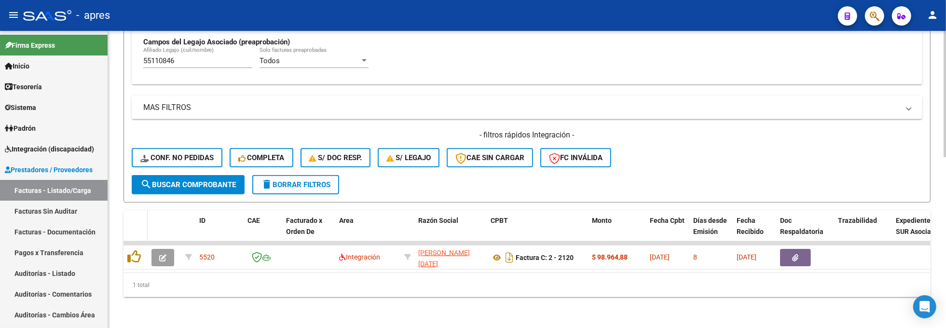
scroll to position [400, 0]
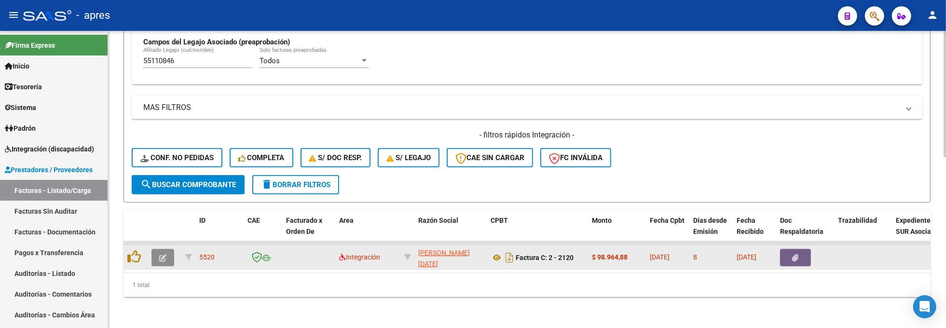
click at [163, 255] on button "button" at bounding box center [163, 257] width 23 height 17
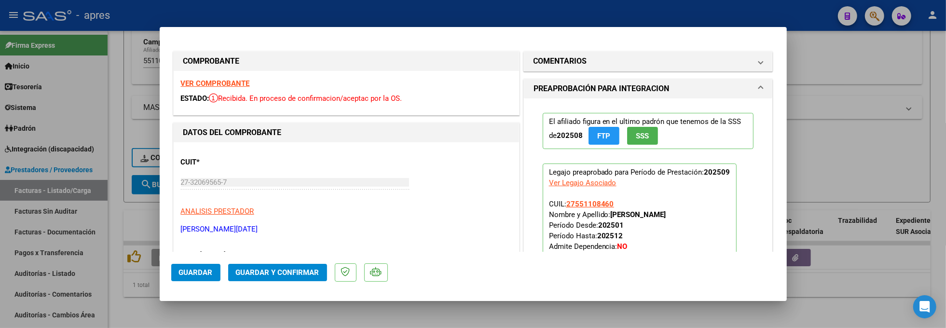
click at [228, 81] on strong "VER COMPROBANTE" at bounding box center [215, 83] width 69 height 9
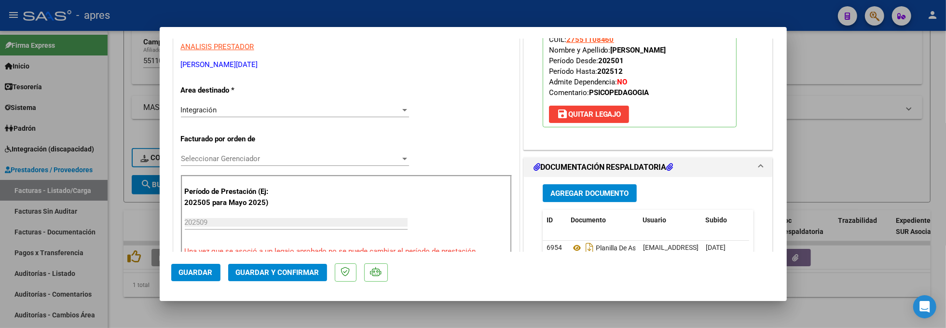
scroll to position [257, 0]
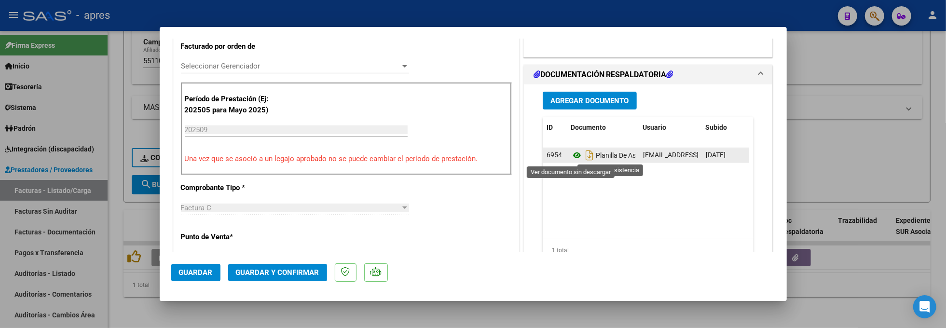
click at [572, 157] on icon at bounding box center [577, 156] width 13 height 12
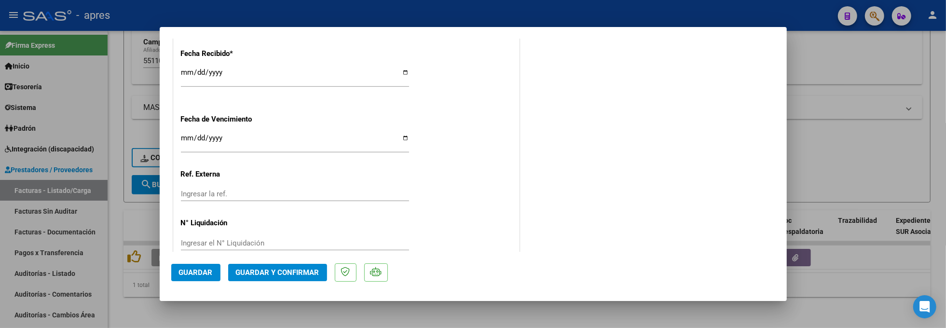
scroll to position [720, 0]
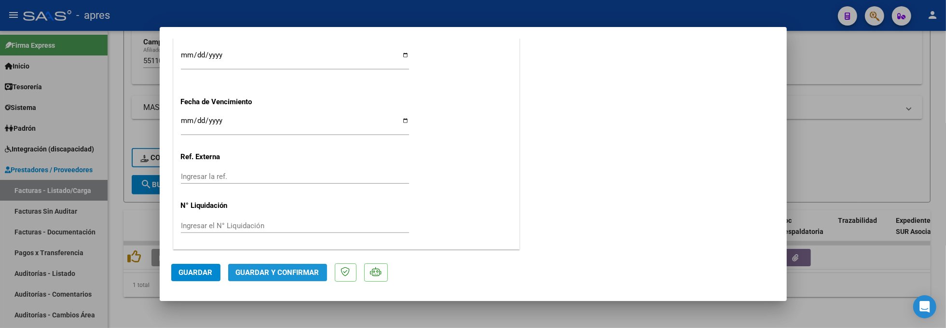
click at [287, 268] on span "Guardar y Confirmar" at bounding box center [277, 272] width 83 height 9
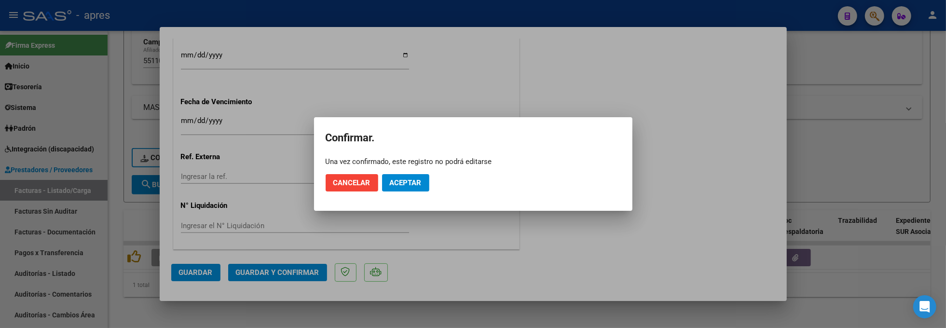
click at [414, 192] on mat-dialog-actions "Cancelar Aceptar" at bounding box center [473, 182] width 295 height 33
drag, startPoint x: 421, startPoint y: 181, endPoint x: 574, endPoint y: 18, distance: 224.3
click at [421, 180] on span "Aceptar" at bounding box center [406, 183] width 32 height 9
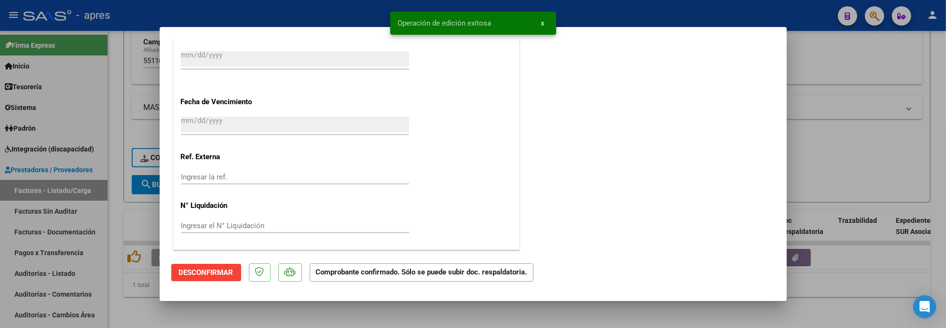
click at [188, 311] on div at bounding box center [473, 164] width 946 height 328
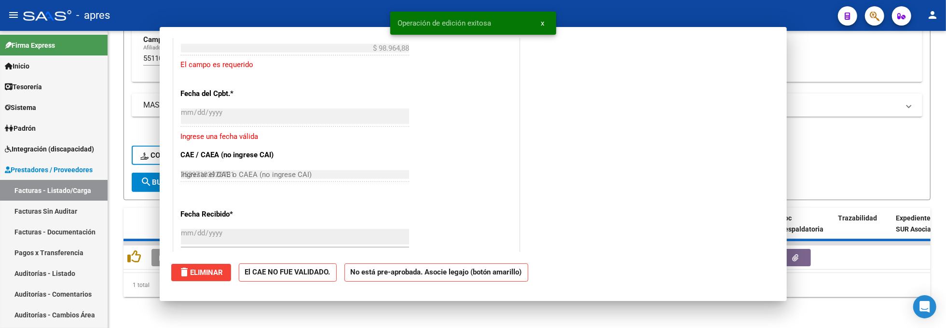
type input "$ 0,00"
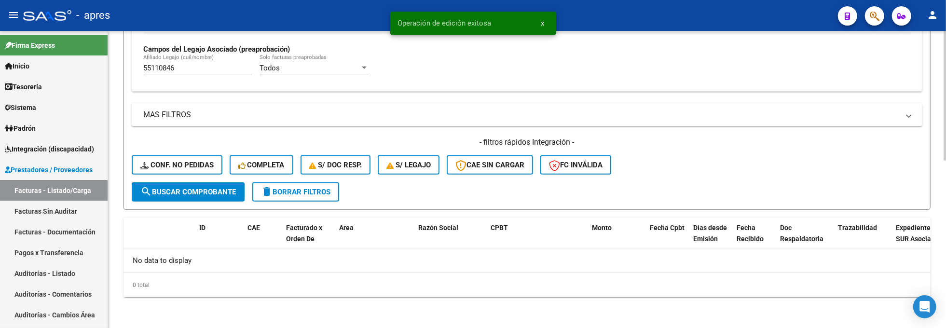
scroll to position [383, 0]
click at [192, 70] on input "55110846" at bounding box center [197, 68] width 109 height 9
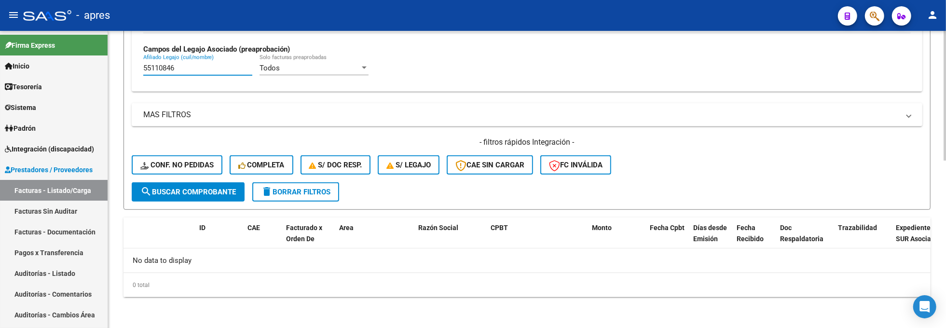
click at [192, 70] on input "55110846" at bounding box center [197, 68] width 109 height 9
drag, startPoint x: 193, startPoint y: 69, endPoint x: 110, endPoint y: 69, distance: 83.5
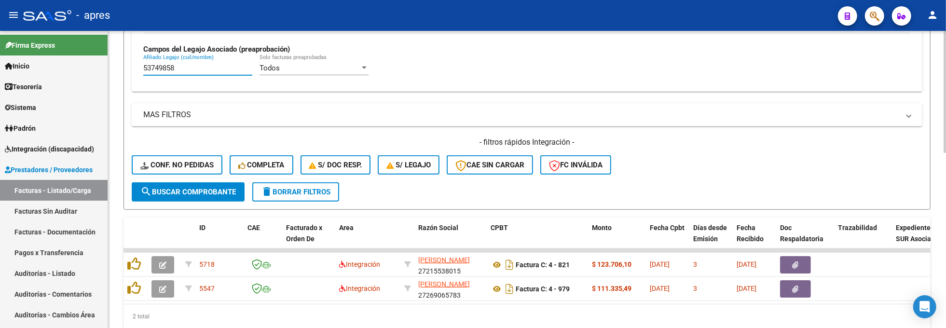
type input "53749858"
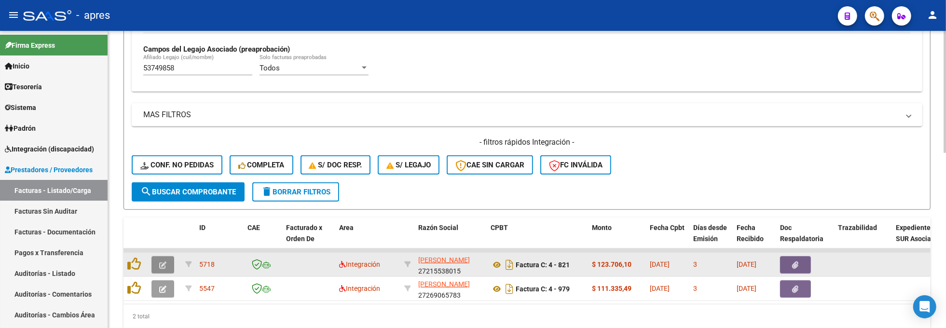
click at [158, 271] on button "button" at bounding box center [163, 264] width 23 height 17
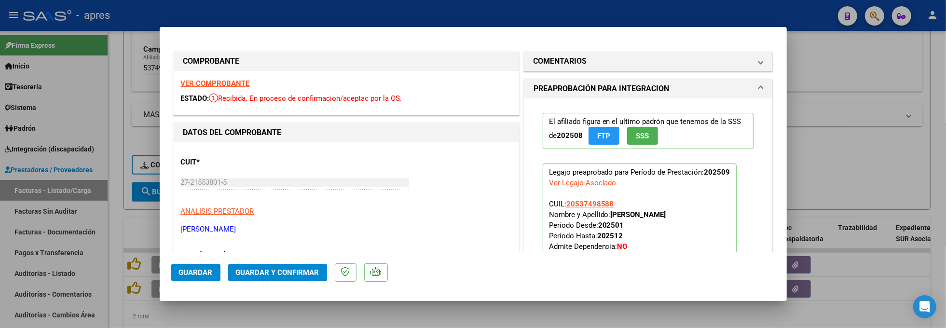
click at [239, 84] on strong "VER COMPROBANTE" at bounding box center [215, 83] width 69 height 9
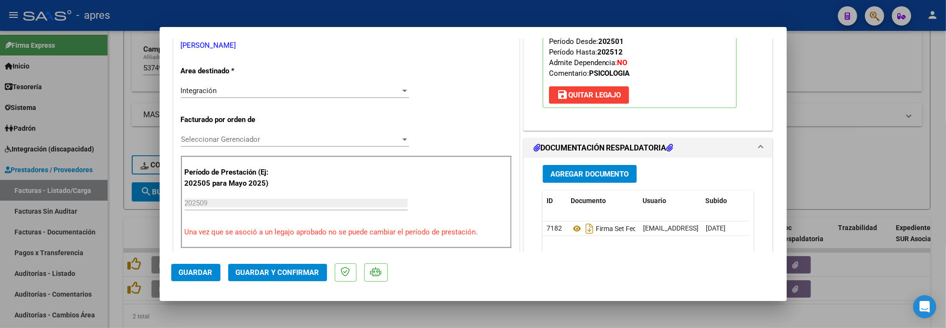
scroll to position [257, 0]
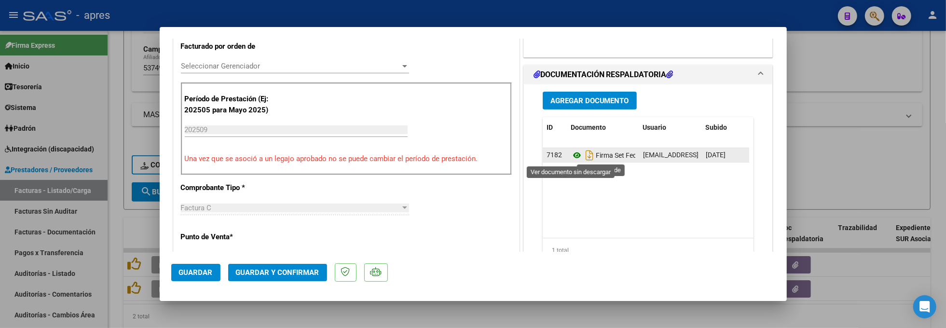
click at [572, 155] on icon at bounding box center [577, 156] width 13 height 12
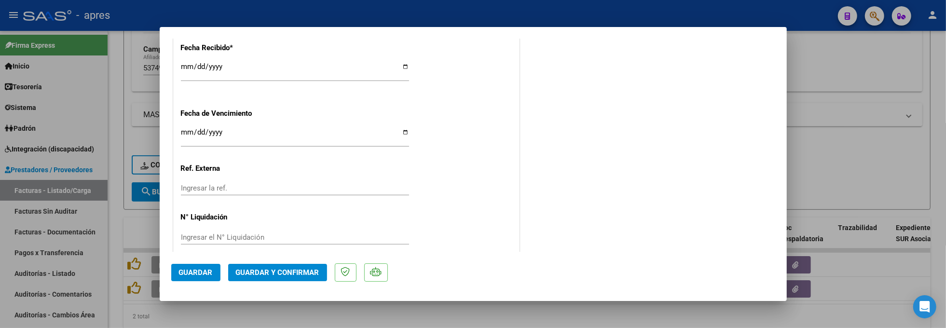
scroll to position [720, 0]
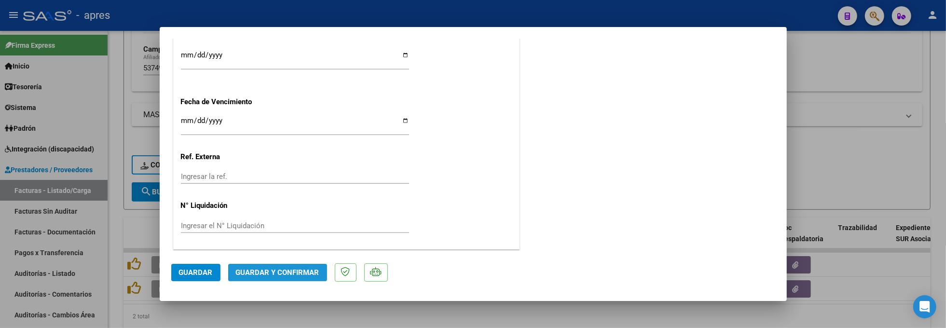
click at [317, 270] on span "Guardar y Confirmar" at bounding box center [277, 272] width 83 height 9
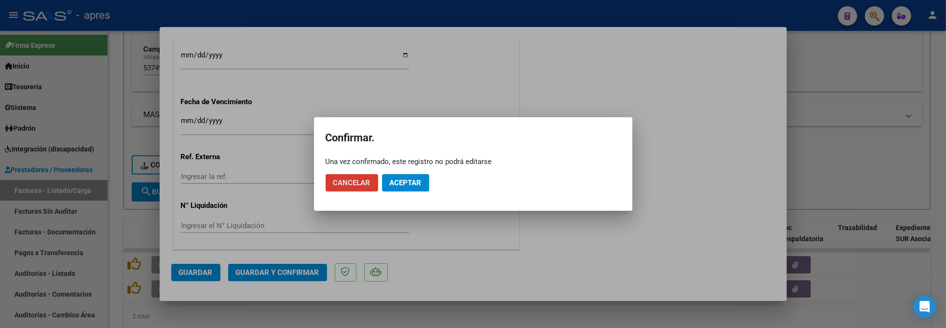
drag, startPoint x: 419, startPoint y: 181, endPoint x: 515, endPoint y: 18, distance: 189.9
click at [419, 180] on span "Aceptar" at bounding box center [406, 183] width 32 height 9
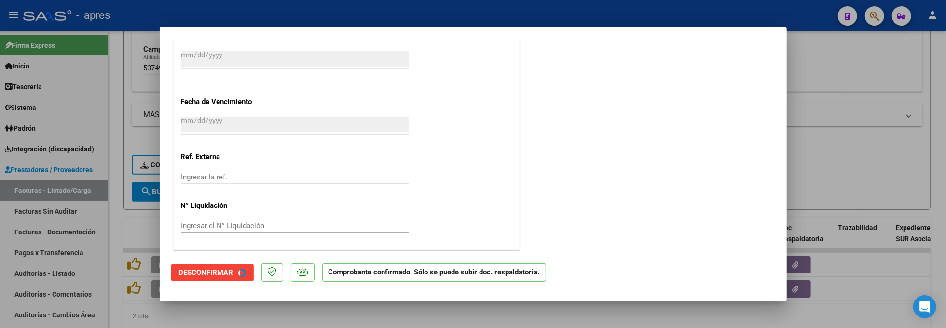
scroll to position [660, 0]
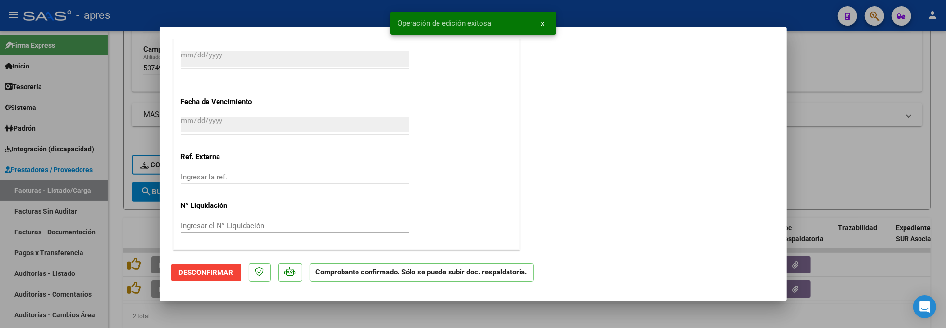
click at [116, 305] on div at bounding box center [473, 164] width 946 height 328
type input "$ 0,00"
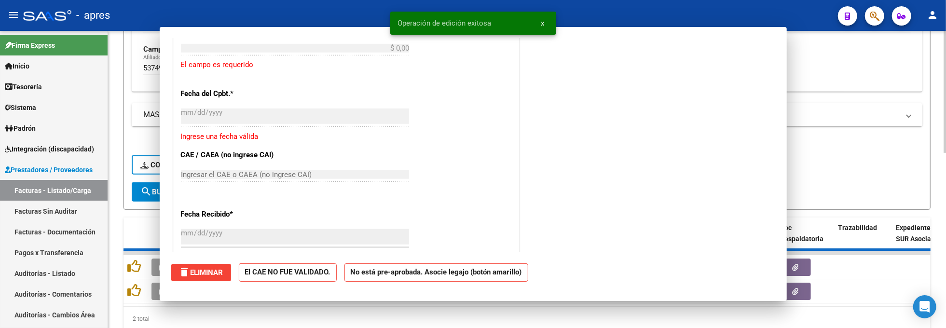
scroll to position [839, 0]
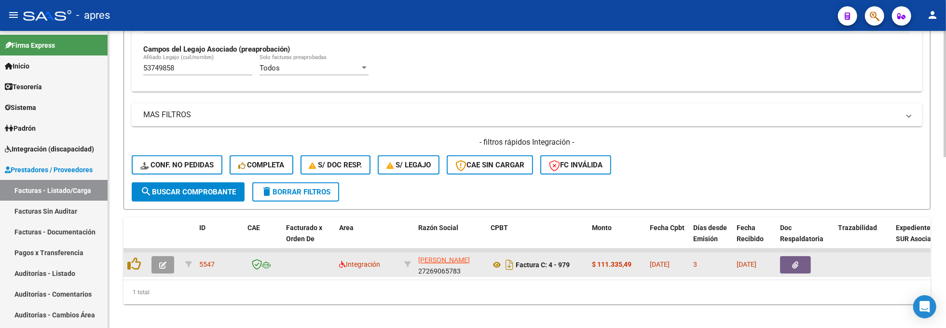
click at [160, 262] on icon "button" at bounding box center [162, 265] width 7 height 7
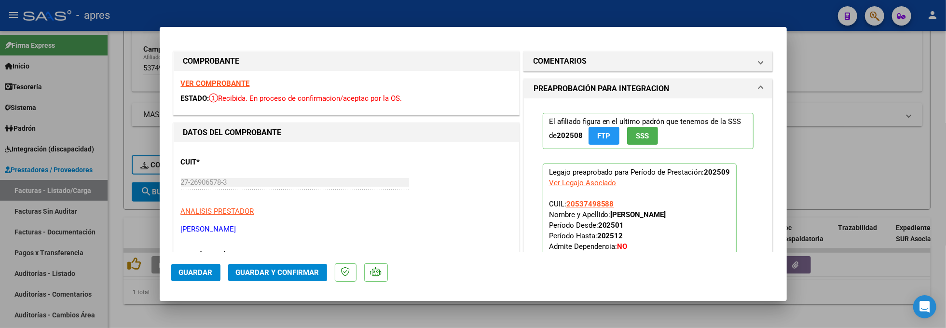
click at [217, 80] on strong "VER COMPROBANTE" at bounding box center [215, 83] width 69 height 9
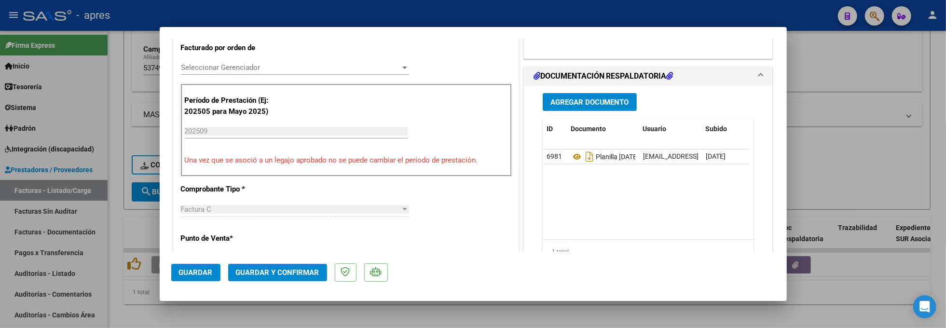
scroll to position [257, 0]
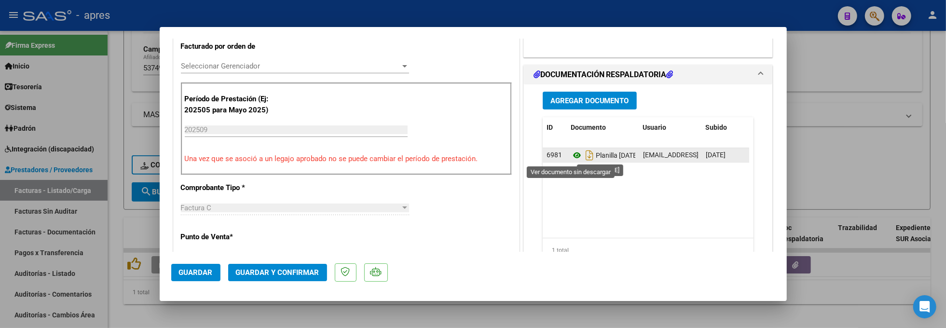
click at [571, 159] on icon at bounding box center [577, 156] width 13 height 12
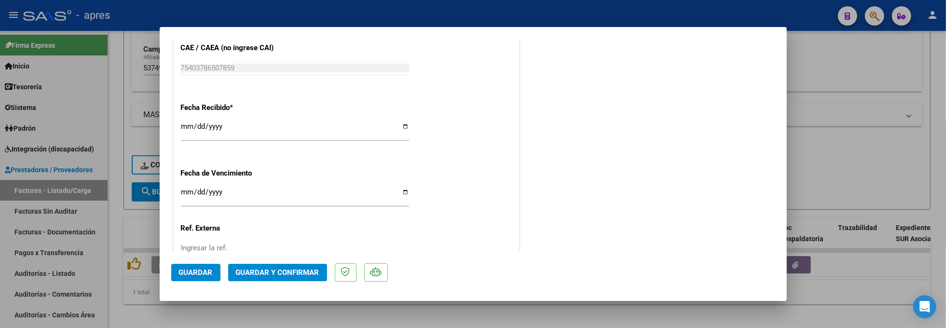
scroll to position [720, 0]
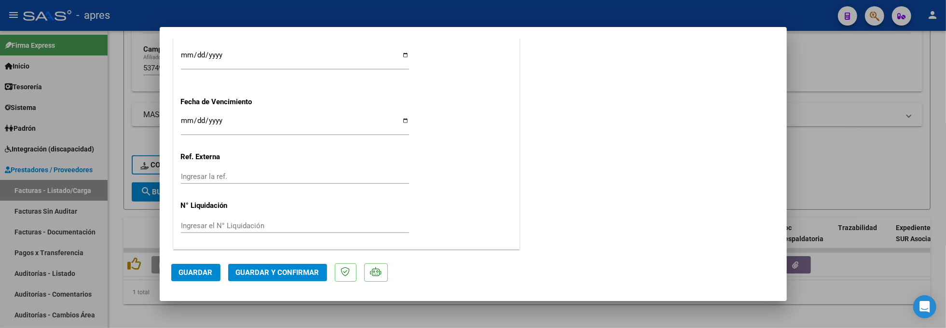
click at [245, 271] on span "Guardar y Confirmar" at bounding box center [277, 272] width 83 height 9
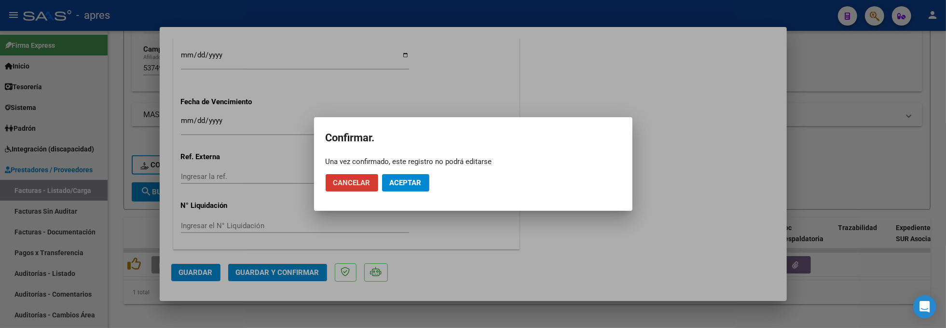
click at [415, 179] on mat-dialog-actions "Cancelar Aceptar" at bounding box center [473, 182] width 295 height 33
click at [415, 179] on span "Aceptar" at bounding box center [406, 183] width 32 height 9
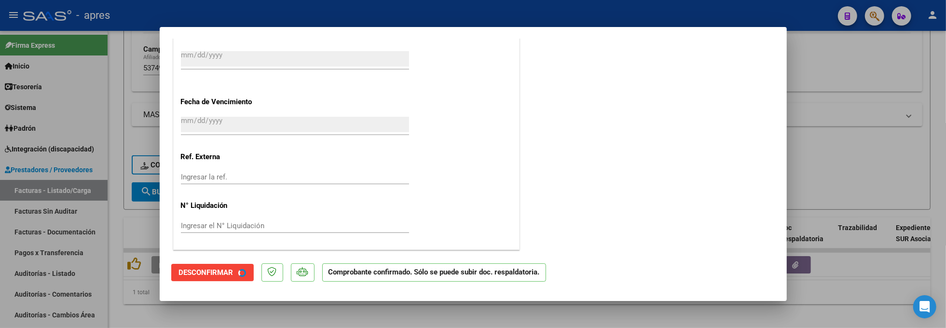
scroll to position [660, 0]
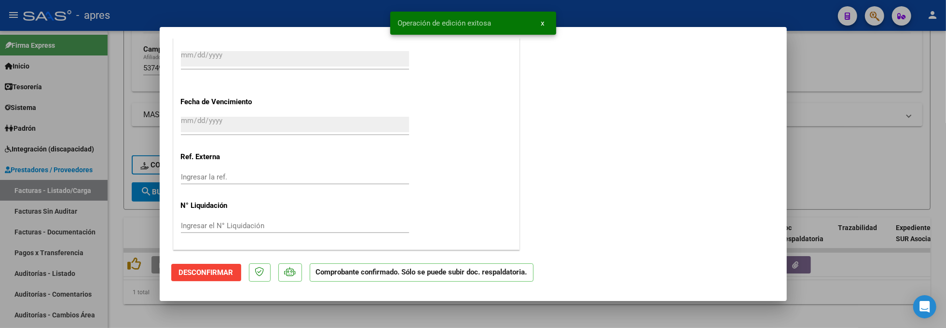
click at [117, 189] on div at bounding box center [473, 164] width 946 height 328
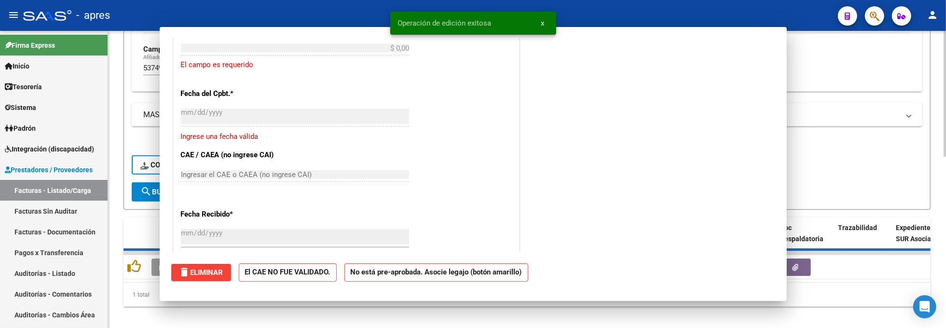
scroll to position [0, 0]
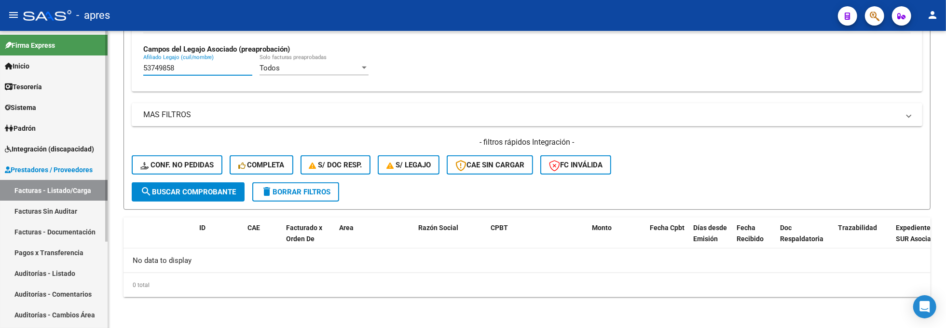
drag, startPoint x: 197, startPoint y: 67, endPoint x: 92, endPoint y: 68, distance: 105.7
click at [92, 68] on mat-sidenav-container "Firma Express Inicio Calendario SSS Instructivos Contacto OS Tesorería Extracto…" at bounding box center [473, 179] width 946 height 297
paste input "4729844"
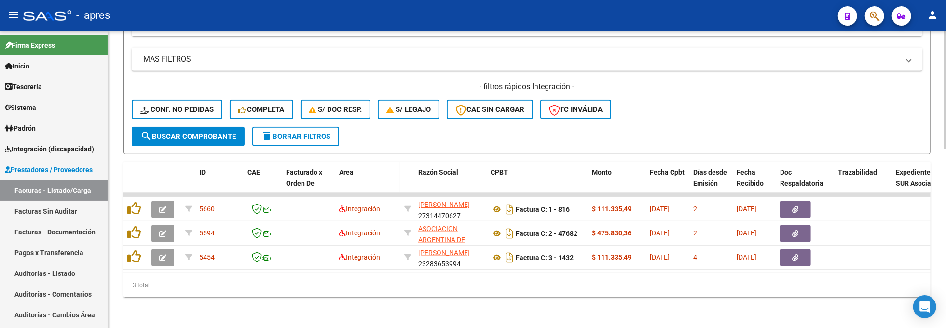
scroll to position [449, 0]
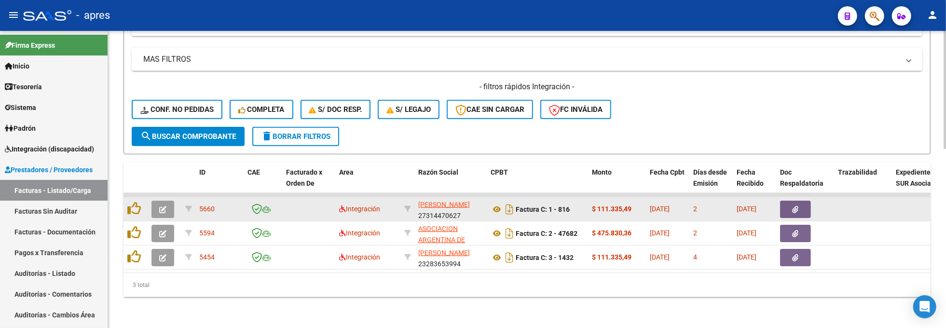
type input "54729844"
click at [165, 206] on icon "button" at bounding box center [162, 209] width 7 height 7
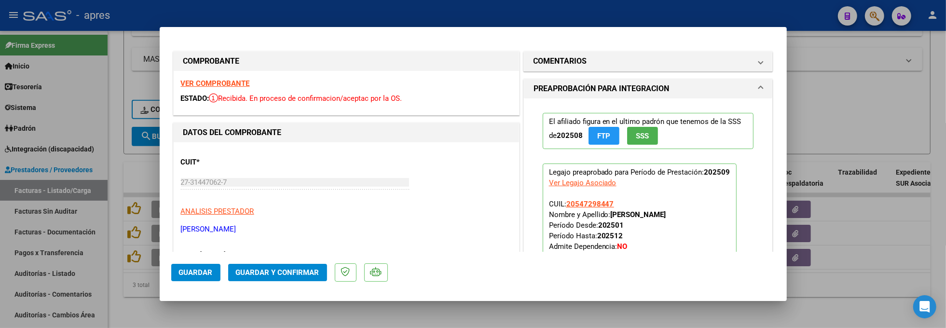
click at [238, 86] on strong "VER COMPROBANTE" at bounding box center [215, 83] width 69 height 9
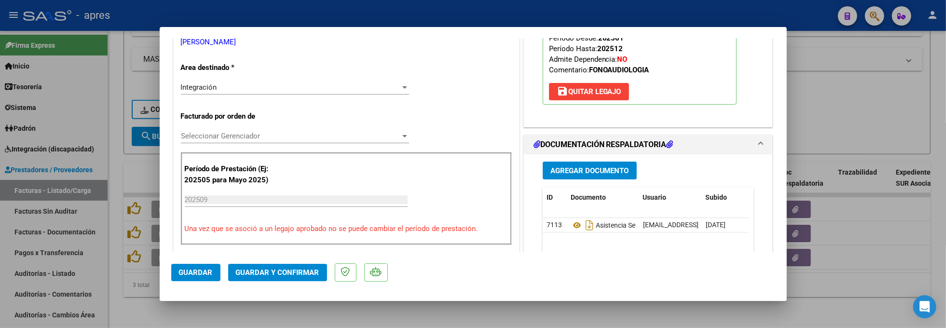
scroll to position [193, 0]
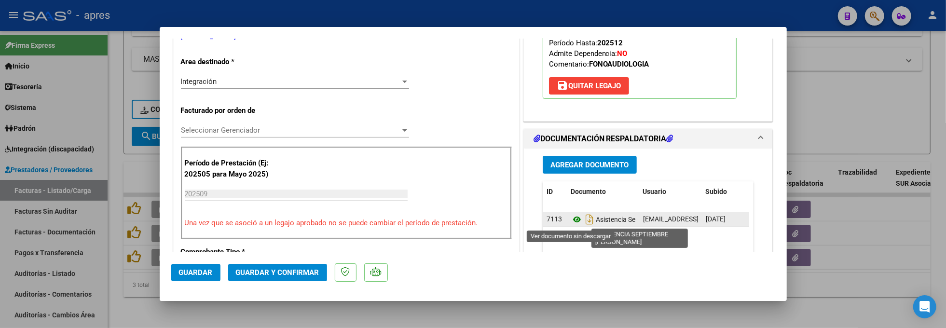
click at [571, 222] on icon at bounding box center [577, 220] width 13 height 12
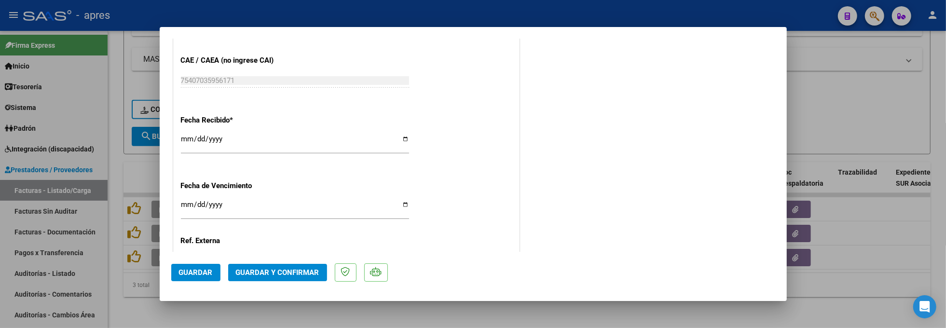
scroll to position [643, 0]
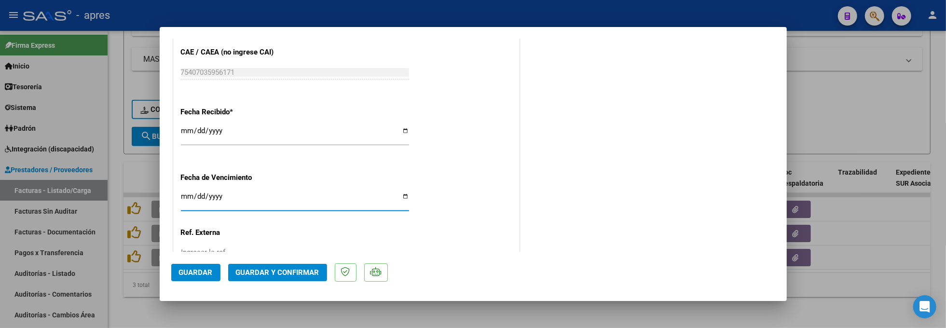
click at [181, 199] on input "Ingresar la fecha" at bounding box center [295, 200] width 228 height 15
type input "[DATE]"
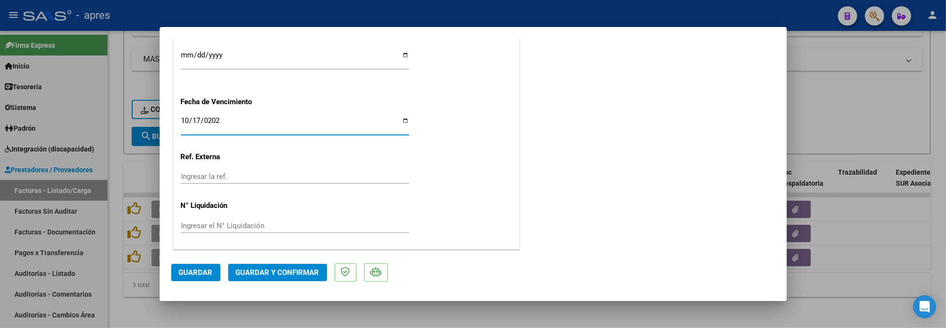
scroll to position [527, 0]
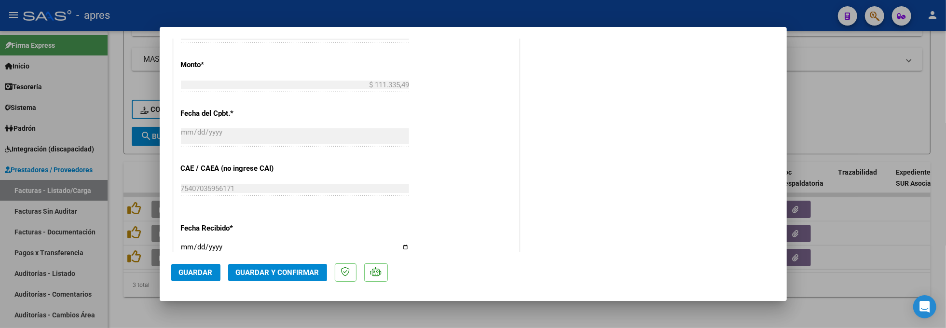
click at [303, 274] on span "Guardar y Confirmar" at bounding box center [277, 272] width 83 height 9
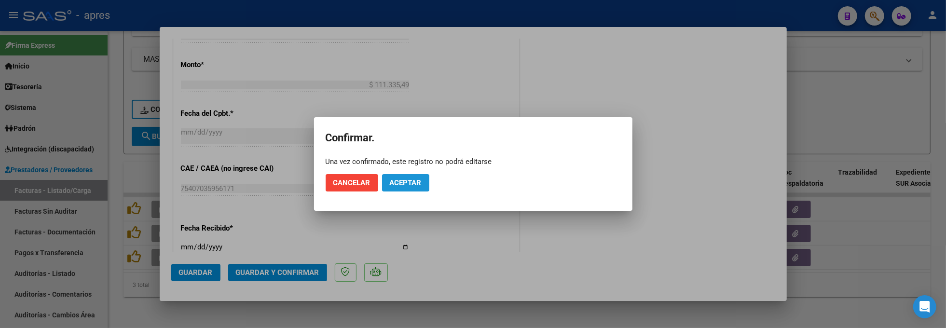
click at [412, 189] on button "Aceptar" at bounding box center [405, 182] width 47 height 17
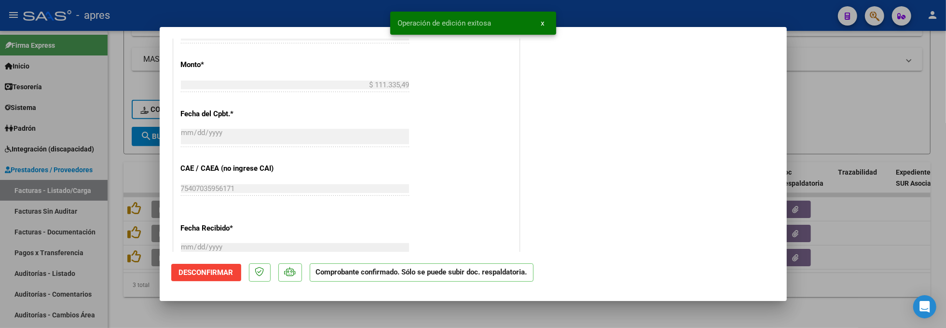
click at [180, 307] on div at bounding box center [473, 164] width 946 height 328
type input "$ 0,00"
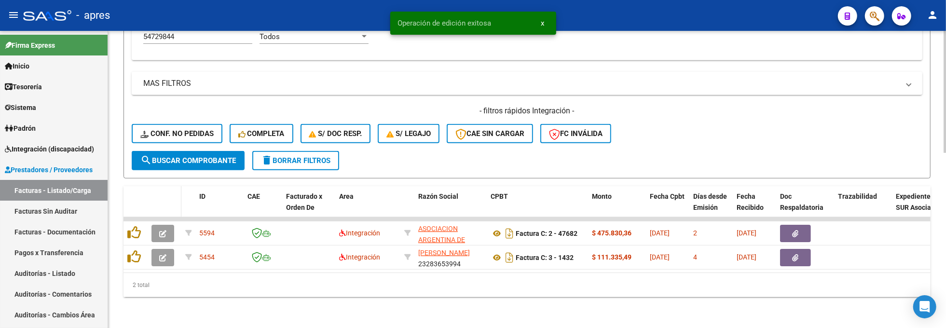
scroll to position [425, 0]
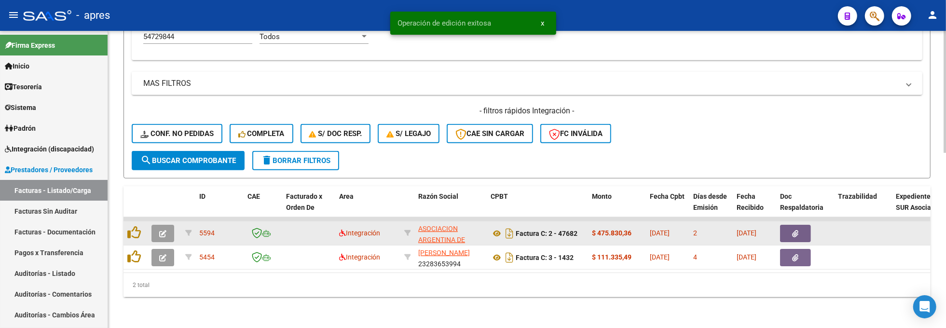
click at [165, 230] on icon "button" at bounding box center [162, 233] width 7 height 7
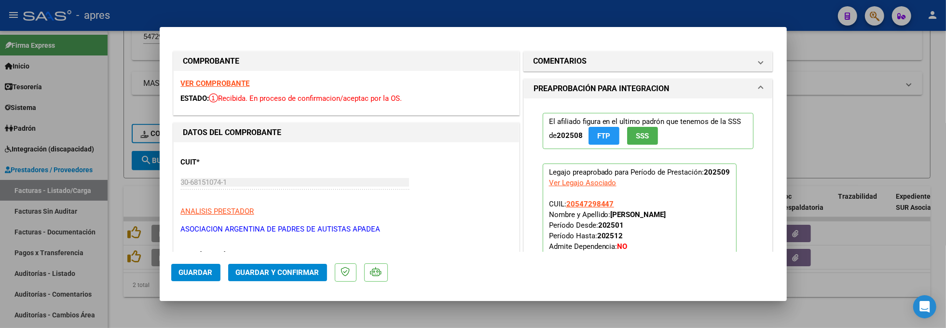
click at [222, 81] on strong "VER COMPROBANTE" at bounding box center [215, 83] width 69 height 9
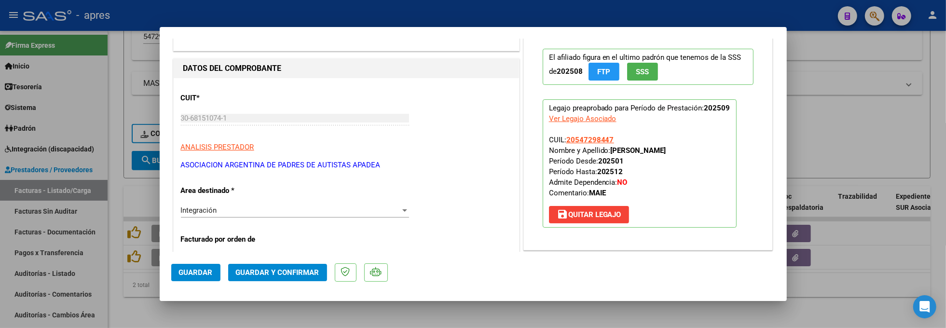
scroll to position [193, 0]
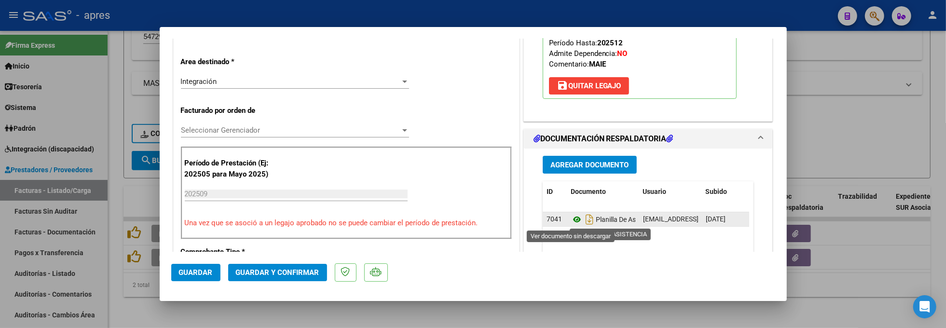
click at [572, 223] on icon at bounding box center [577, 220] width 13 height 12
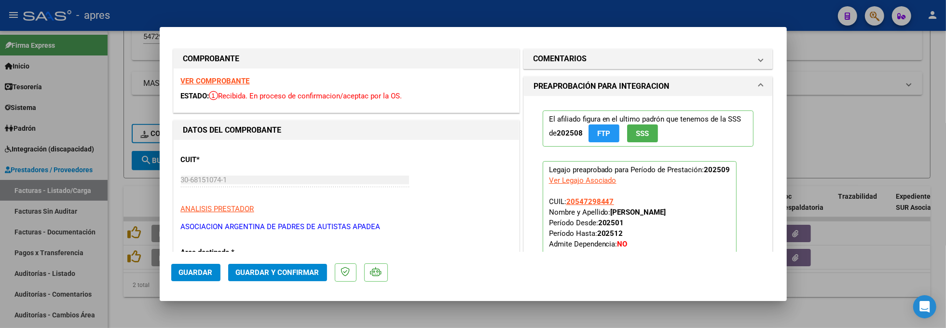
scroll to position [0, 0]
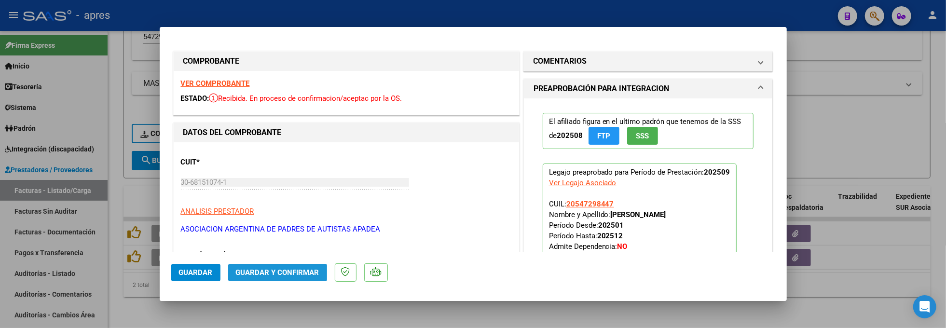
click at [311, 273] on span "Guardar y Confirmar" at bounding box center [277, 272] width 83 height 9
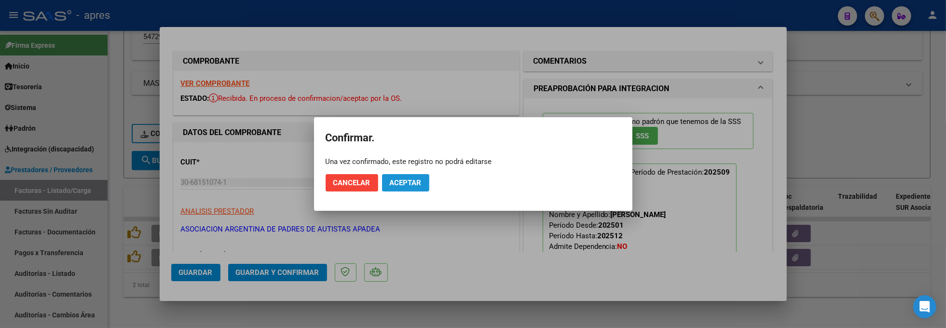
click at [394, 188] on button "Aceptar" at bounding box center [405, 182] width 47 height 17
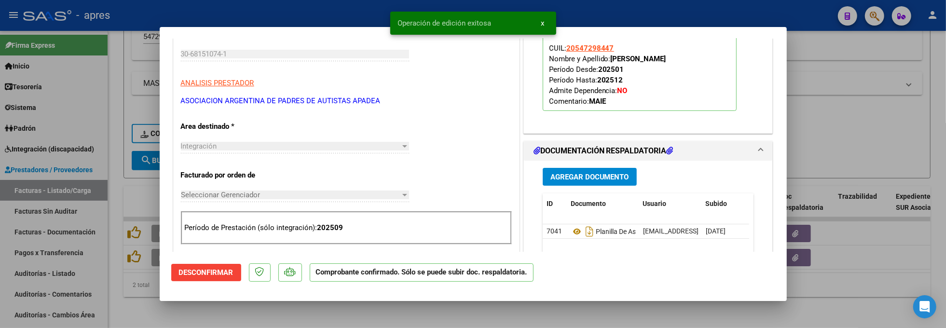
scroll to position [321, 0]
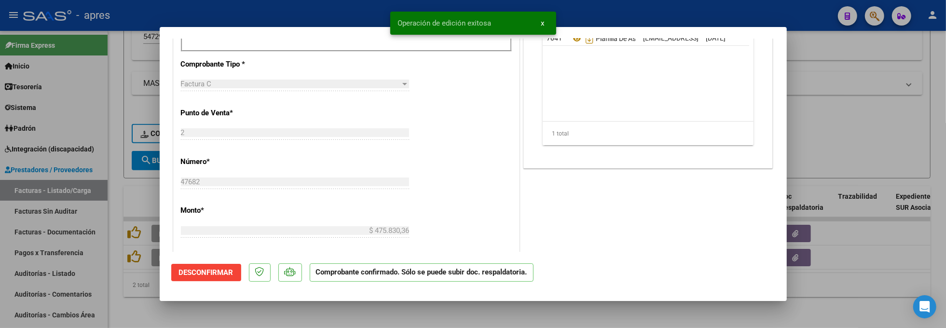
click at [133, 307] on div at bounding box center [473, 164] width 946 height 328
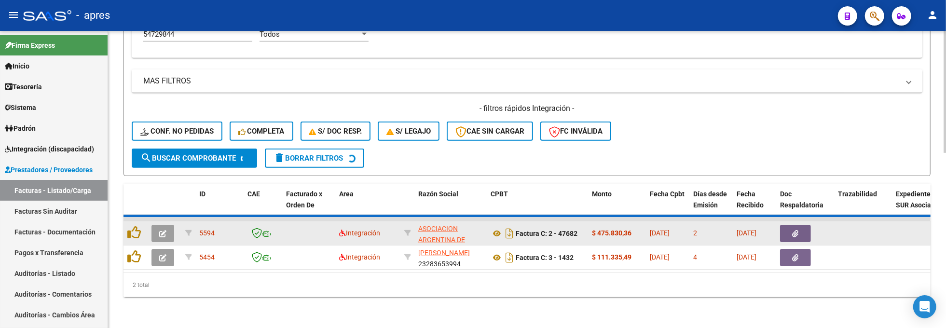
scroll to position [400, 0]
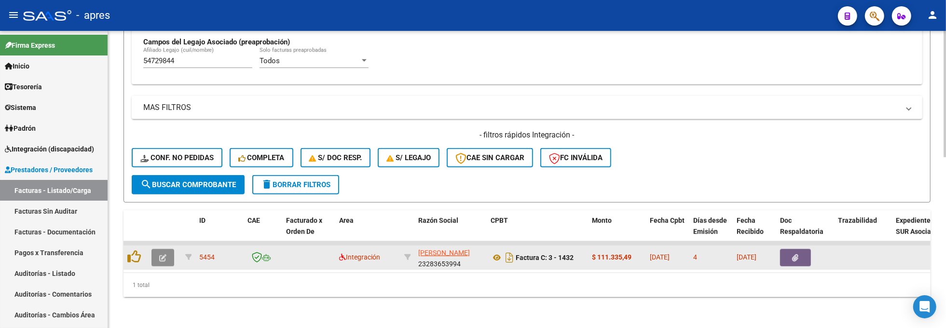
click at [173, 249] on button "button" at bounding box center [163, 257] width 23 height 17
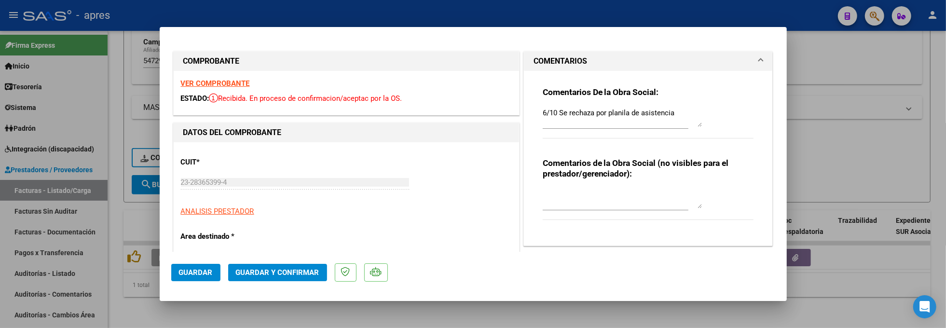
click at [228, 87] on strong "VER COMPROBANTE" at bounding box center [215, 83] width 69 height 9
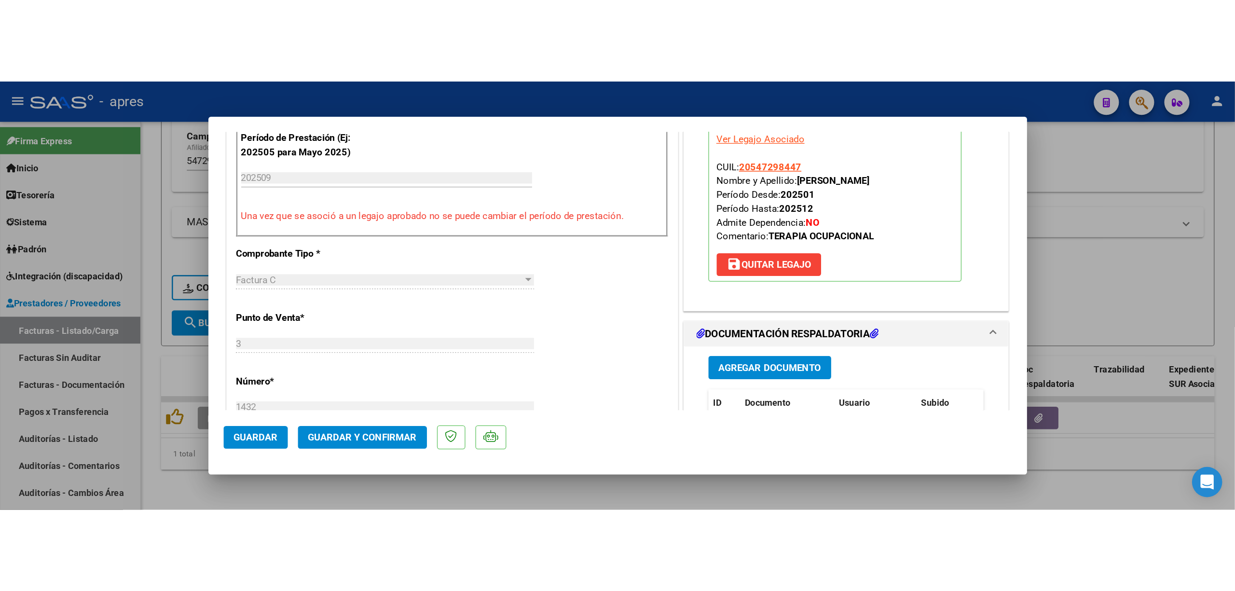
scroll to position [386, 0]
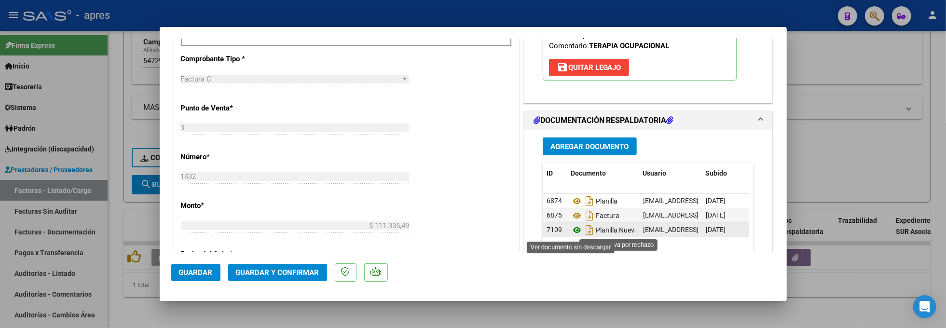
click at [572, 232] on icon at bounding box center [577, 230] width 13 height 12
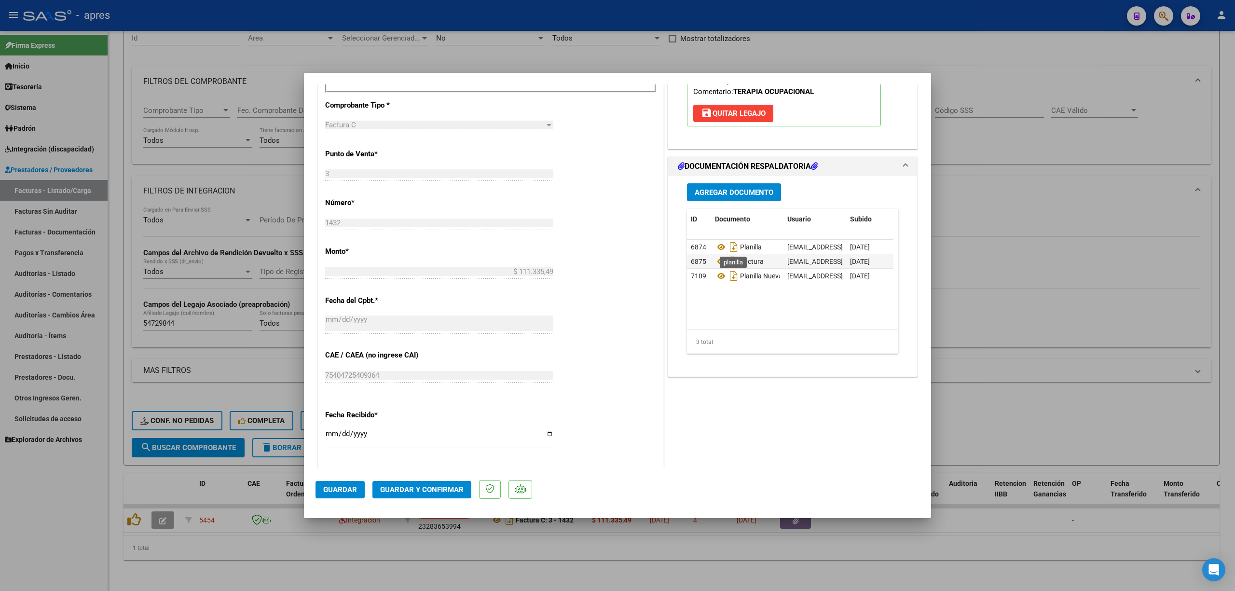
scroll to position [107, 0]
click at [716, 250] on icon at bounding box center [721, 247] width 13 height 12
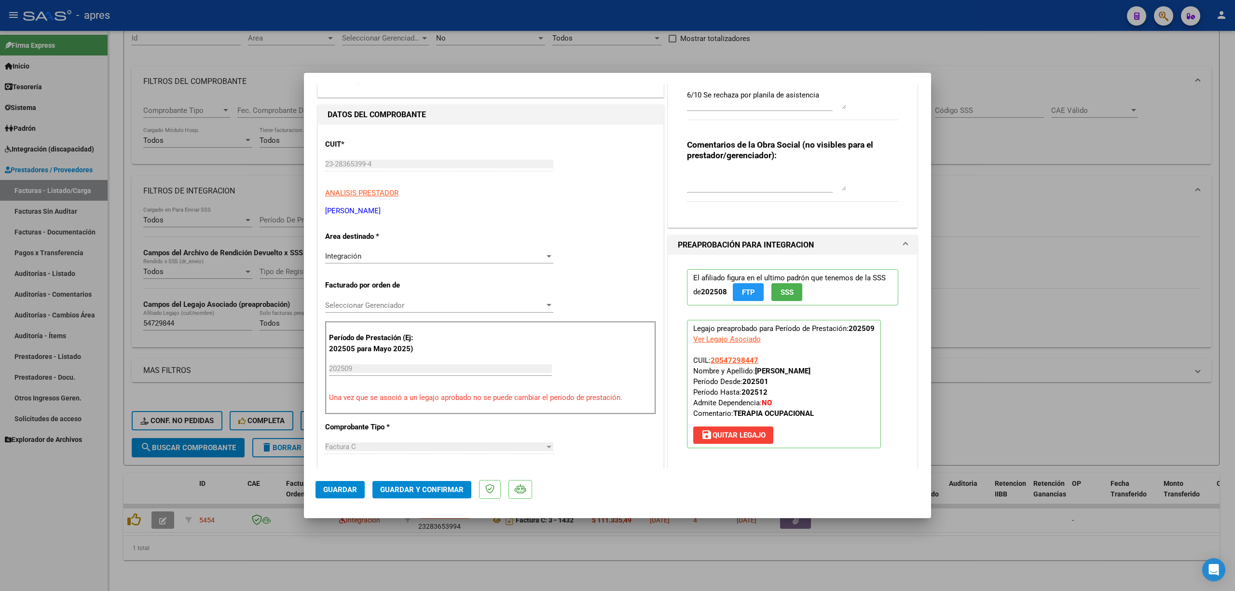
scroll to position [0, 0]
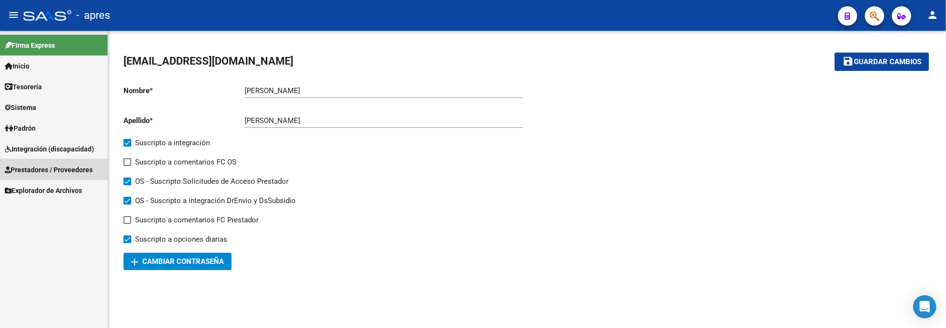
click at [97, 163] on link "Prestadores / Proveedores" at bounding box center [54, 169] width 108 height 21
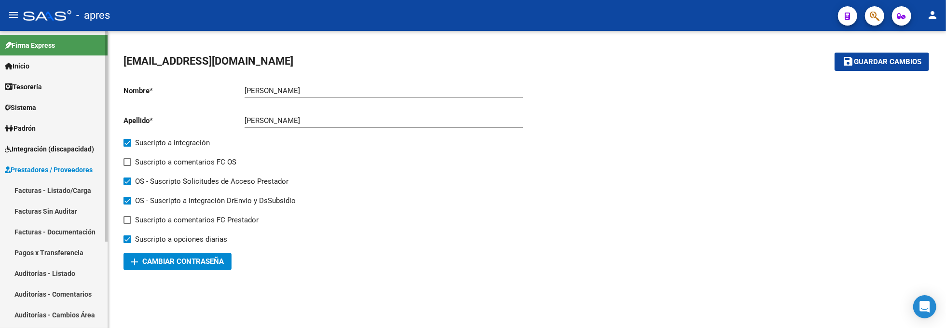
click at [91, 178] on link "Prestadores / Proveedores" at bounding box center [54, 169] width 108 height 21
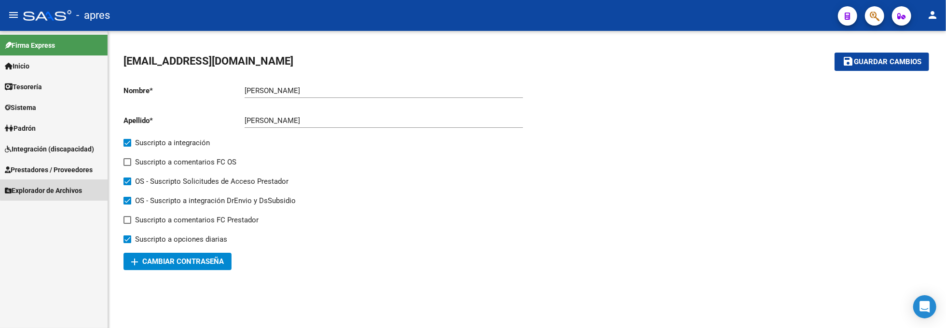
click at [82, 187] on span "Explorador de Archivos" at bounding box center [43, 190] width 77 height 11
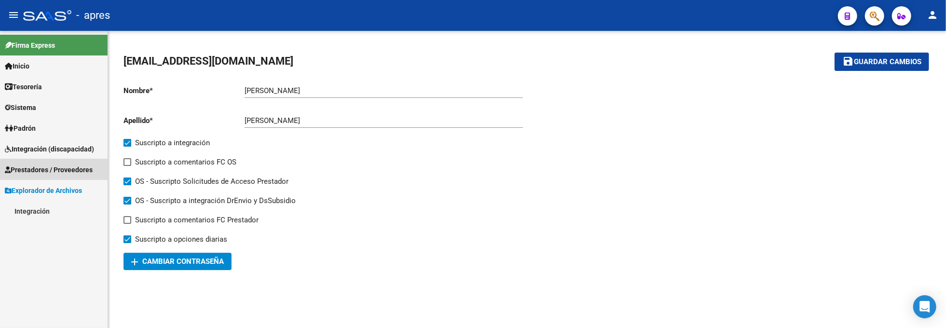
click at [82, 172] on span "Prestadores / Proveedores" at bounding box center [49, 170] width 88 height 11
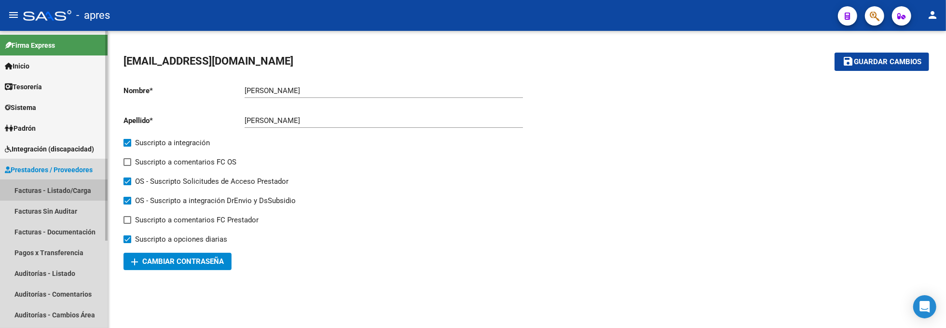
click at [80, 184] on link "Facturas - Listado/Carga" at bounding box center [54, 190] width 108 height 21
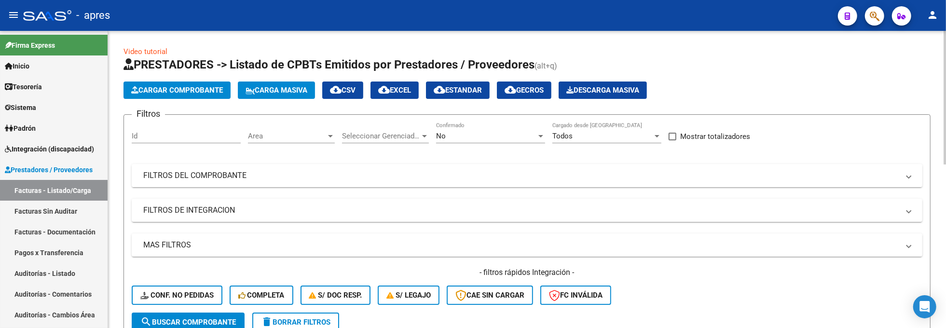
click at [354, 183] on mat-expansion-panel-header "FILTROS DEL COMPROBANTE" at bounding box center [527, 175] width 791 height 23
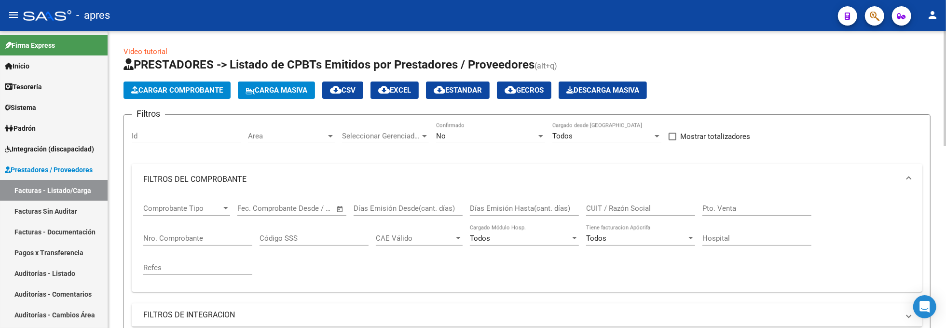
click at [590, 201] on div "CUIT / Razón Social" at bounding box center [640, 205] width 109 height 21
paste input "Skiba Anahi"
click at [512, 142] on div "No Confirmado" at bounding box center [490, 133] width 109 height 21
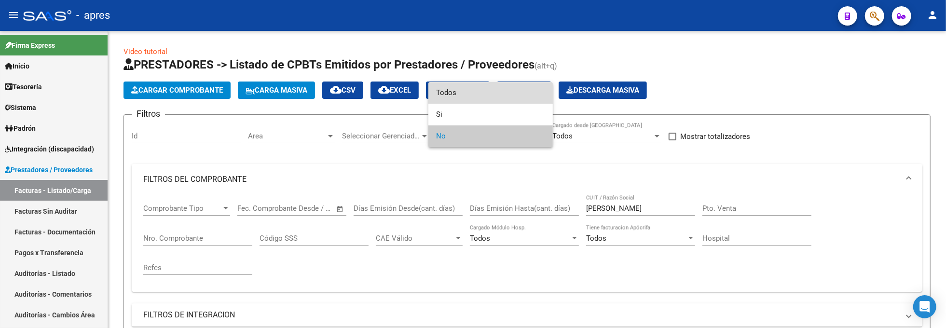
click at [506, 97] on span "Todos" at bounding box center [490, 93] width 109 height 22
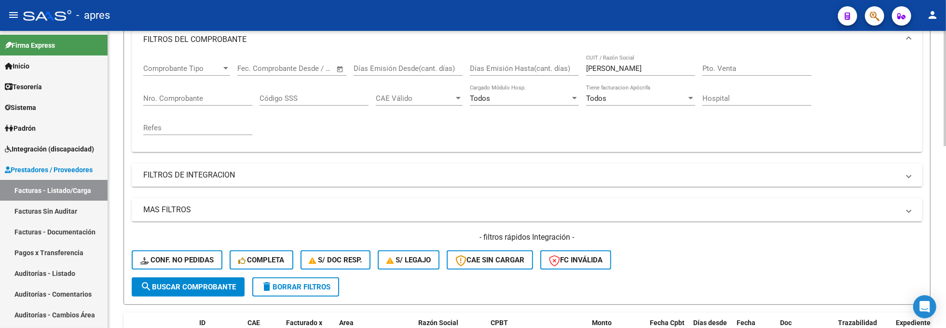
scroll to position [193, 0]
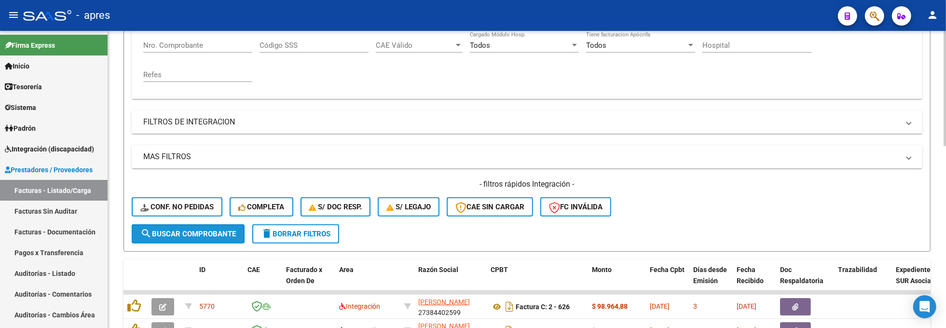
click at [207, 230] on span "search Buscar Comprobante" at bounding box center [188, 234] width 96 height 9
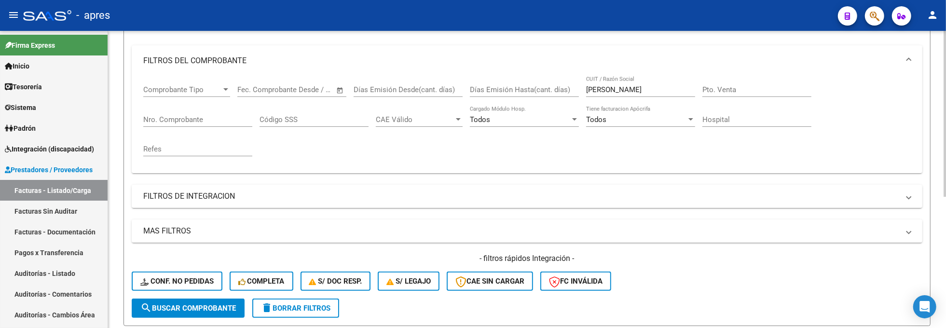
scroll to position [106, 0]
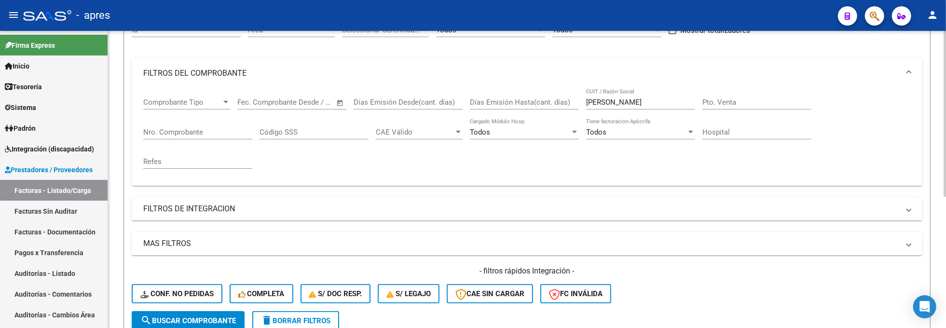
click at [610, 107] on div "Skiba Anahi CUIT / Razón Social" at bounding box center [640, 99] width 109 height 21
click at [611, 104] on input "Skiba Anahi" at bounding box center [640, 102] width 109 height 9
type input "Skib"
click at [224, 317] on span "search Buscar Comprobante" at bounding box center [188, 321] width 96 height 9
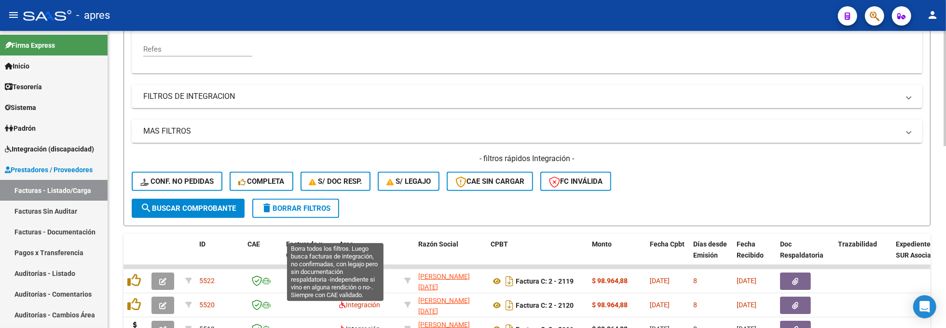
scroll to position [363, 0]
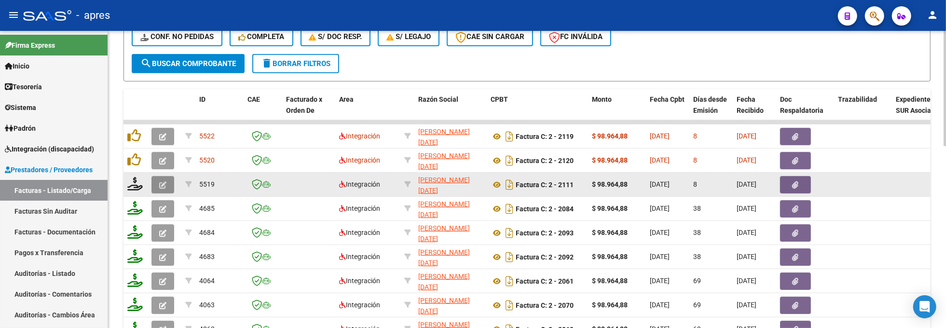
click at [156, 184] on button "button" at bounding box center [163, 184] width 23 height 17
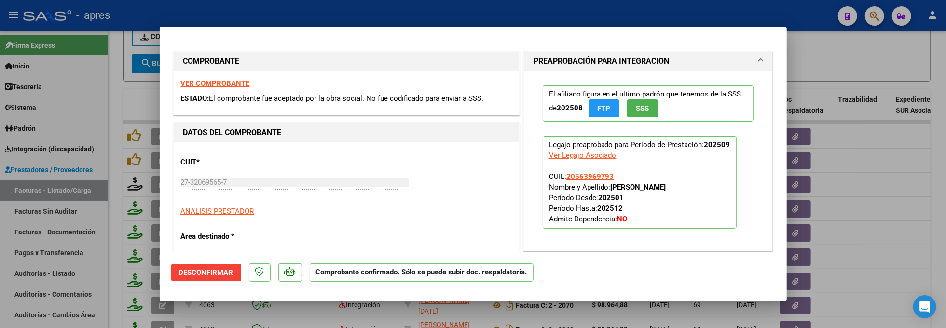
click at [230, 80] on strong "VER COMPROBANTE" at bounding box center [215, 83] width 69 height 9
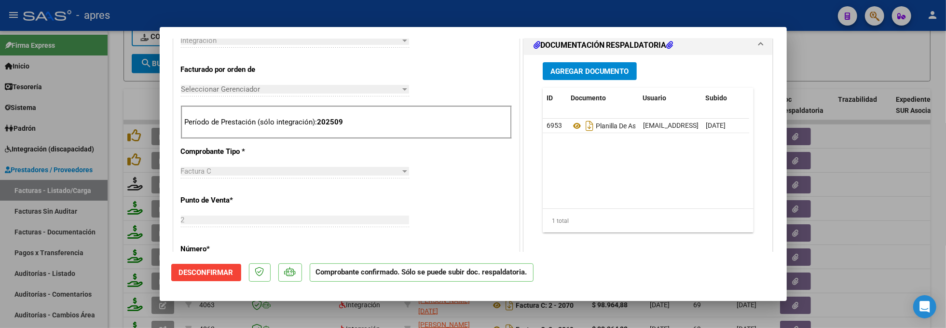
scroll to position [257, 0]
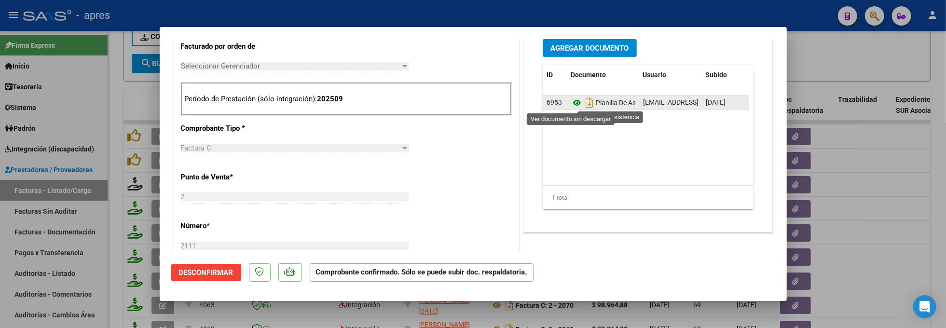
click at [571, 105] on icon at bounding box center [577, 103] width 13 height 12
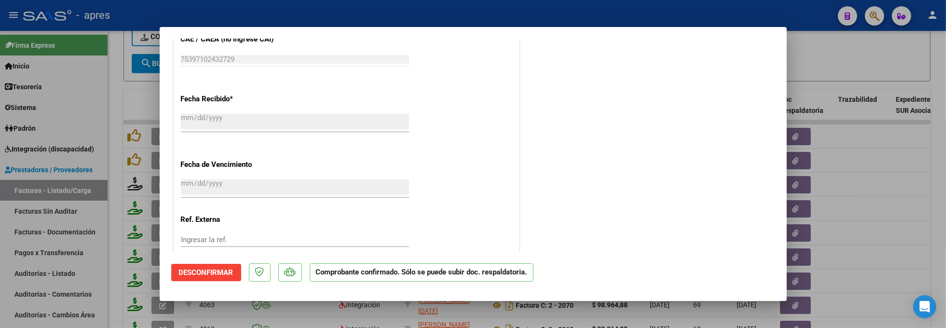
scroll to position [660, 0]
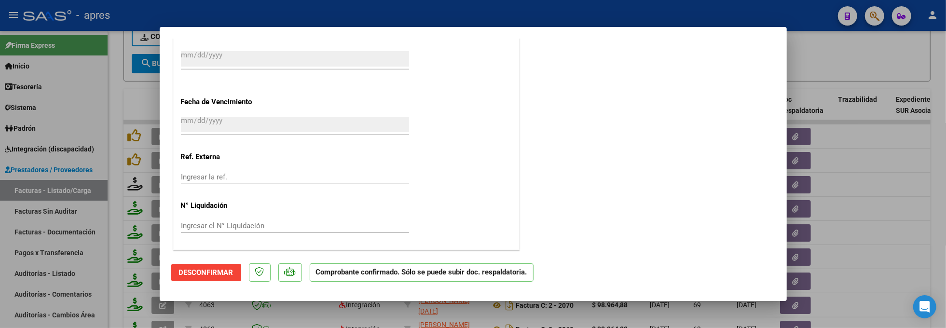
click at [114, 302] on div at bounding box center [473, 164] width 946 height 328
type input "$ 0,00"
